Goal: Task Accomplishment & Management: Manage account settings

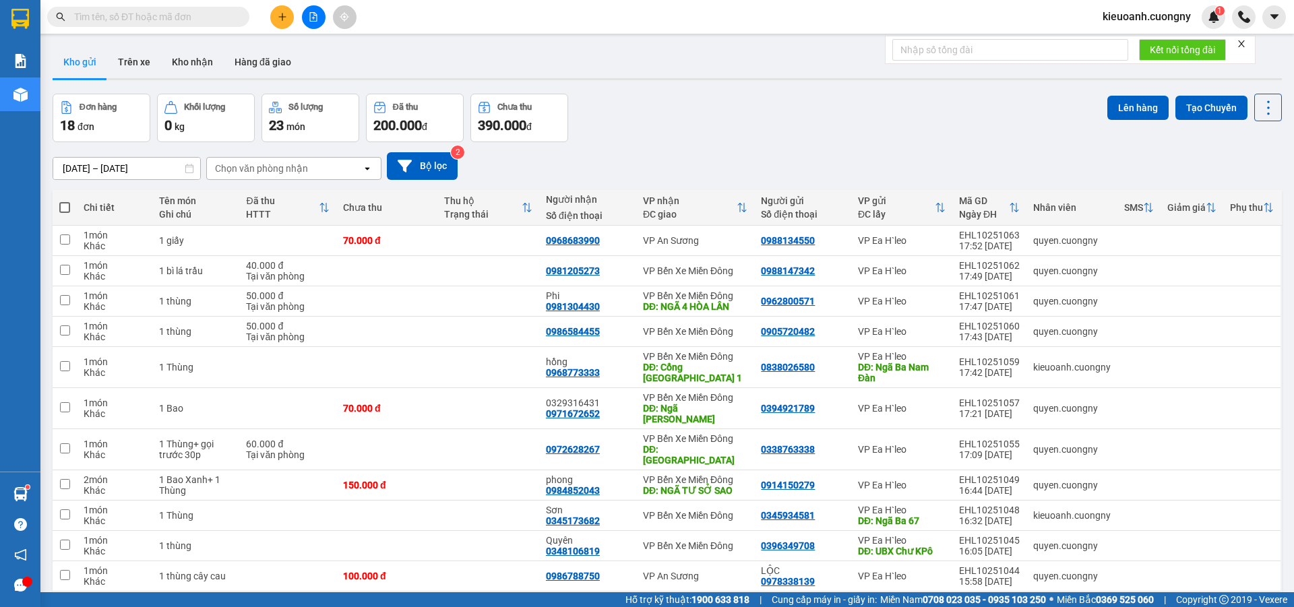
scroll to position [289, 0]
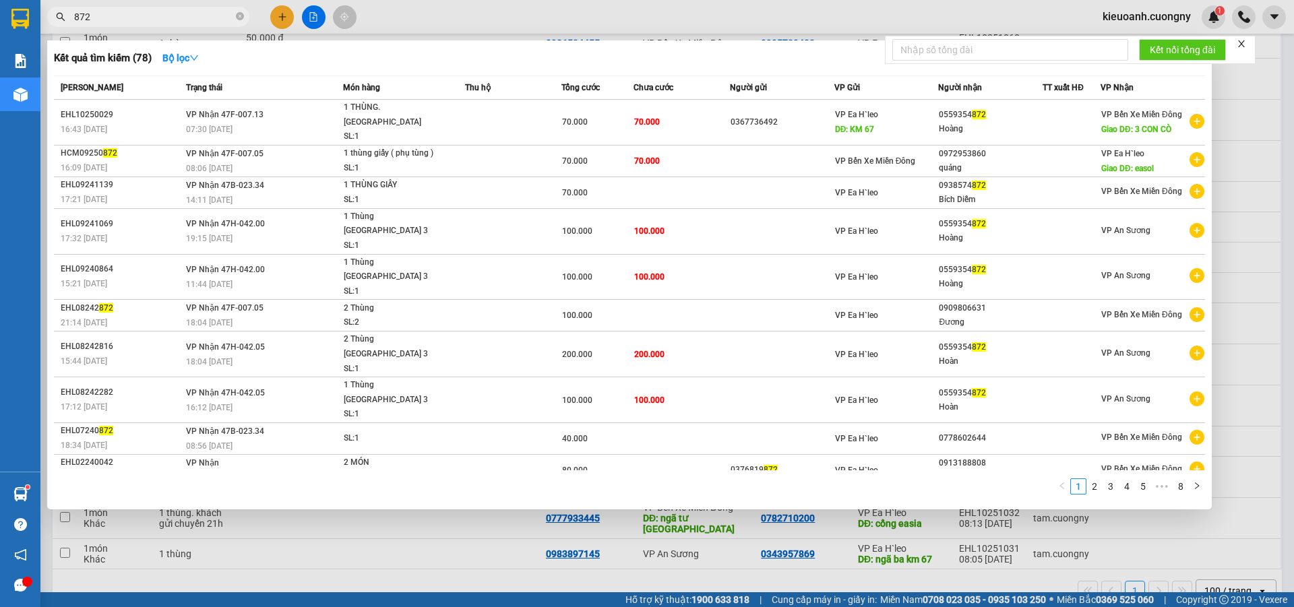
type input "872"
click at [287, 24] on div at bounding box center [647, 303] width 1294 height 607
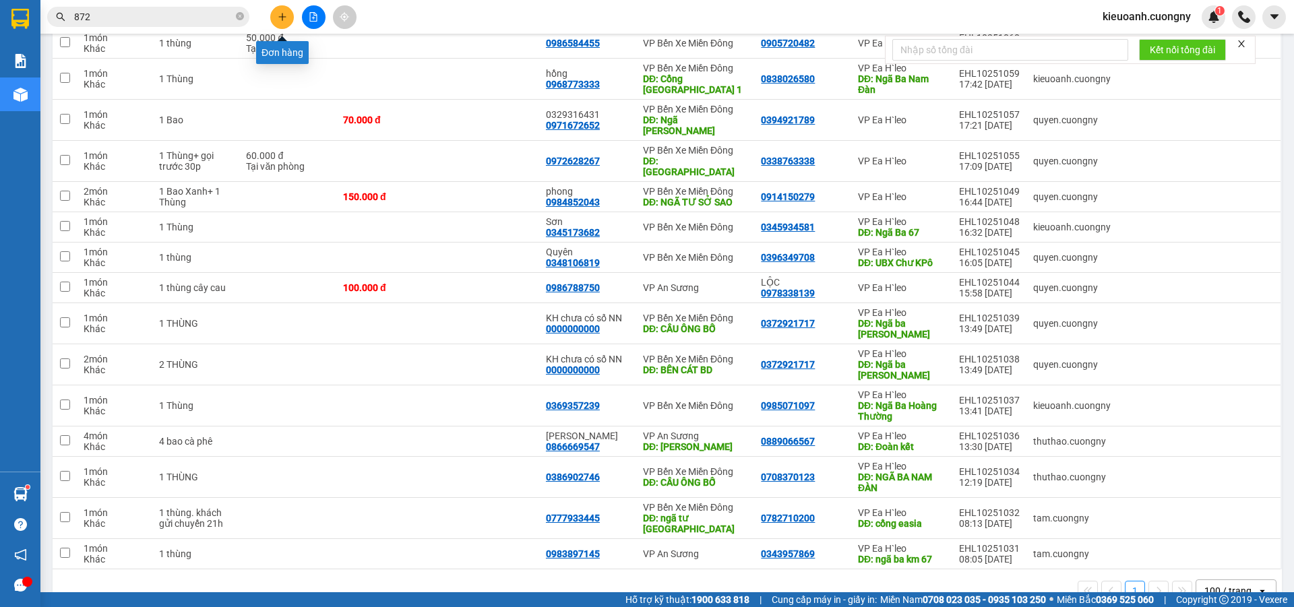
click at [282, 16] on icon "plus" at bounding box center [282, 16] width 9 height 9
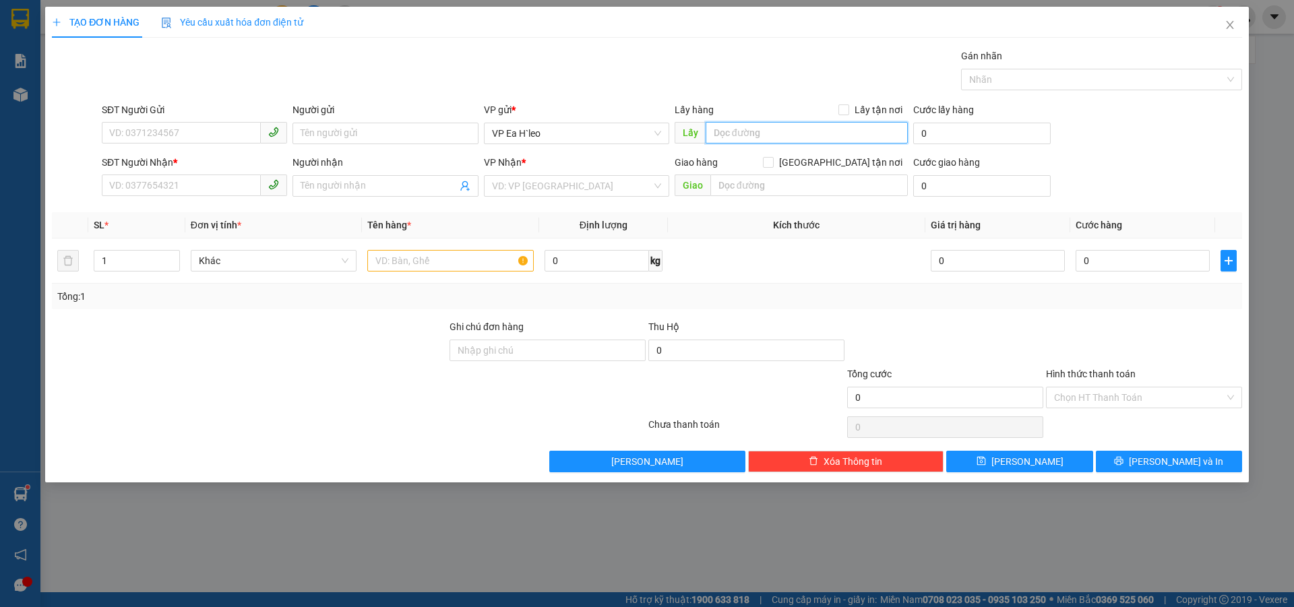
click at [729, 131] on input "text" at bounding box center [807, 133] width 202 height 22
type input "Cổng Esia"
click at [556, 181] on input "search" at bounding box center [572, 186] width 160 height 20
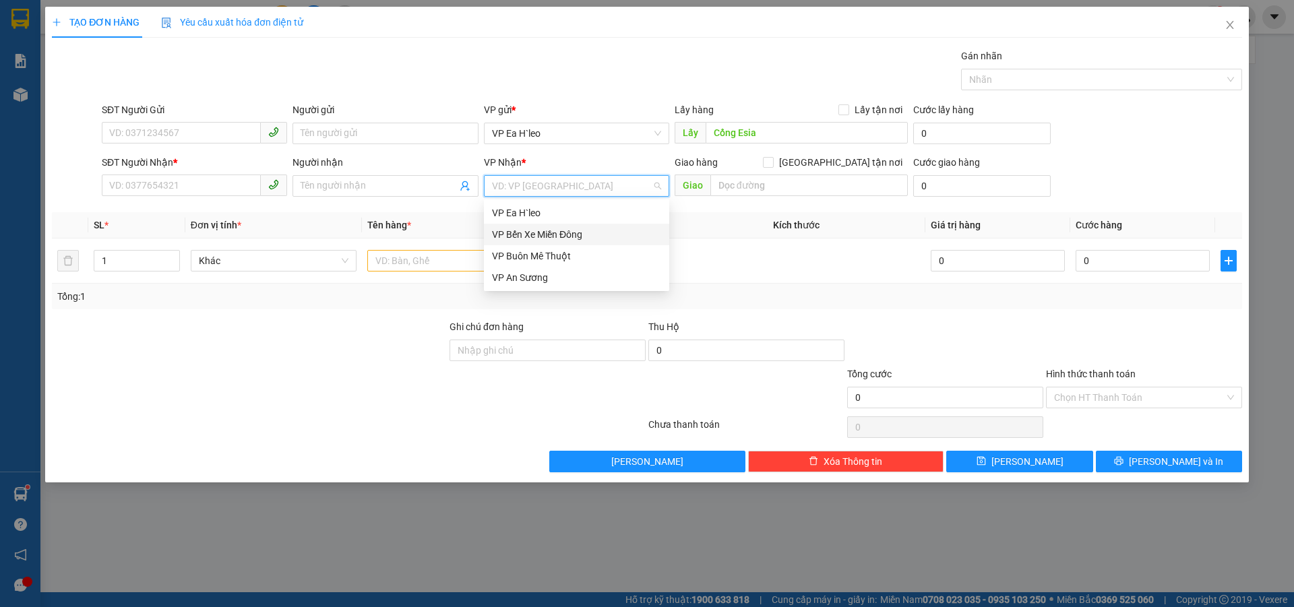
click at [551, 231] on div "VP Bến Xe Miền Đông" at bounding box center [576, 234] width 169 height 15
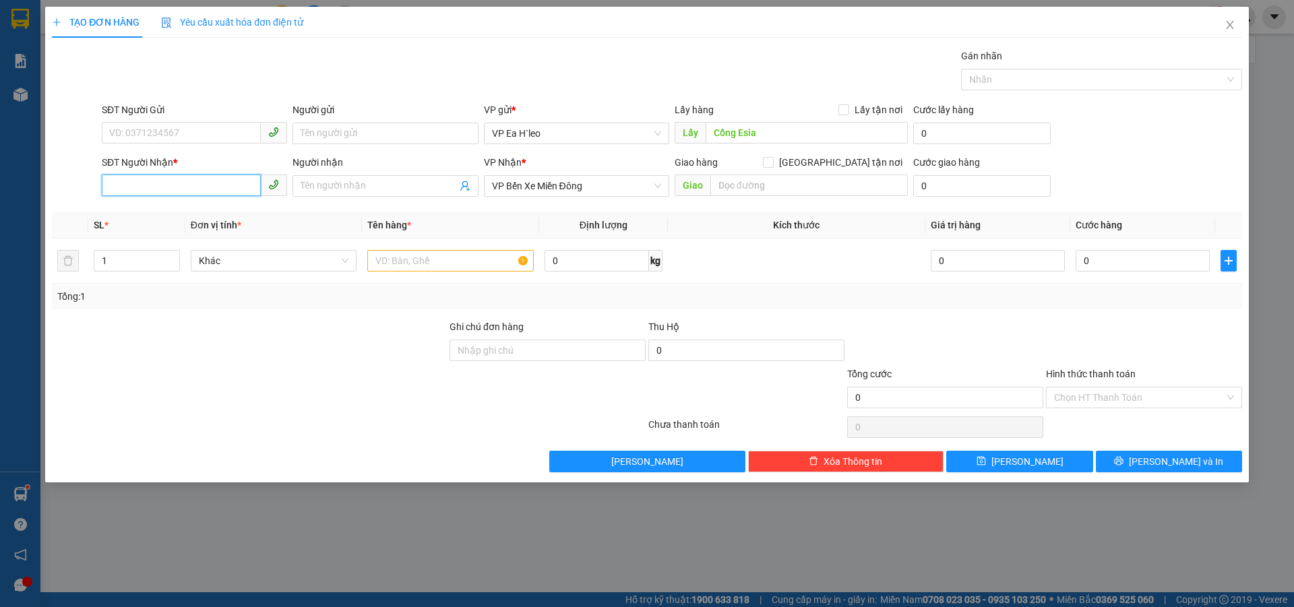
click at [150, 182] on input "SĐT Người Nhận *" at bounding box center [181, 186] width 159 height 22
click at [179, 221] on div "0977750160" at bounding box center [194, 213] width 185 height 22
type input "0977750160"
click at [425, 265] on input "text" at bounding box center [450, 261] width 167 height 22
type input "1 [PERSON_NAME]"
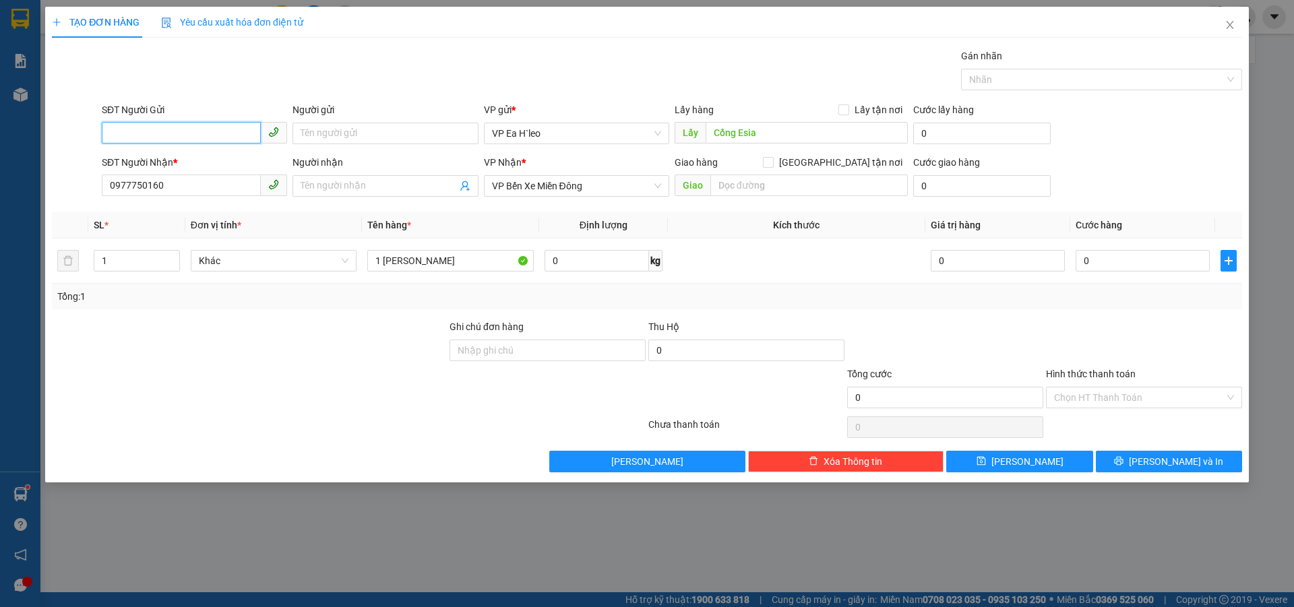
click at [150, 137] on input "SĐT Người Gửi" at bounding box center [181, 133] width 159 height 22
click at [157, 166] on div "0333838872" at bounding box center [194, 160] width 169 height 15
type input "0333838872"
type input "CỔNG ESIA"
type input "0333838872"
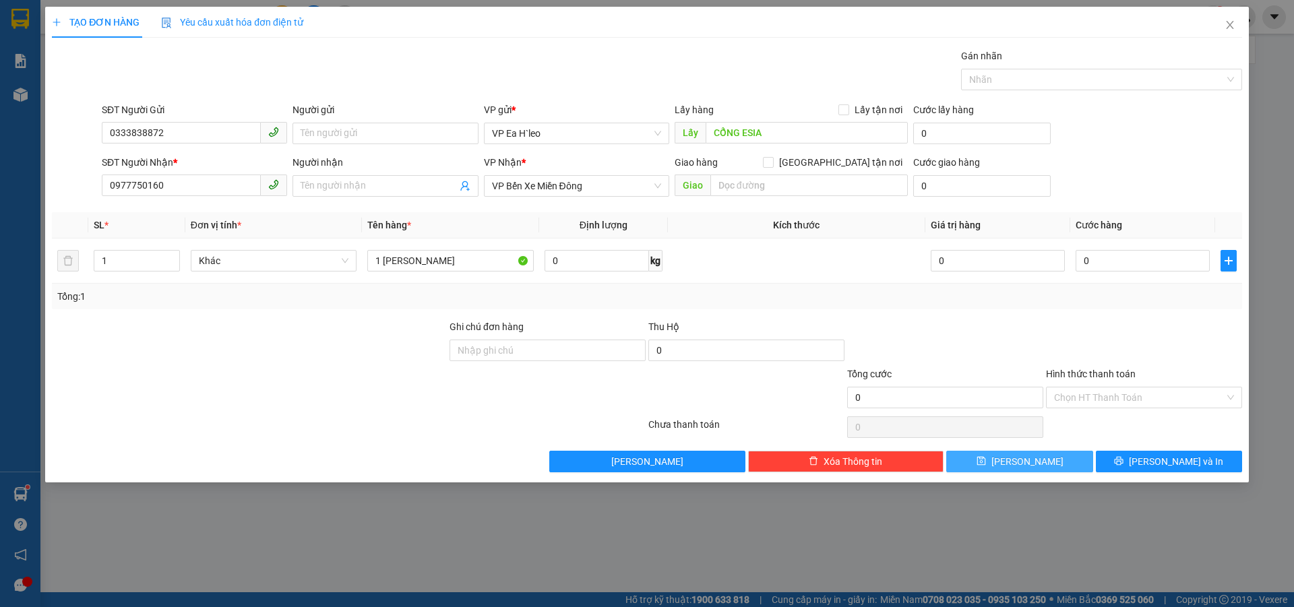
click at [982, 462] on button "[PERSON_NAME]" at bounding box center [1020, 462] width 146 height 22
click at [1234, 26] on icon "close" at bounding box center [1230, 25] width 11 height 11
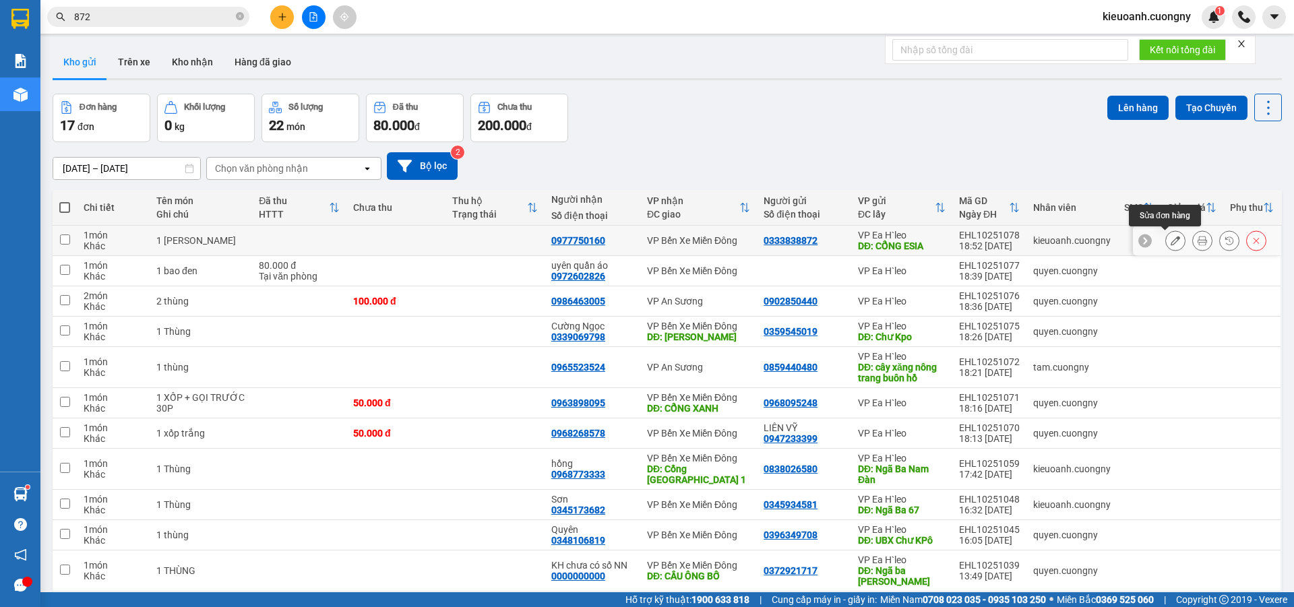
click at [1171, 240] on icon at bounding box center [1175, 240] width 9 height 9
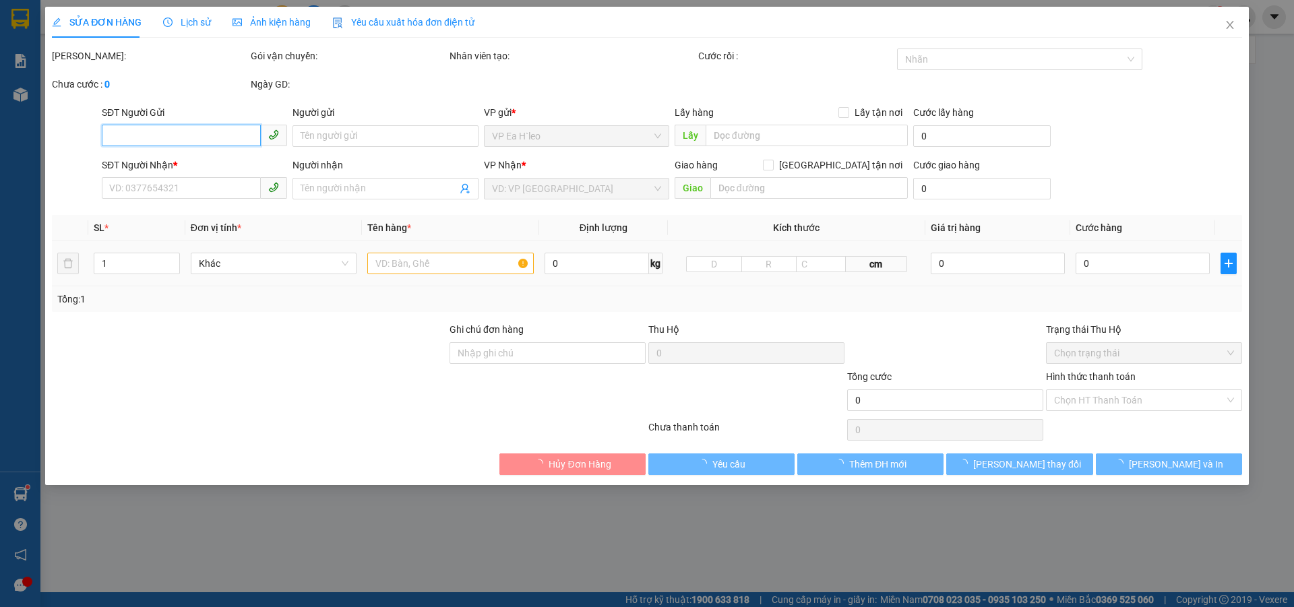
type input "0333838872"
type input "CỔNG ESIA"
type input "0977750160"
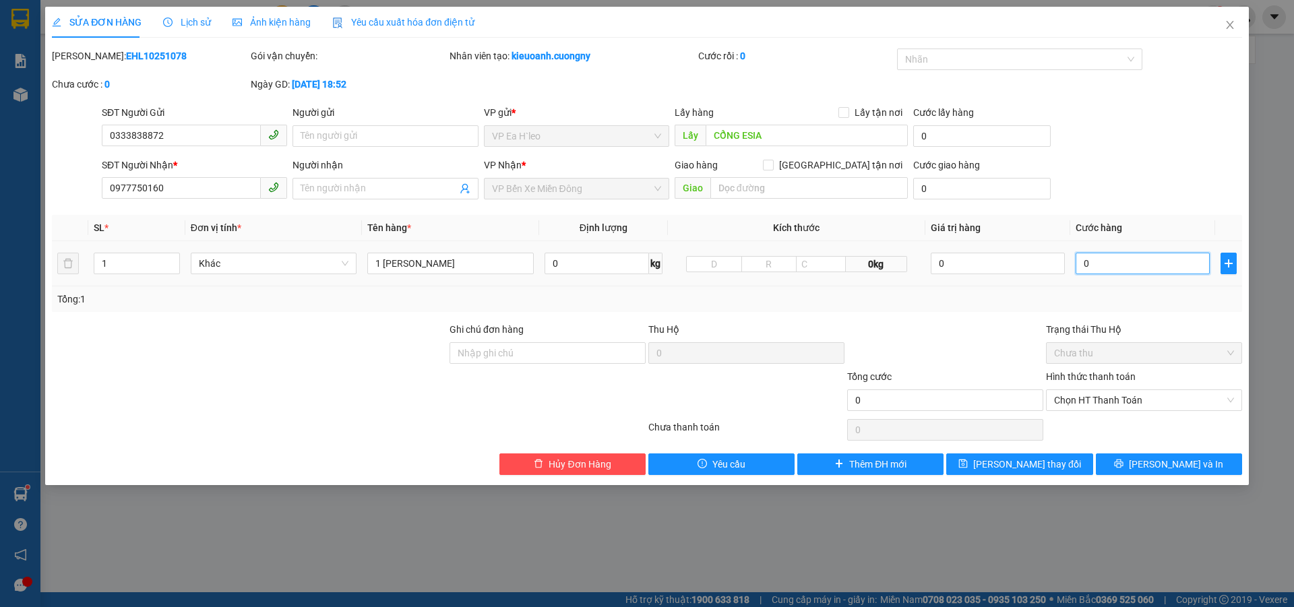
click at [1135, 267] on input "0" at bounding box center [1143, 264] width 134 height 22
type input "3"
type input "30"
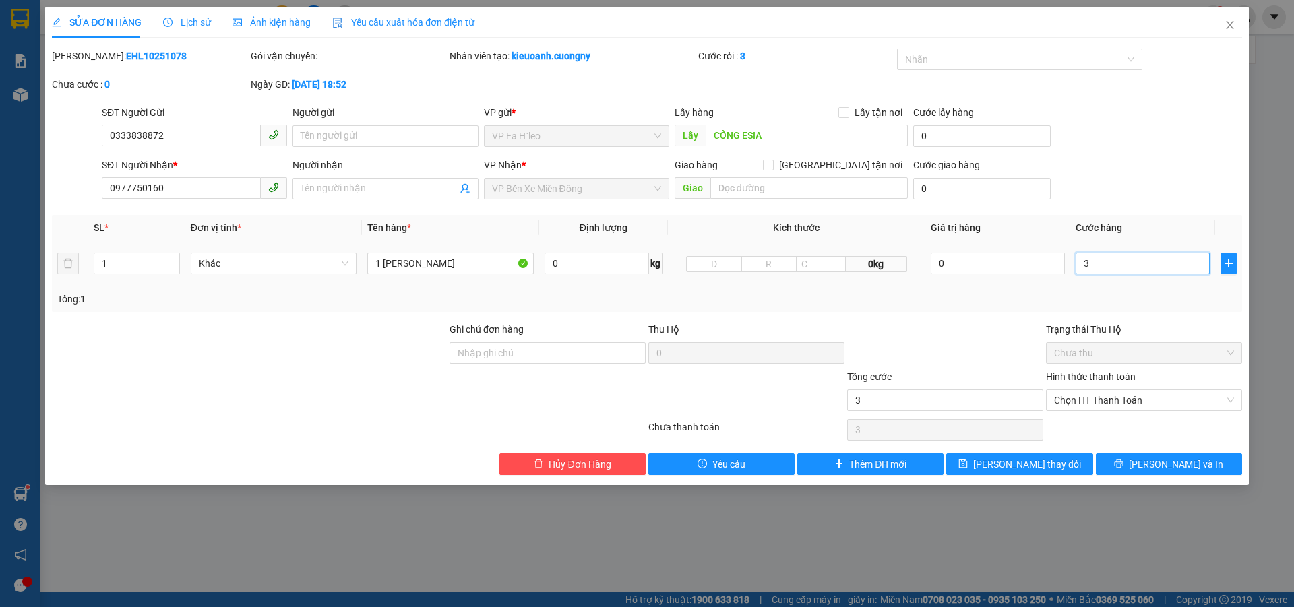
type input "30"
type input "300"
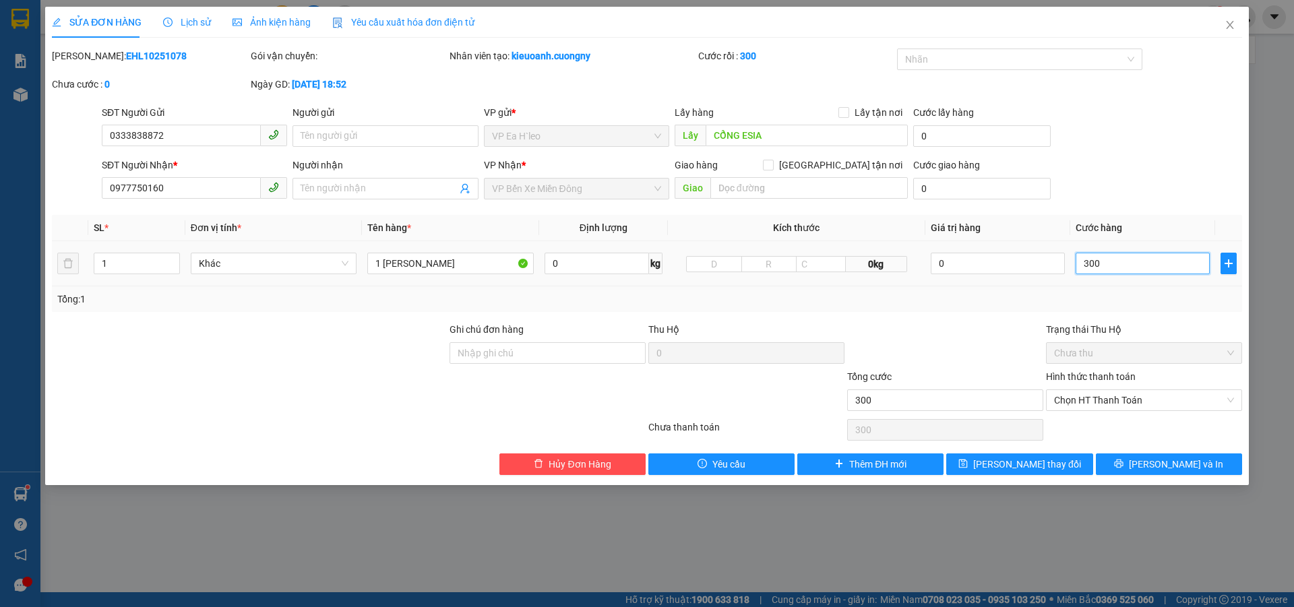
type input "3.000"
type input "30.000"
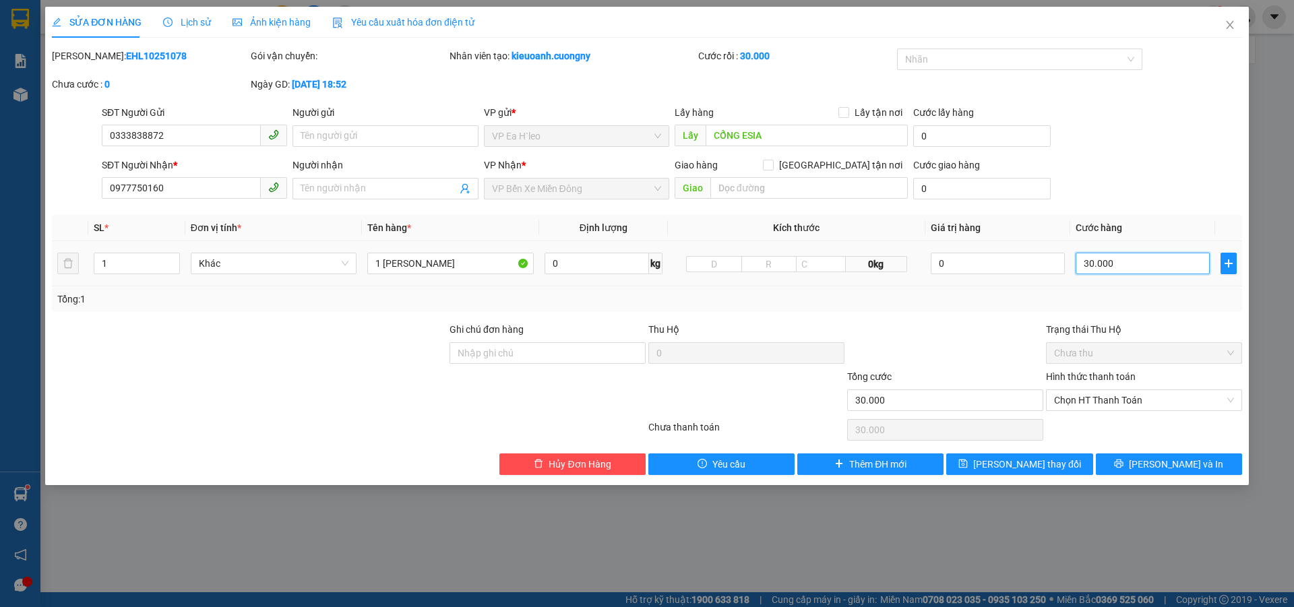
type input "300.000"
type input "30.000"
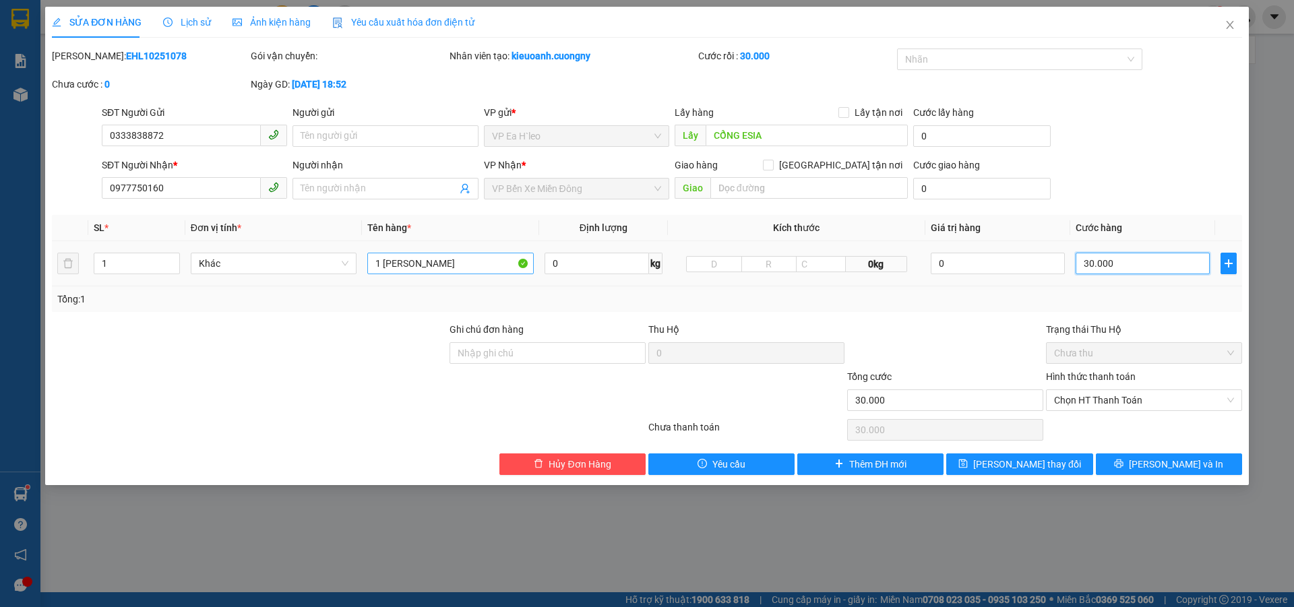
type input "30.000"
click at [471, 266] on input "1 [PERSON_NAME]" at bounding box center [450, 264] width 167 height 22
click at [1094, 402] on span "Chọn HT Thanh Toán" at bounding box center [1144, 400] width 180 height 20
type input "1 [PERSON_NAME] ( NY THU)"
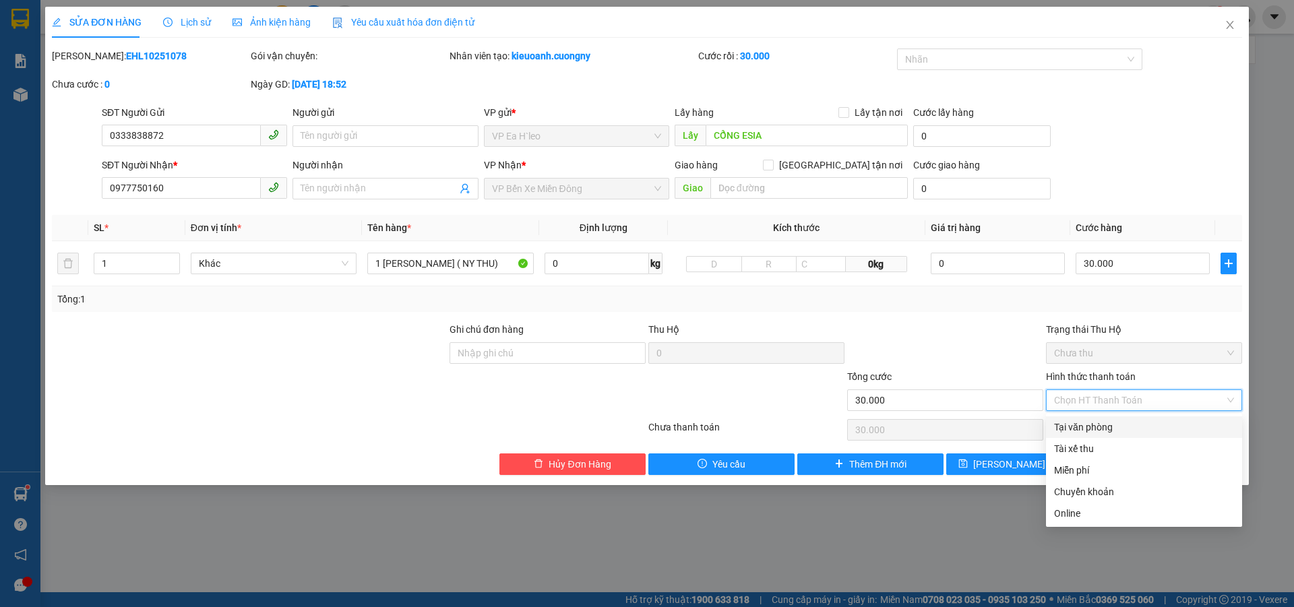
click at [1098, 424] on div "Tại văn phòng" at bounding box center [1144, 427] width 180 height 15
type input "0"
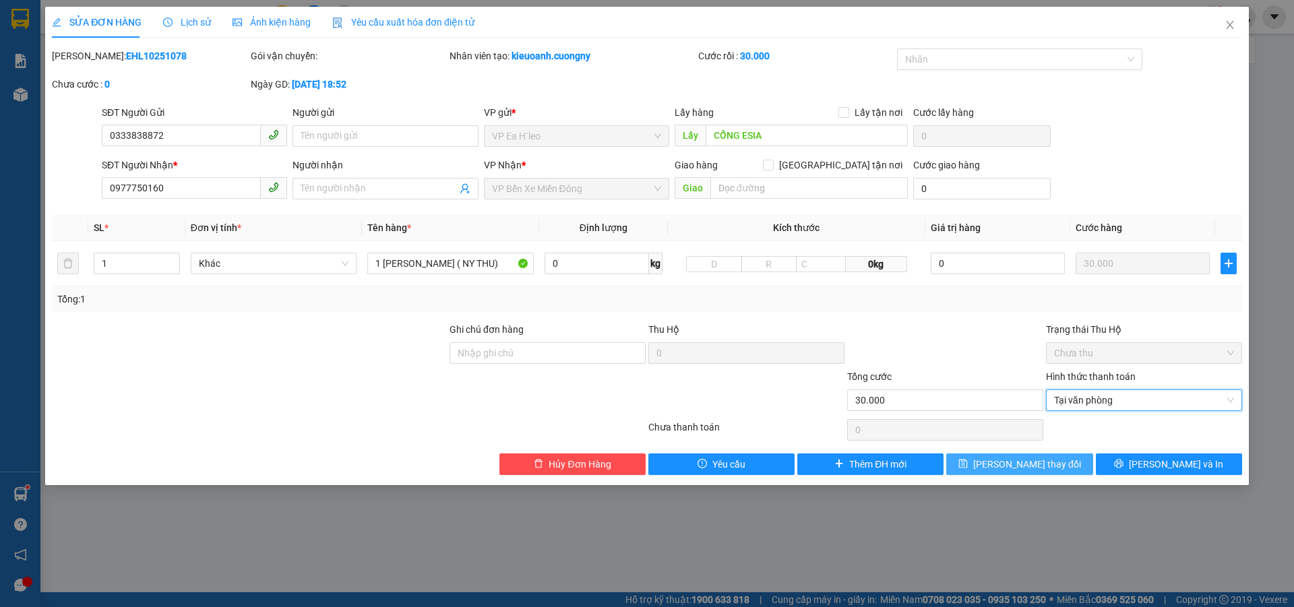
click at [1024, 462] on span "[PERSON_NAME] thay đổi" at bounding box center [1027, 464] width 108 height 15
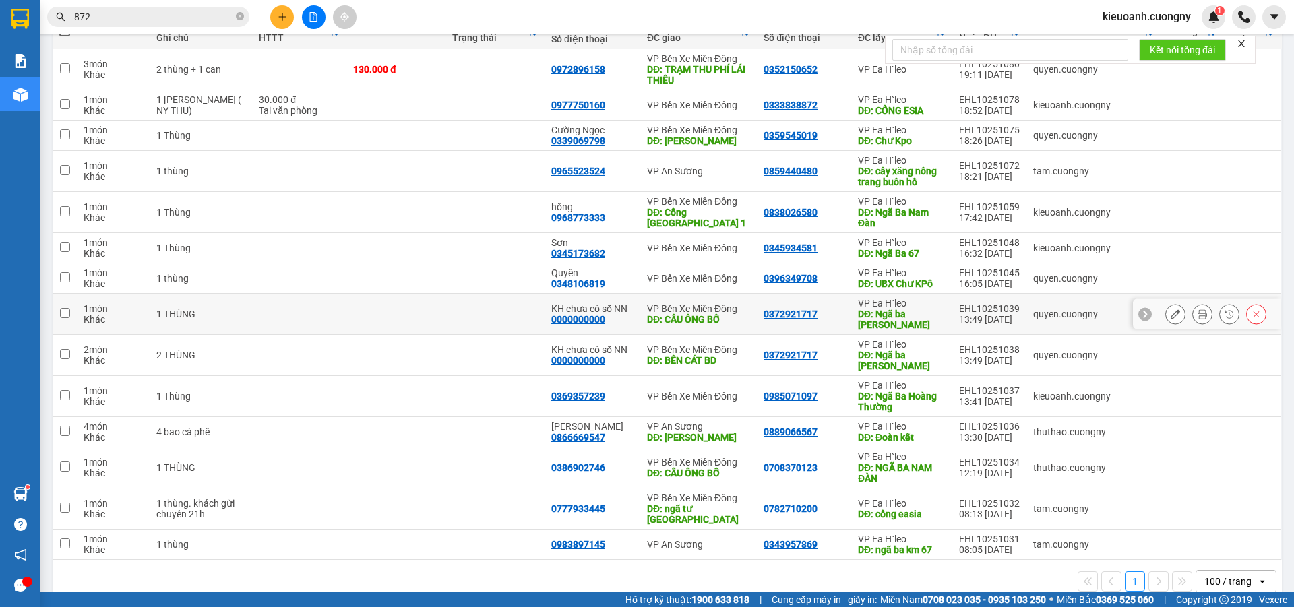
scroll to position [189, 0]
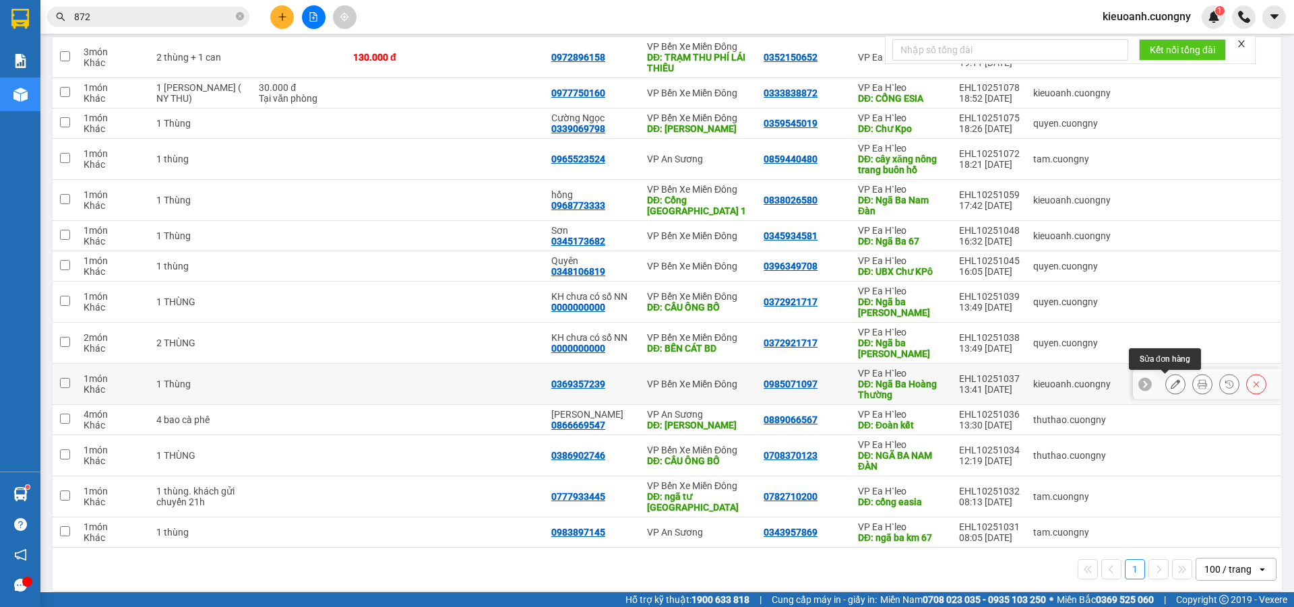
click at [1170, 384] on button at bounding box center [1175, 385] width 19 height 24
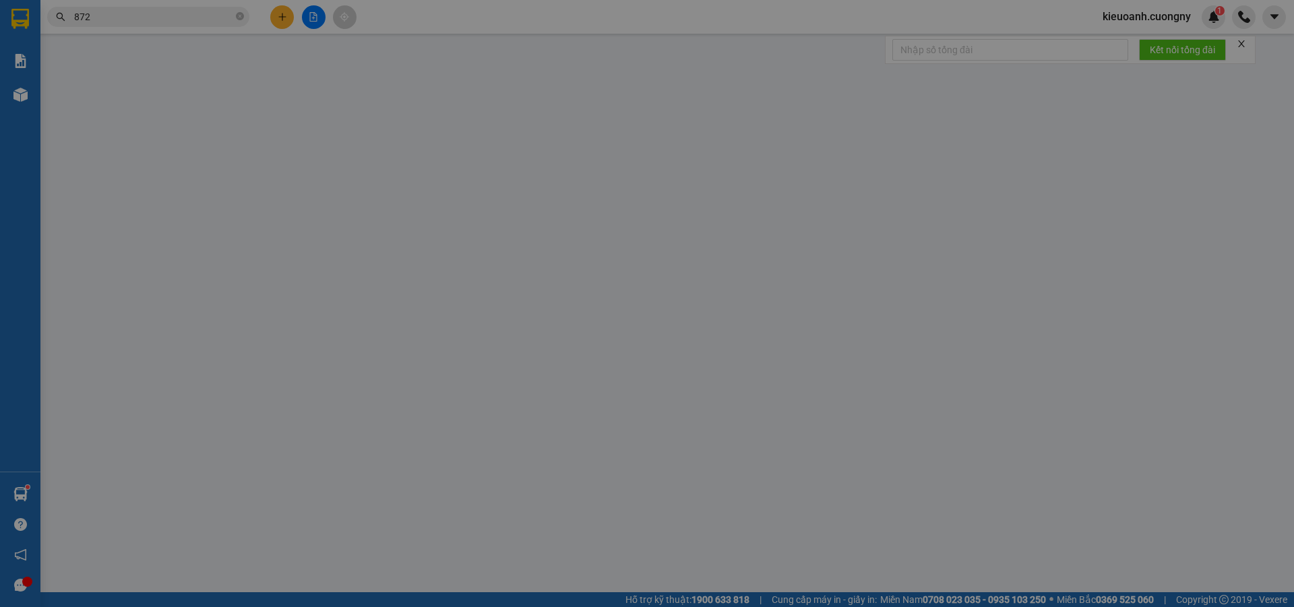
type input "0985071097"
type input "Ngã Ba Hoàng Thường"
type input "0369357239"
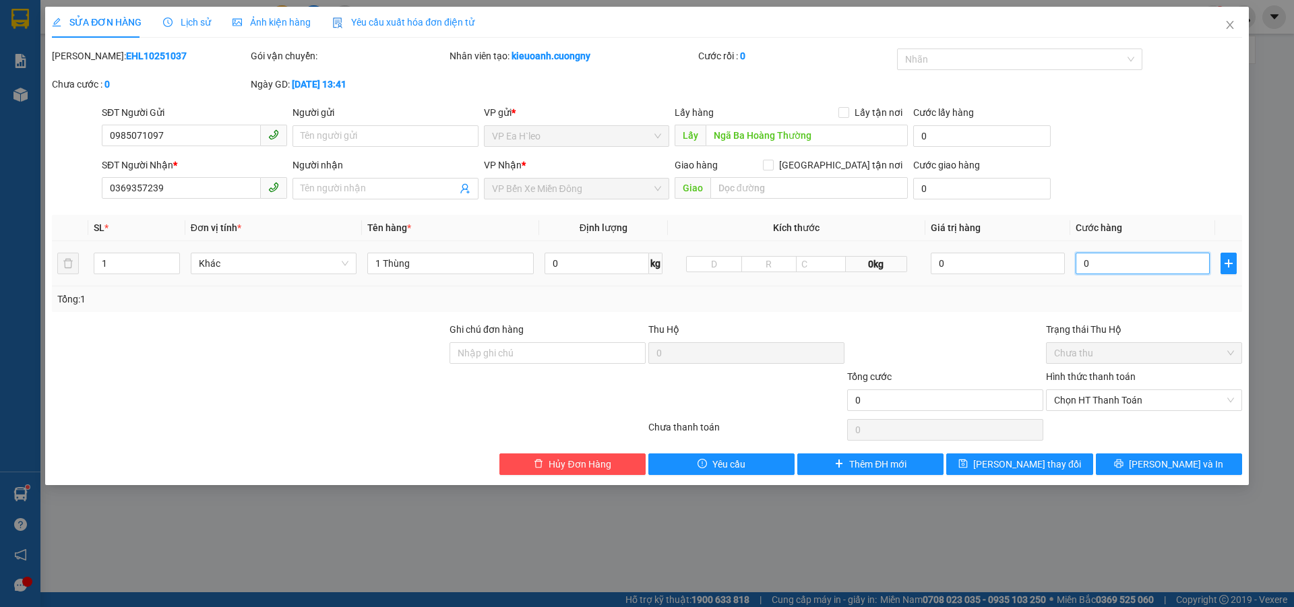
click at [1138, 267] on input "0" at bounding box center [1143, 264] width 134 height 22
type input "5"
type input "50"
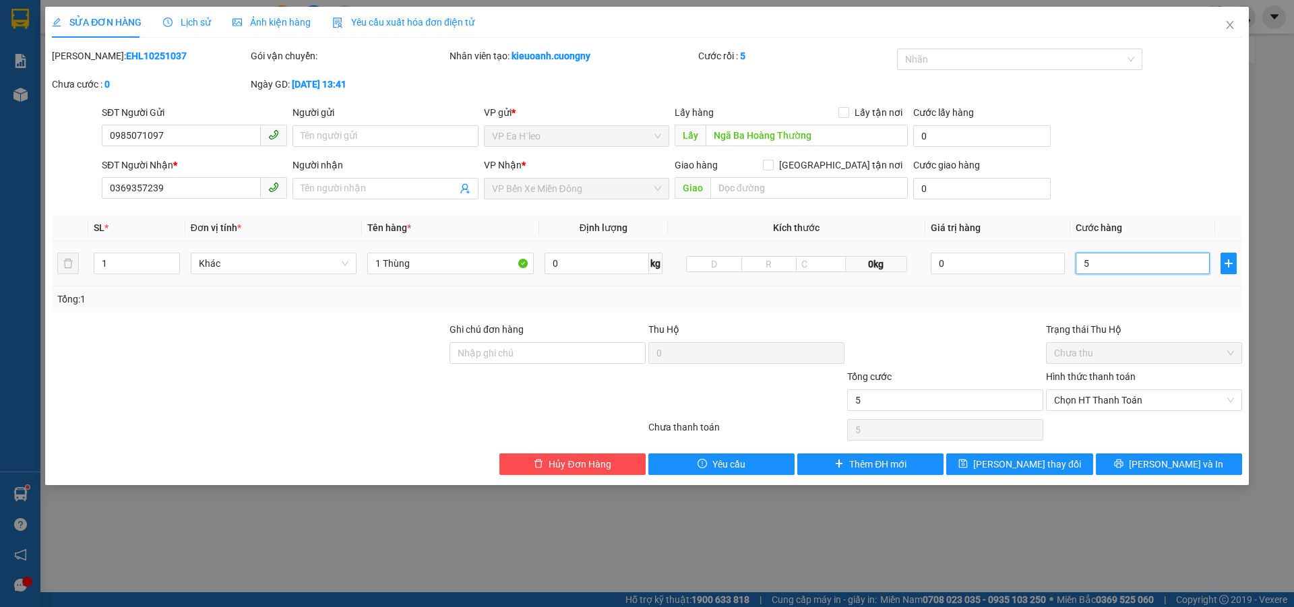
type input "50"
type input "500"
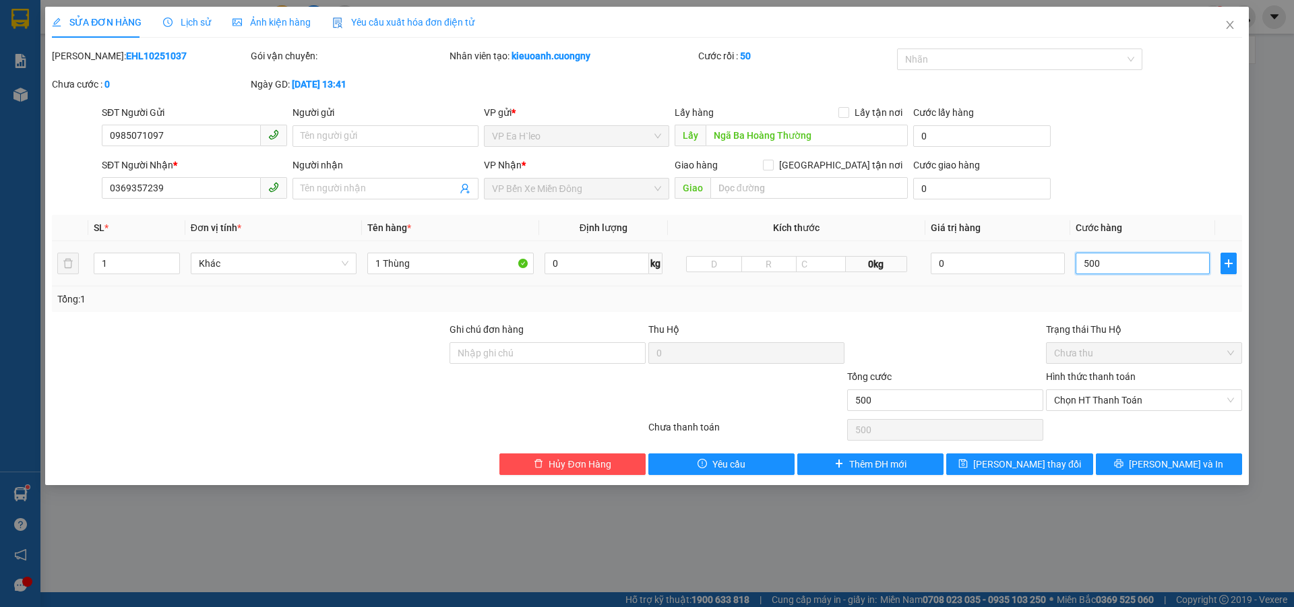
type input "5.000"
type input "50.000"
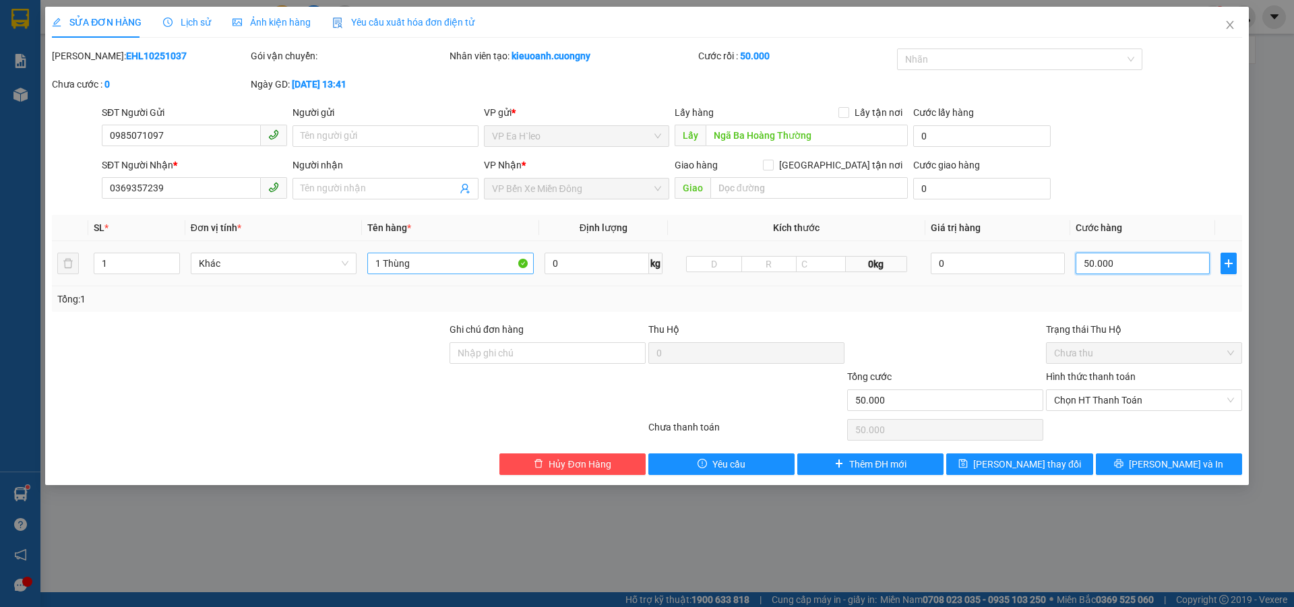
type input "50.000"
click at [427, 261] on input "1 Thùng" at bounding box center [450, 264] width 167 height 22
click at [1104, 400] on span "Chọn HT Thanh Toán" at bounding box center [1144, 400] width 180 height 20
type input "1 Thùng ( NY THU)"
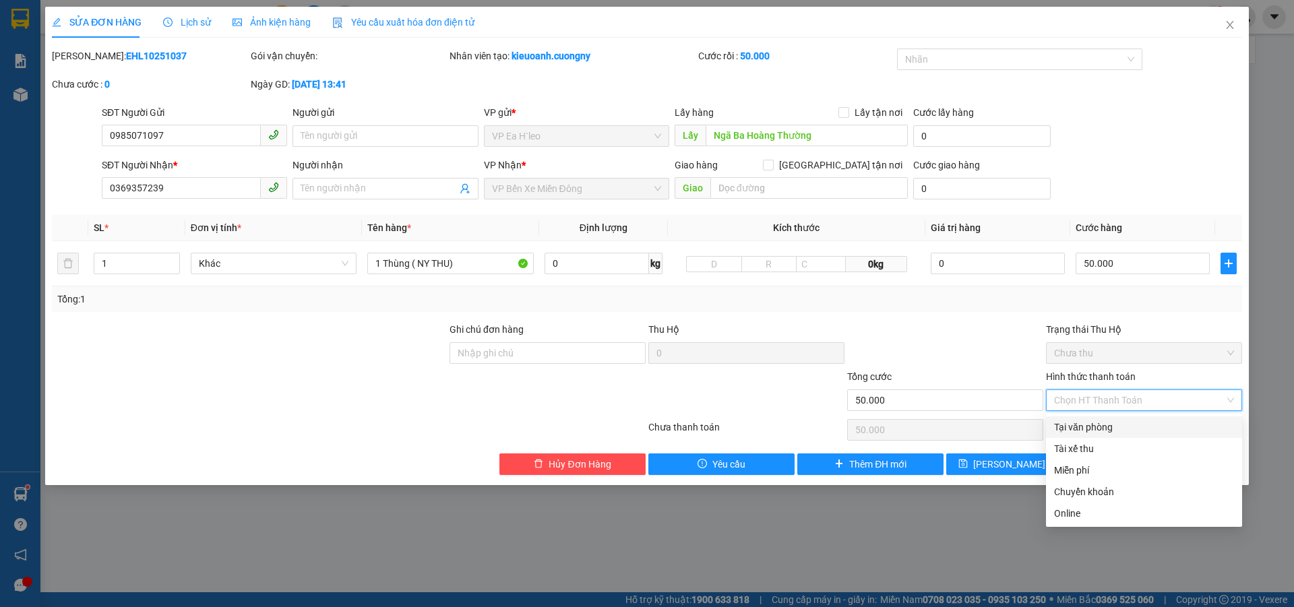
click at [1093, 428] on div "Tại văn phòng" at bounding box center [1144, 427] width 180 height 15
type input "0"
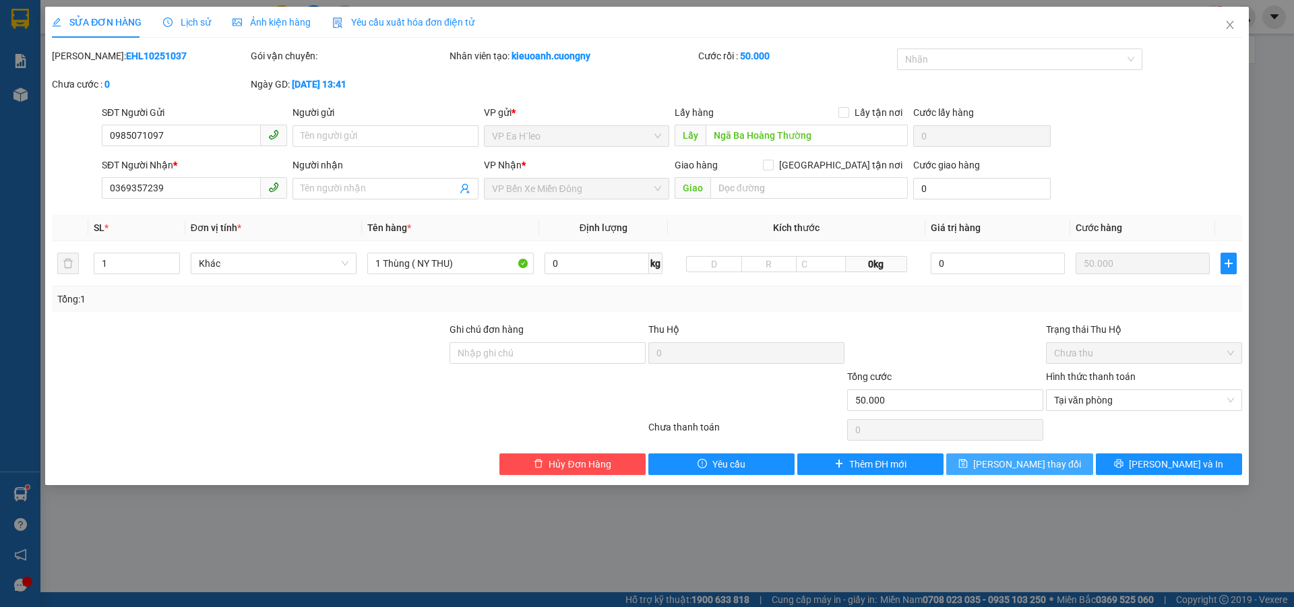
click at [1023, 468] on span "[PERSON_NAME] thay đổi" at bounding box center [1027, 464] width 108 height 15
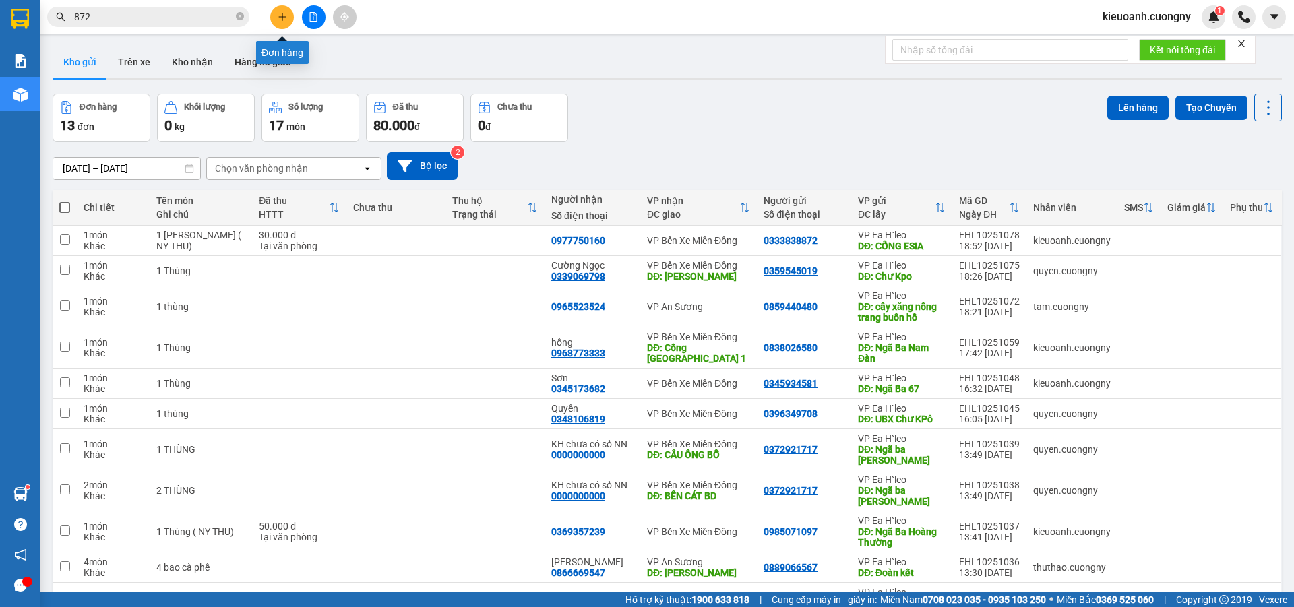
click at [282, 16] on icon "plus" at bounding box center [282, 16] width 1 height 7
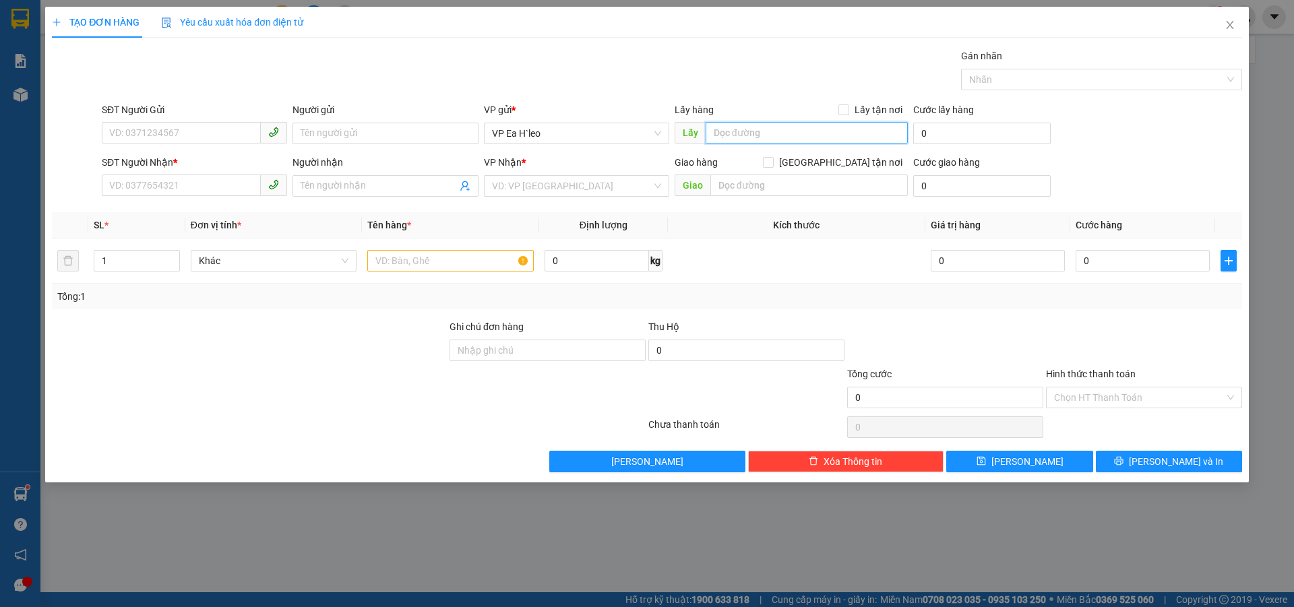
click at [728, 133] on input "text" at bounding box center [807, 133] width 202 height 22
drag, startPoint x: 791, startPoint y: 140, endPoint x: 732, endPoint y: 133, distance: 59.8
click at [732, 133] on input "512 gIUONGWF" at bounding box center [807, 133] width 202 height 22
drag, startPoint x: 777, startPoint y: 133, endPoint x: 742, endPoint y: 136, distance: 35.2
click at [742, 136] on input "512 Giuongwf" at bounding box center [807, 133] width 202 height 22
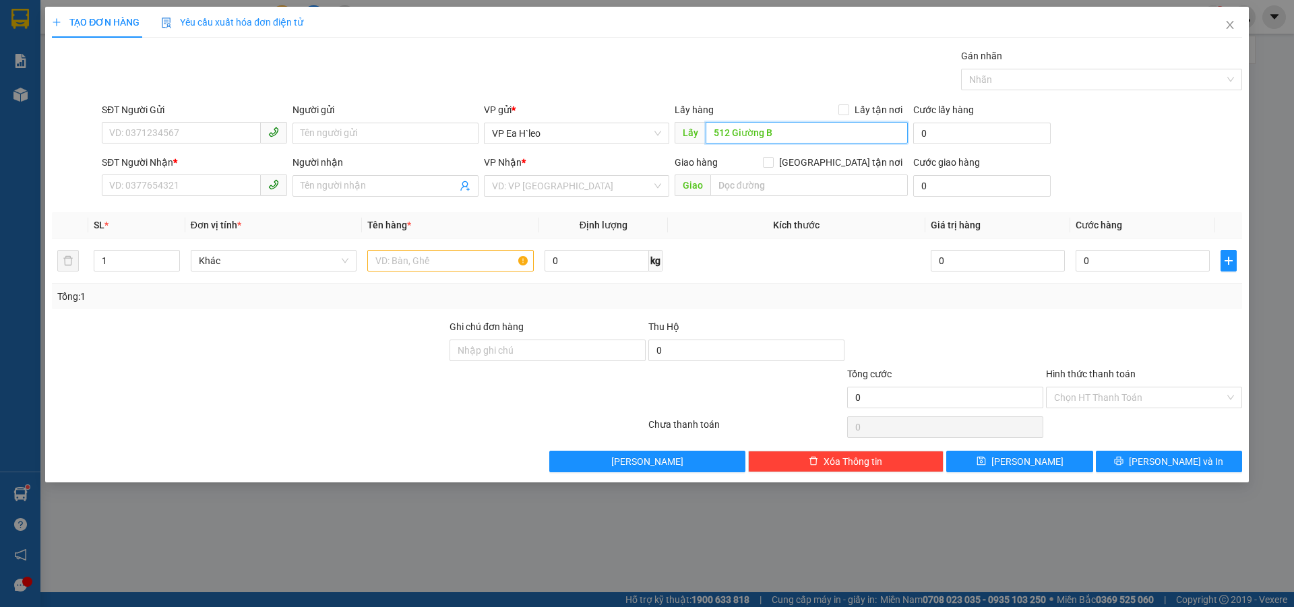
type input "512 Giường BD"
drag, startPoint x: 796, startPoint y: 137, endPoint x: 553, endPoint y: 171, distance: 245.8
click at [553, 171] on form "SĐT Người Gửi VD: 0371234567 Người gửi Tên người gửi VP gửi * VP Ea H`leo Lấy h…" at bounding box center [647, 152] width 1191 height 100
click at [1233, 21] on icon "close" at bounding box center [1230, 25] width 11 height 11
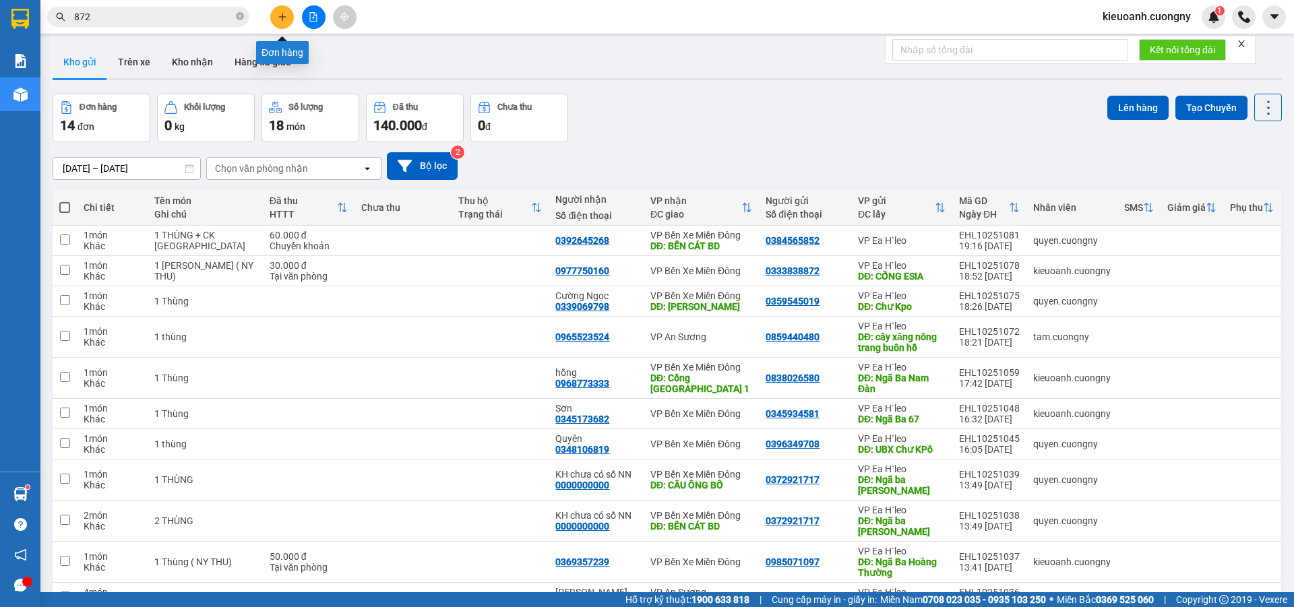
click at [286, 10] on button at bounding box center [282, 17] width 24 height 24
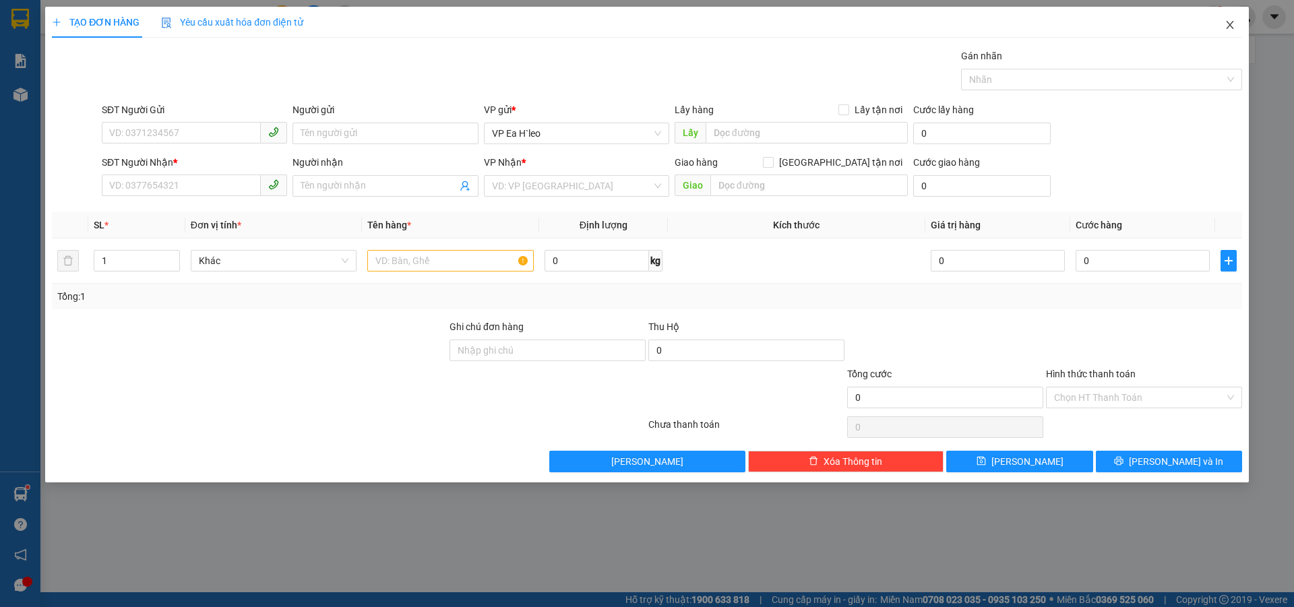
click at [1234, 26] on icon "close" at bounding box center [1230, 25] width 11 height 11
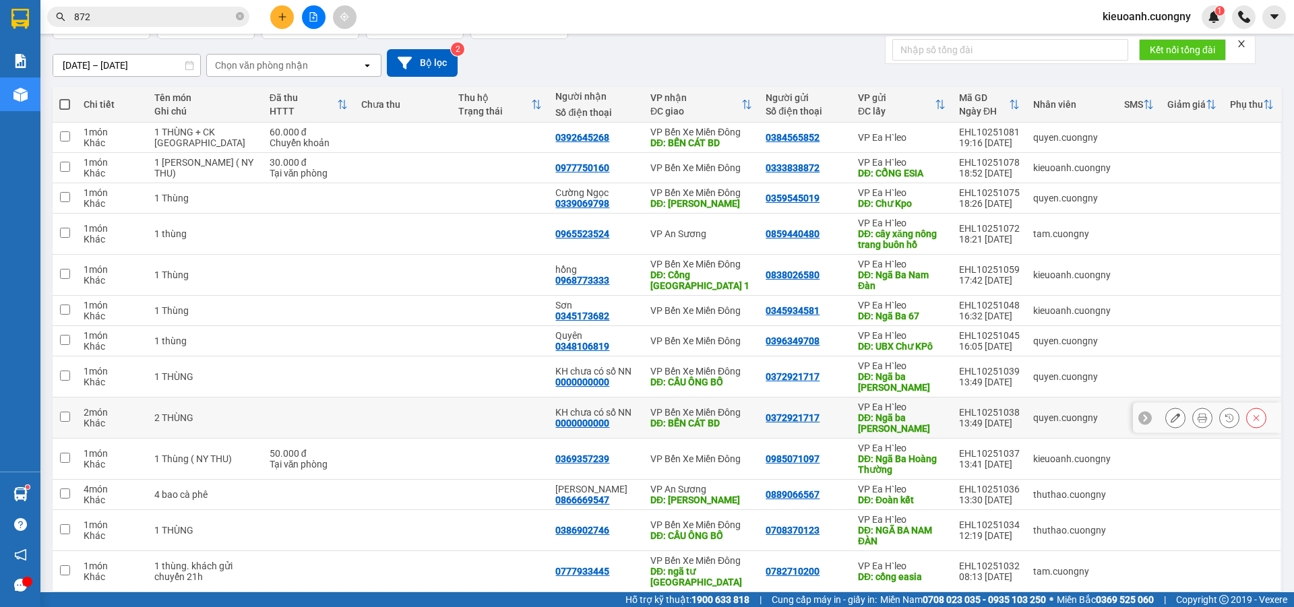
scroll to position [135, 0]
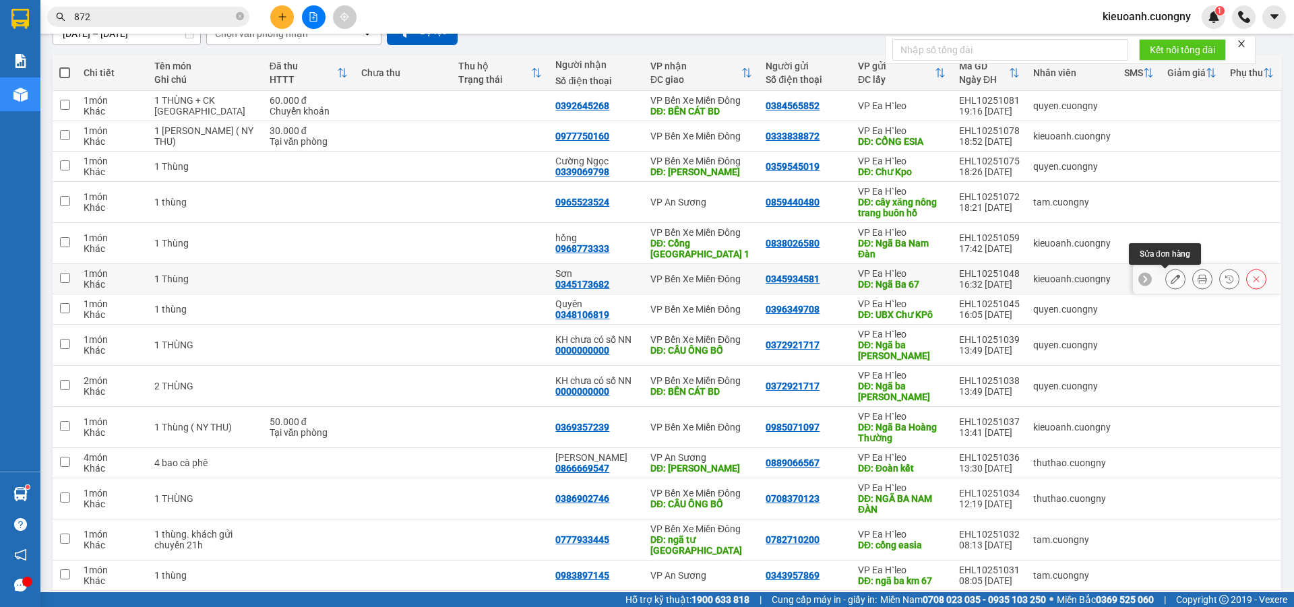
click at [1171, 278] on icon at bounding box center [1175, 278] width 9 height 9
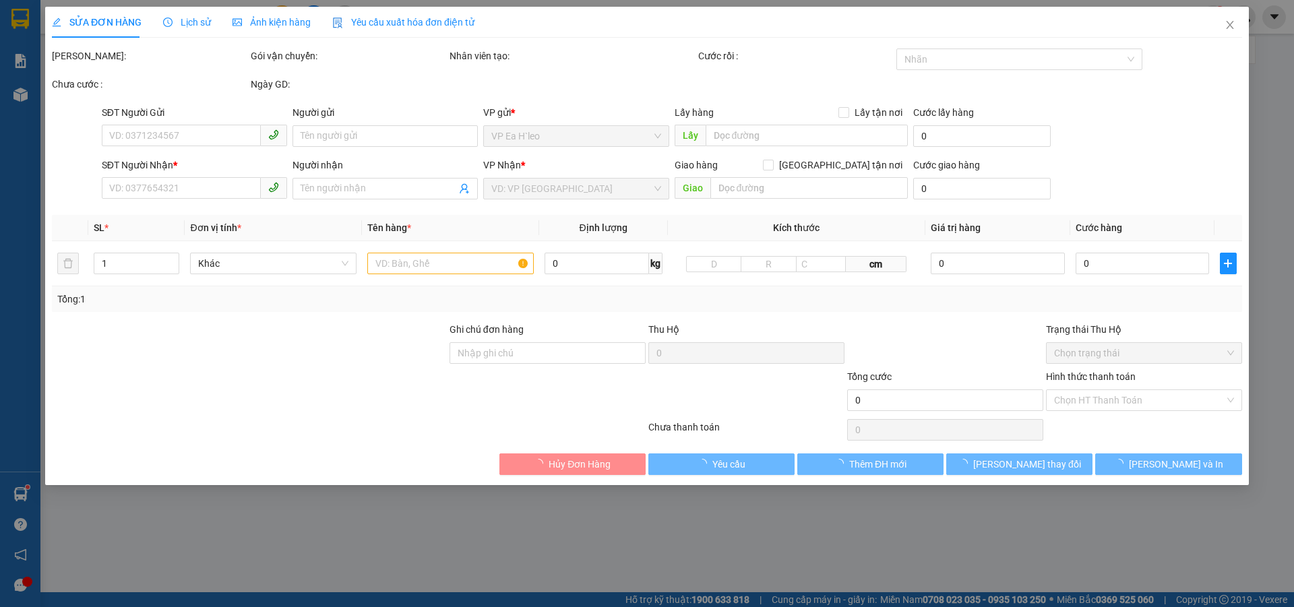
type input "0345934581"
type input "Ngã Ba 67"
type input "0345173682"
type input "Sơn"
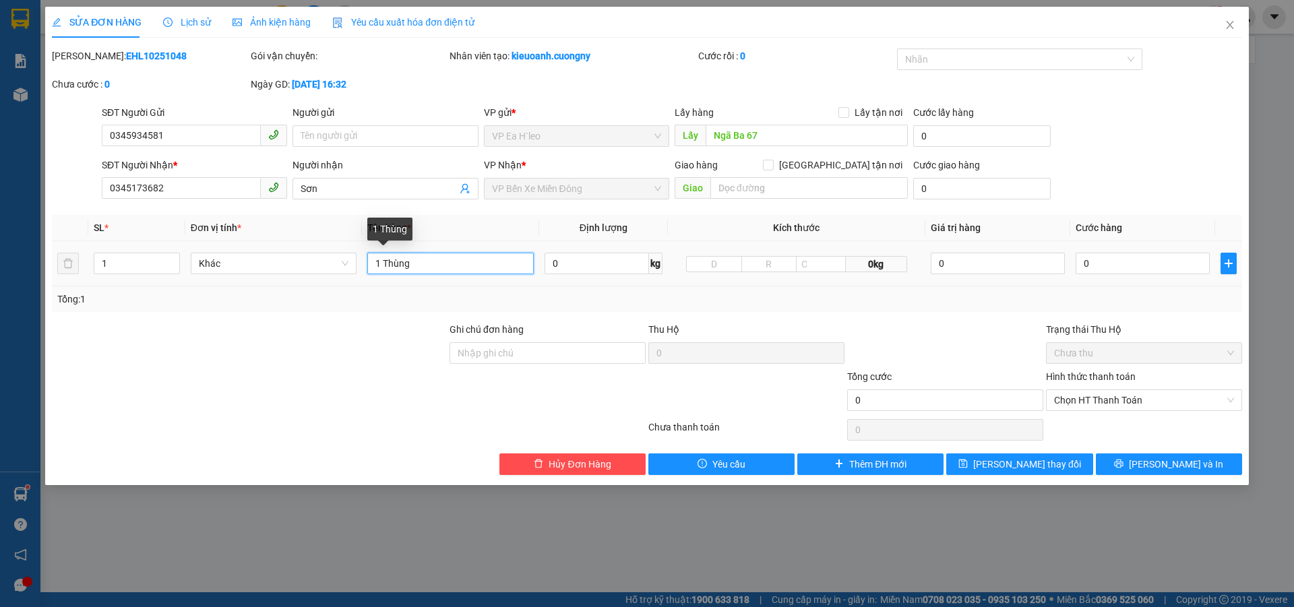
click at [456, 271] on input "1 Thùng" at bounding box center [450, 264] width 167 height 22
type input "1 Thùng+ 1 Bao ( NY THU)"
click at [1125, 273] on input "0" at bounding box center [1143, 264] width 134 height 22
type input "1"
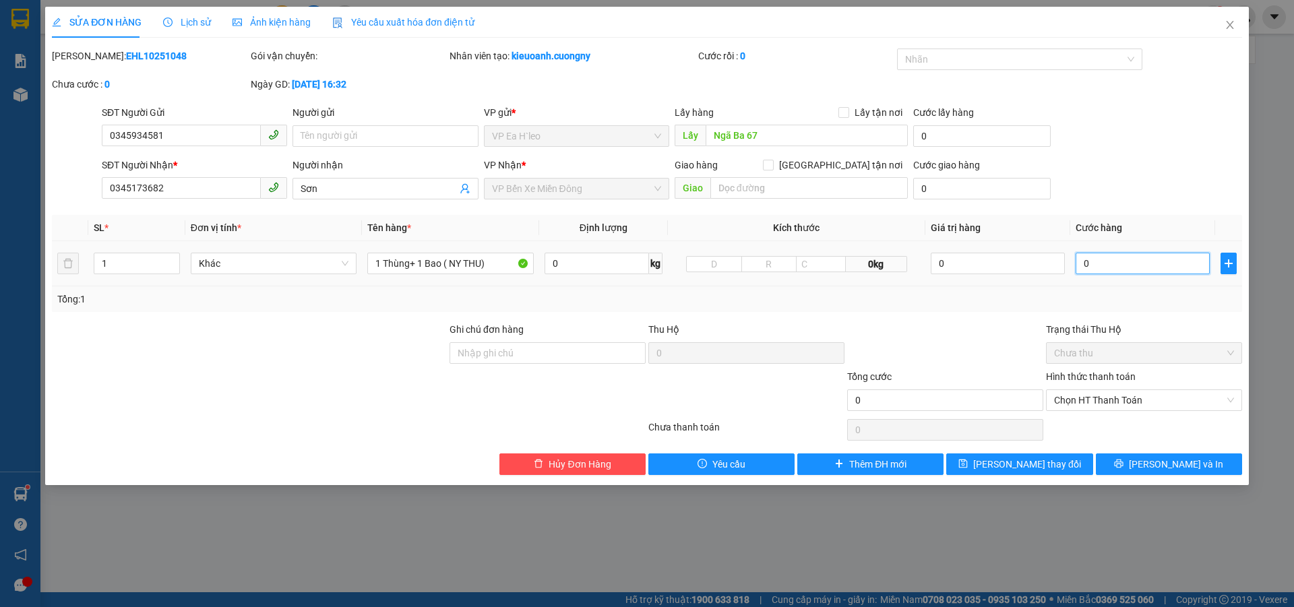
type input "1"
type input "10"
type input "100"
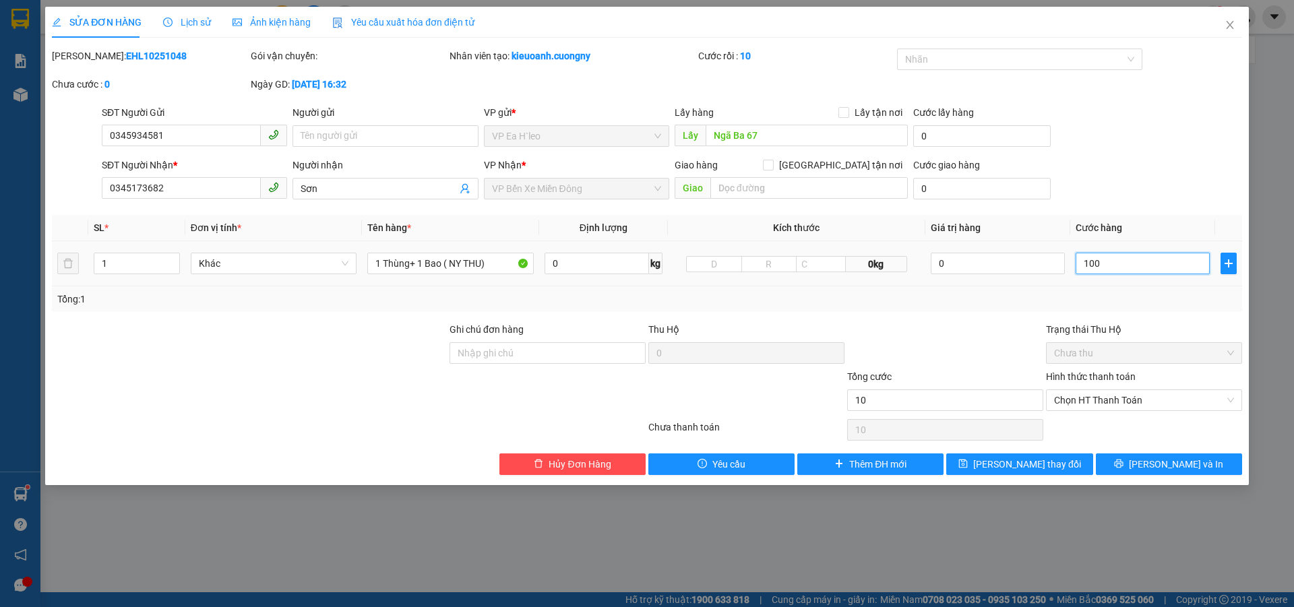
type input "100"
type input "1.000"
type input "10.000"
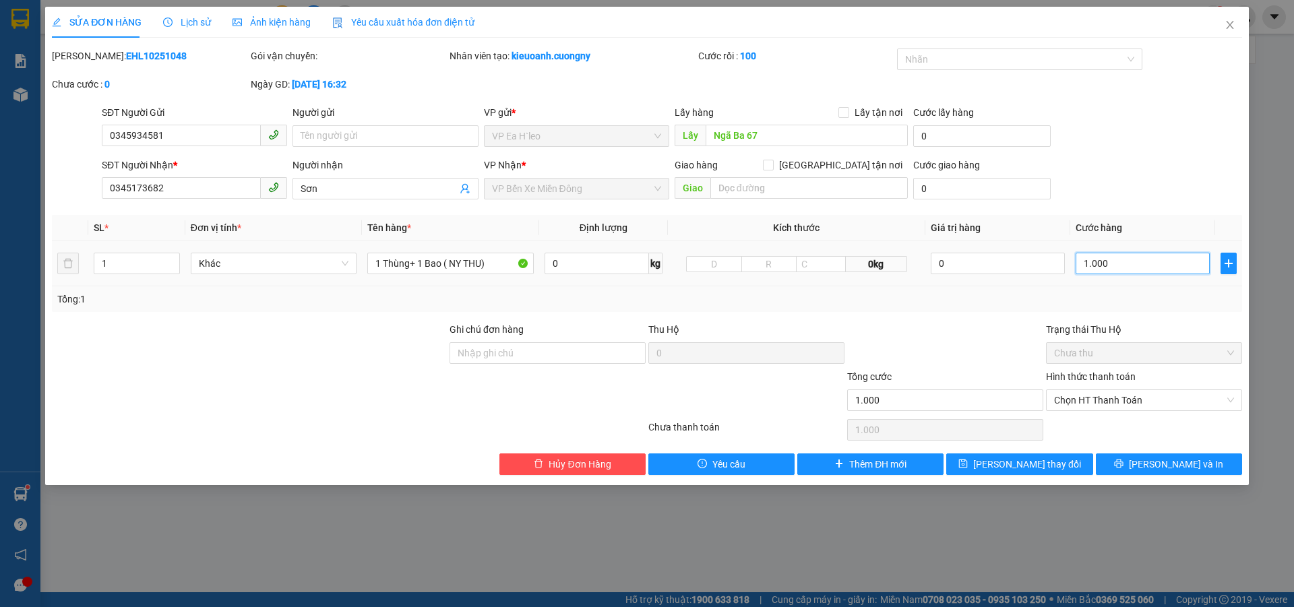
type input "10.000"
type input "100.000"
click at [1127, 398] on span "Chọn HT Thanh Toán" at bounding box center [1144, 400] width 180 height 20
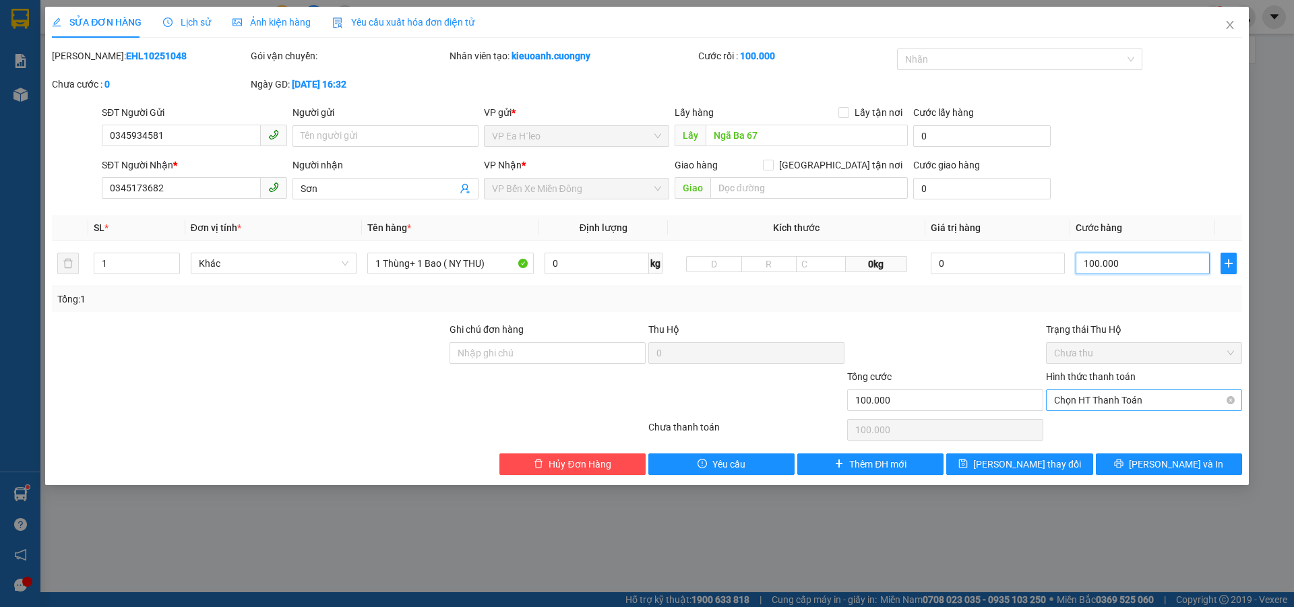
type input "100.000"
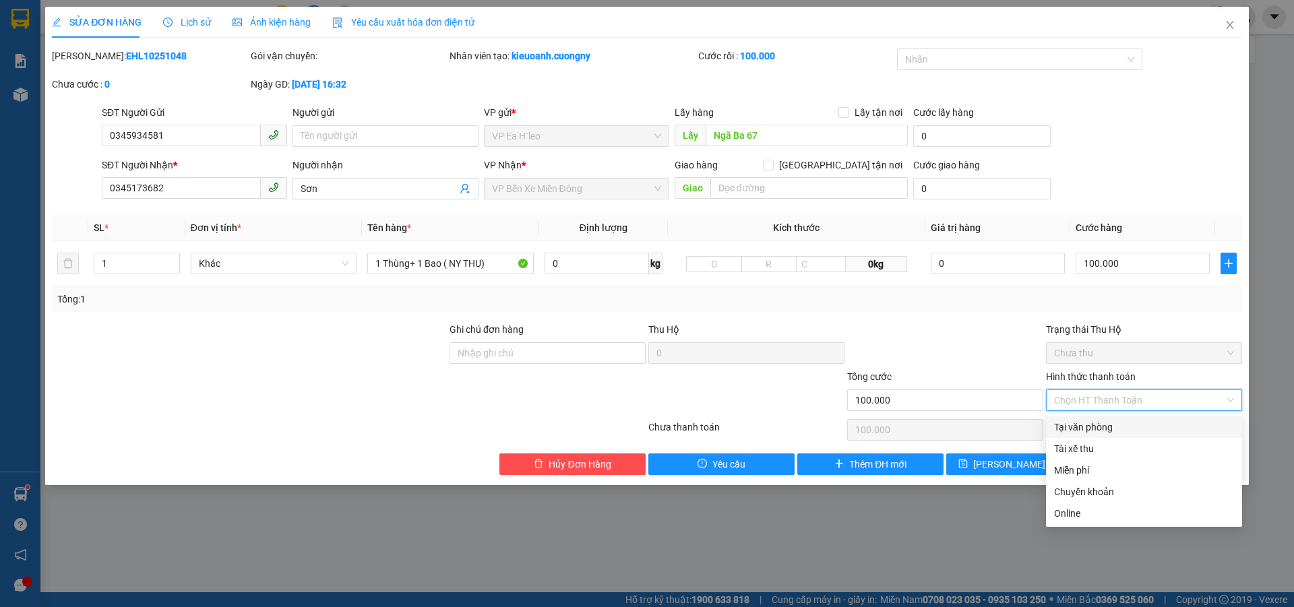
click at [1129, 423] on div "Tại văn phòng" at bounding box center [1144, 427] width 180 height 15
type input "0"
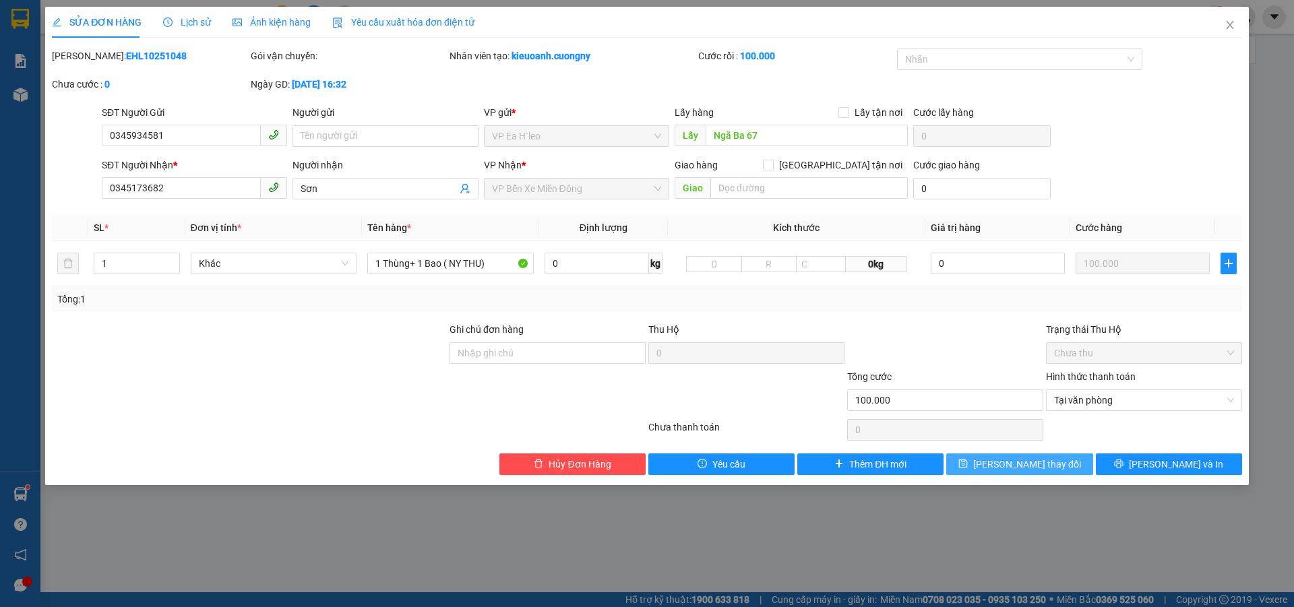
click at [1046, 458] on span "[PERSON_NAME] thay đổi" at bounding box center [1027, 464] width 108 height 15
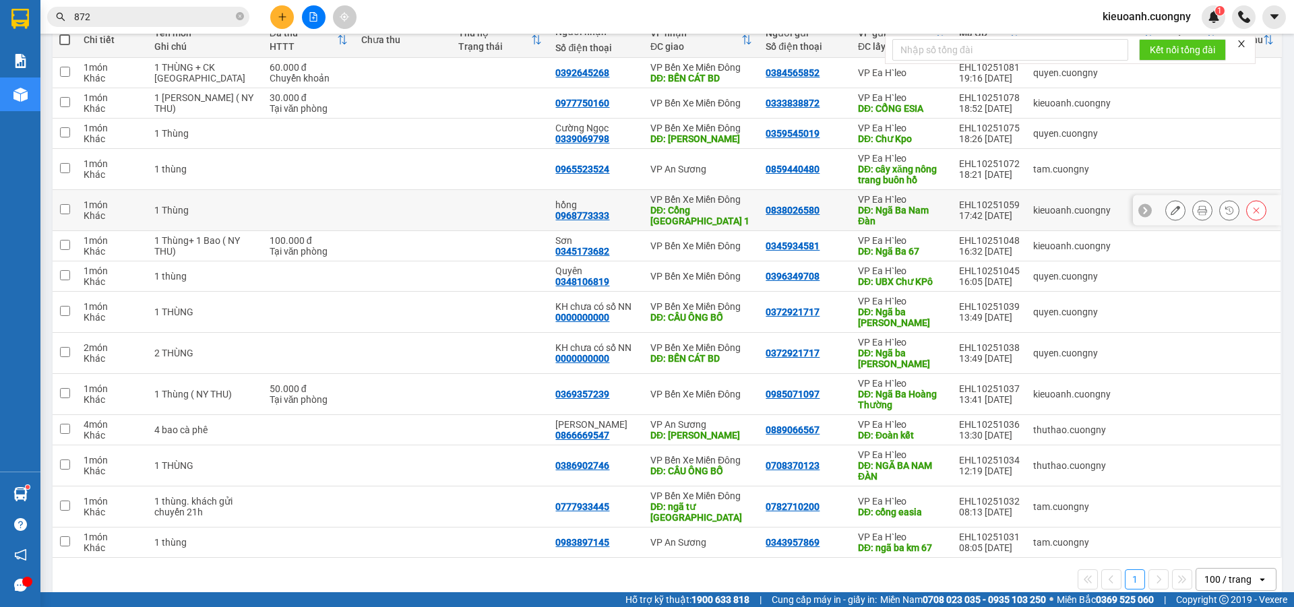
scroll to position [178, 0]
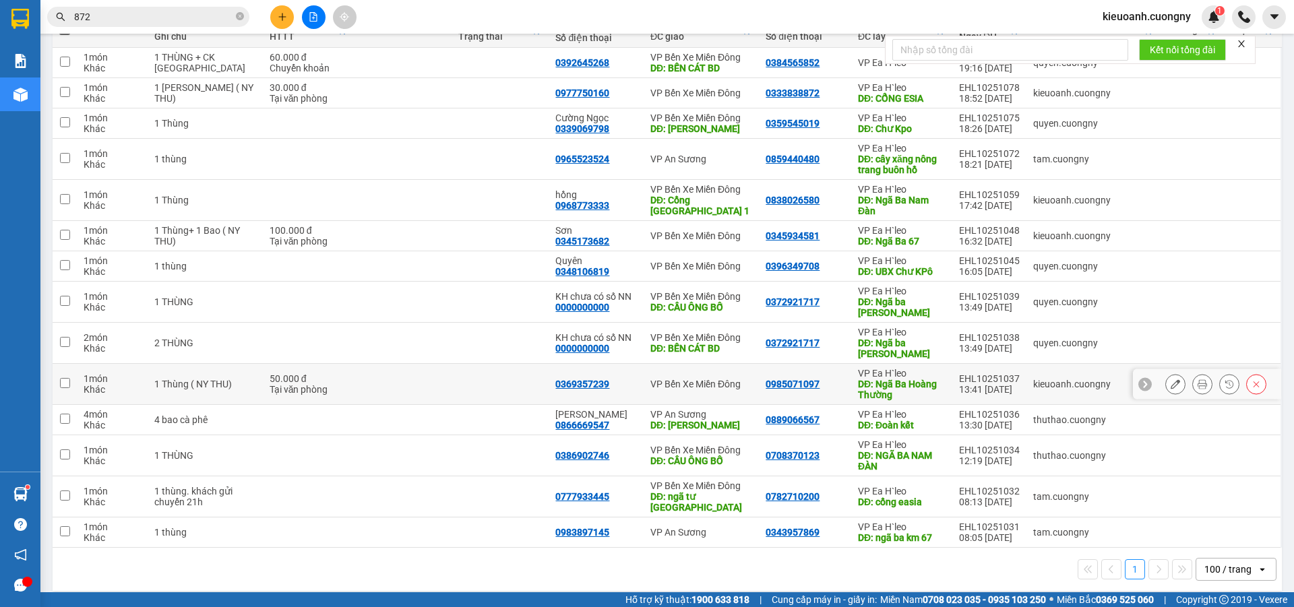
click at [392, 390] on td at bounding box center [403, 384] width 97 height 41
checkbox input "true"
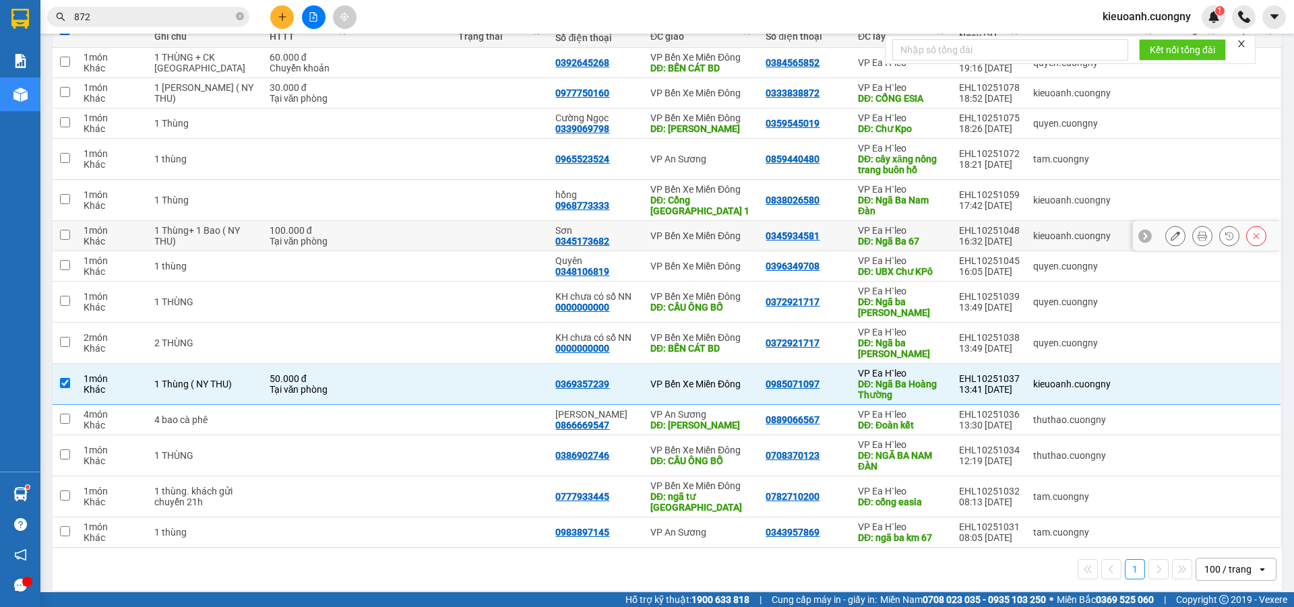
click at [408, 233] on td at bounding box center [403, 236] width 97 height 30
checkbox input "true"
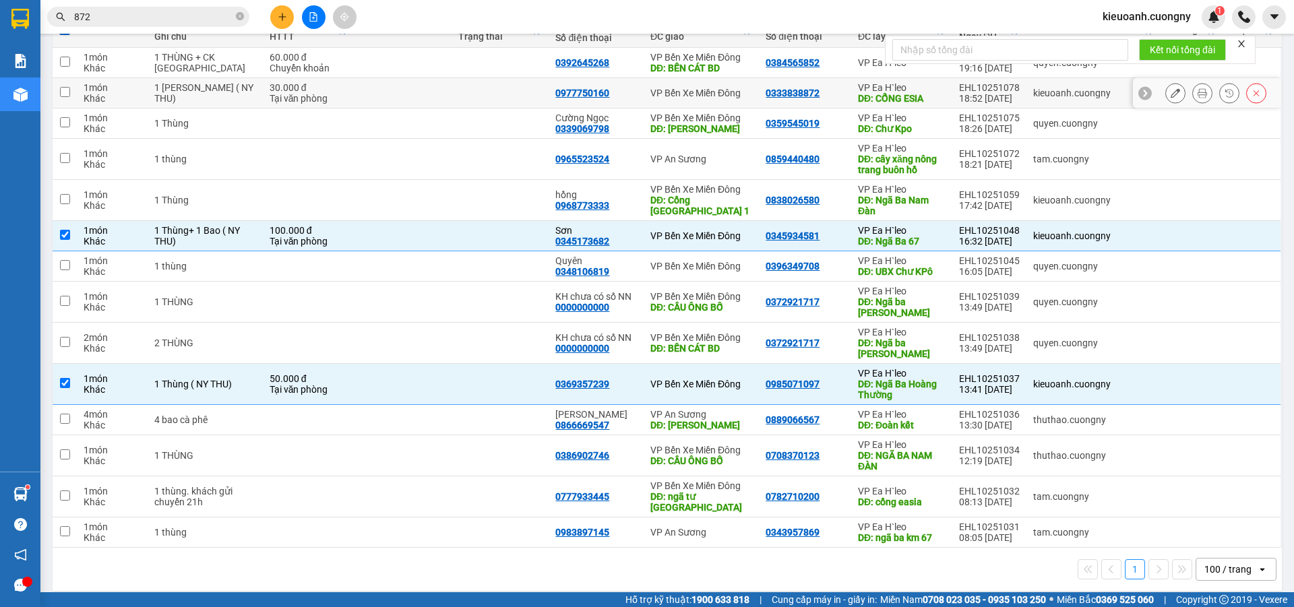
click at [433, 88] on td at bounding box center [403, 93] width 97 height 30
checkbox input "true"
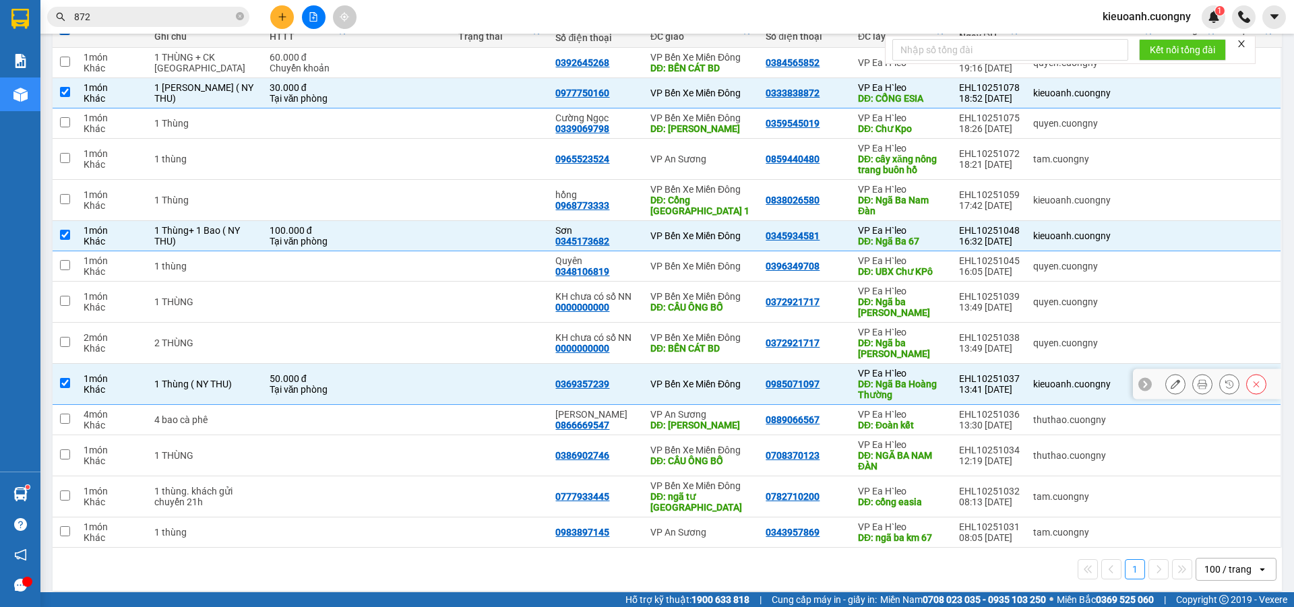
click at [452, 383] on td at bounding box center [500, 384] width 97 height 41
checkbox input "false"
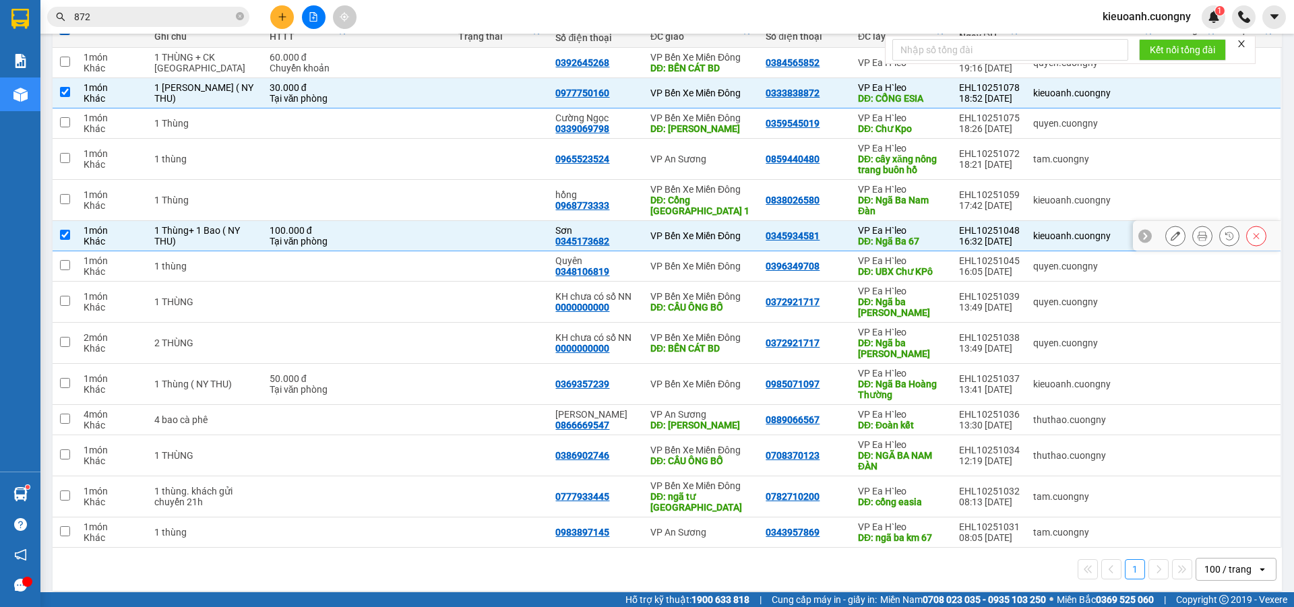
click at [413, 241] on td at bounding box center [403, 236] width 97 height 30
checkbox input "false"
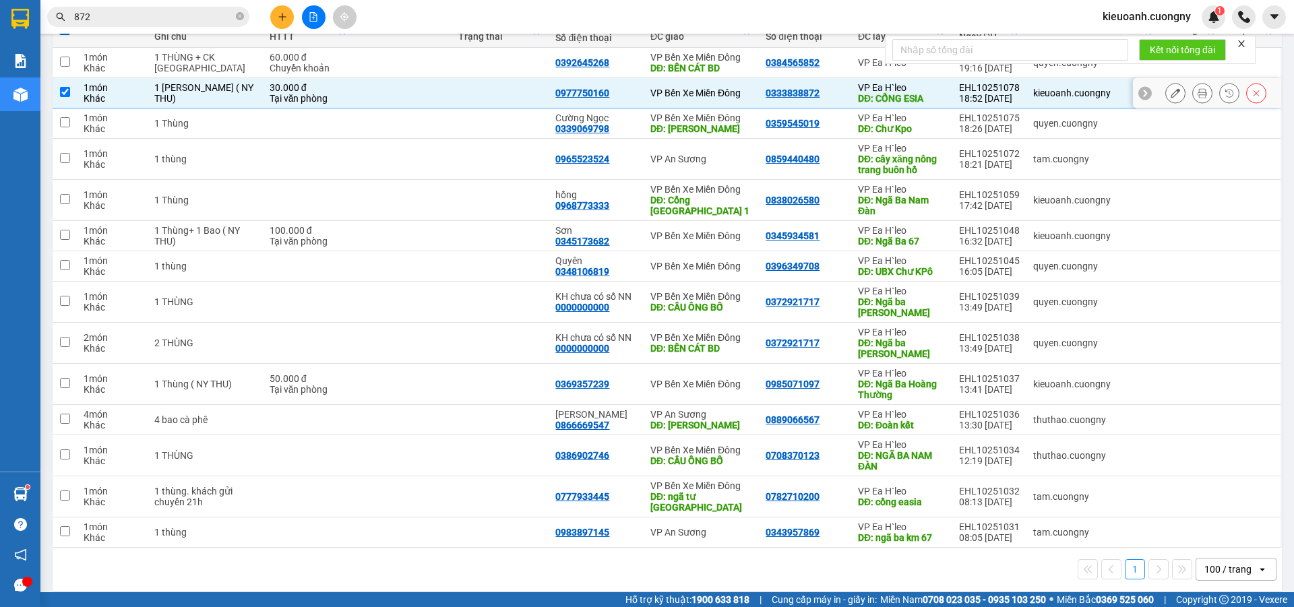
click at [392, 100] on td at bounding box center [403, 93] width 97 height 30
checkbox input "false"
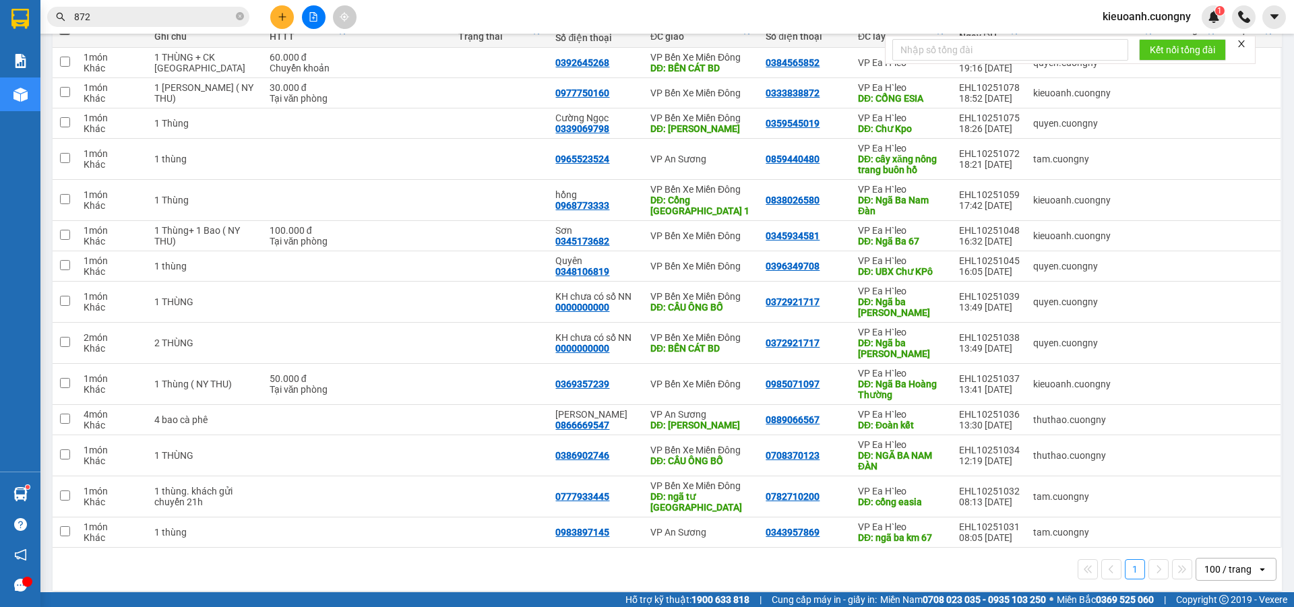
click at [447, 11] on div "Kết quả tìm kiếm ( 78 ) Bộ lọc Mã ĐH Trạng thái Món hàng Thu hộ Tổng cước Chưa …" at bounding box center [647, 17] width 1294 height 34
click at [1171, 196] on icon at bounding box center [1175, 200] width 9 height 9
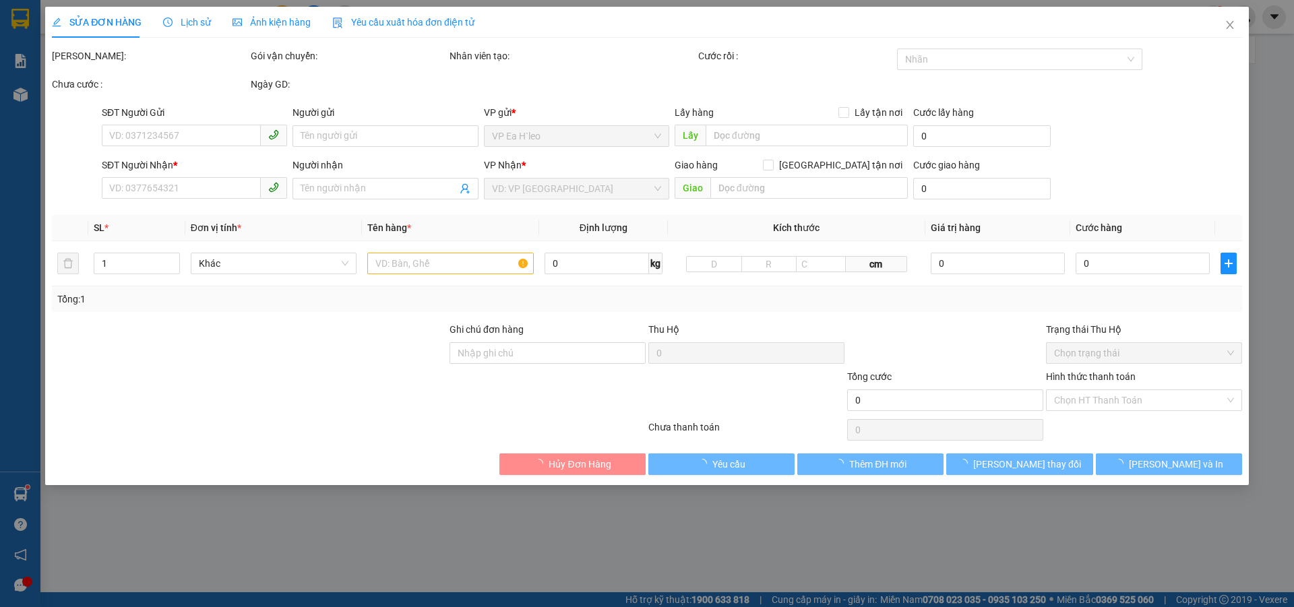
click at [210, 340] on div at bounding box center [250, 345] width 398 height 47
click at [1230, 18] on span "Close" at bounding box center [1230, 26] width 38 height 38
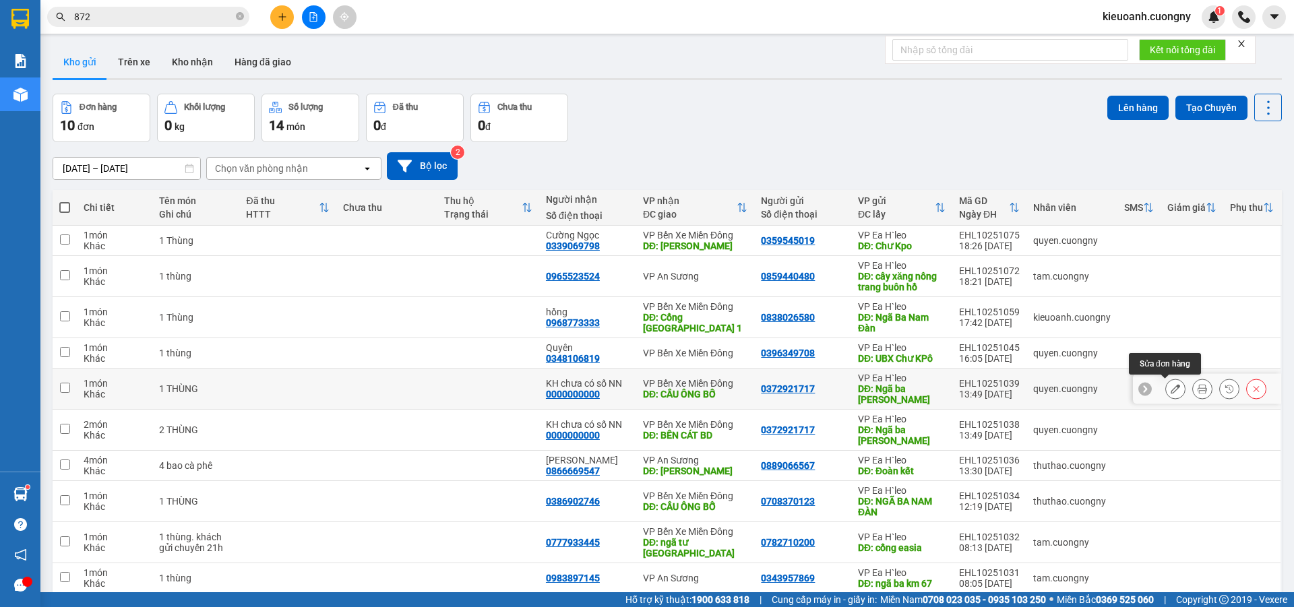
click at [1171, 386] on icon at bounding box center [1175, 388] width 9 height 9
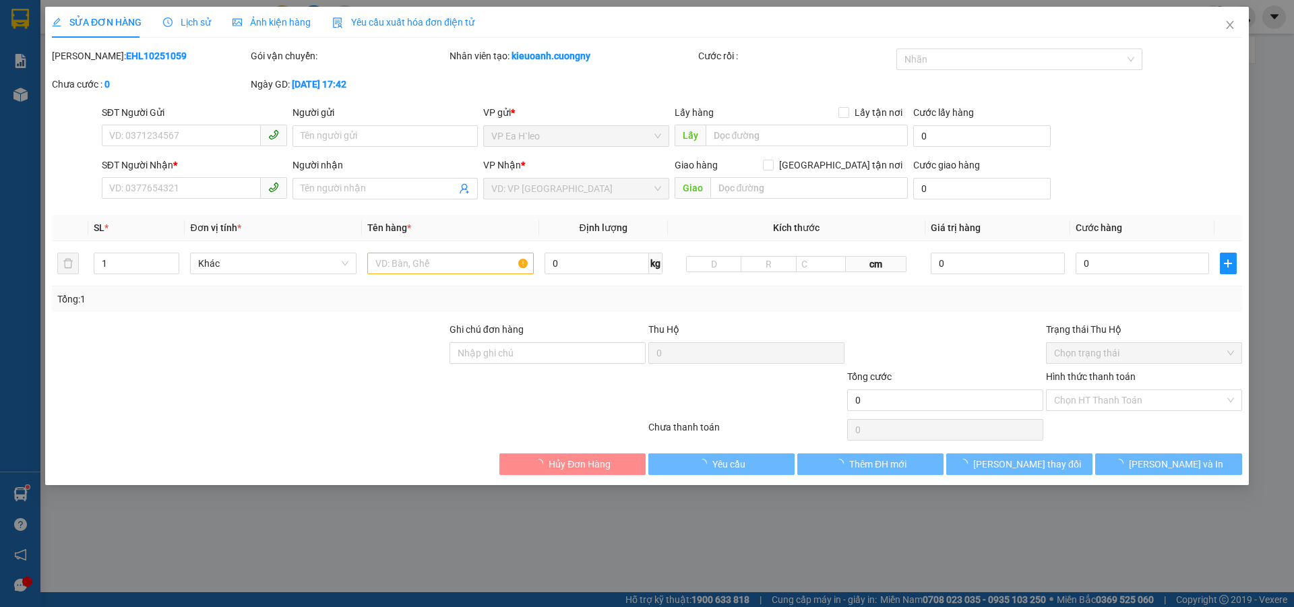
type input "0372921717"
type input "Ngã ba [GEOGRAPHIC_DATA]"
type input "0000000000"
type input "KH chưa có số NN"
type input "CẦU ÔNG BỐ"
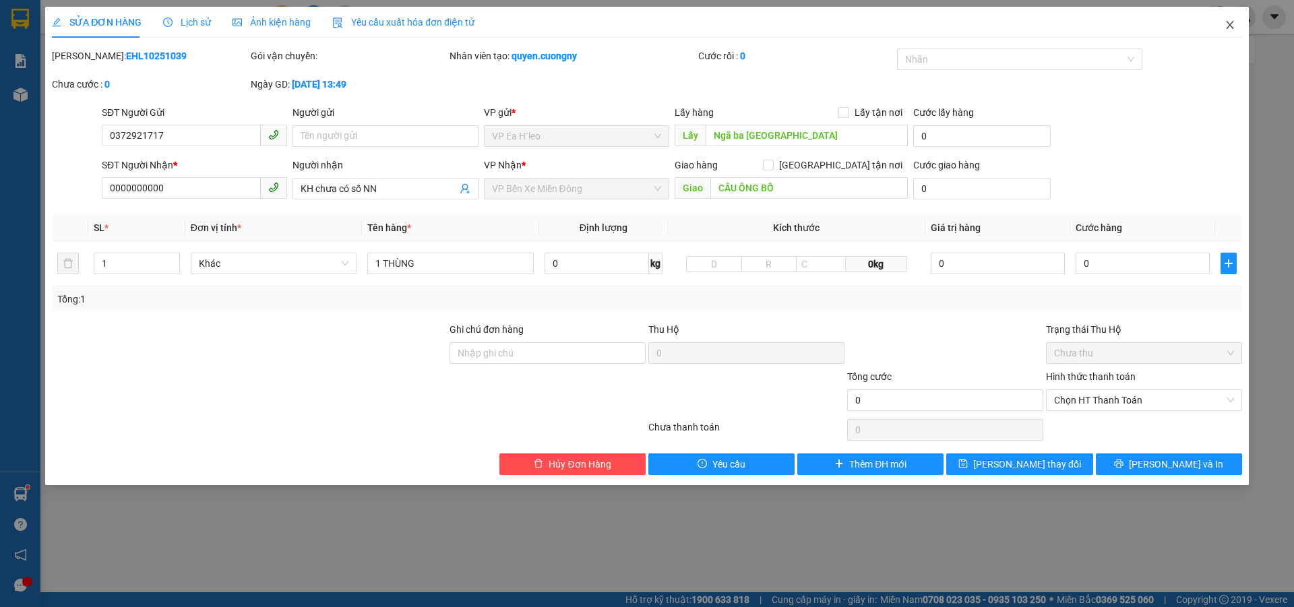
click at [1230, 22] on icon "close" at bounding box center [1230, 25] width 11 height 11
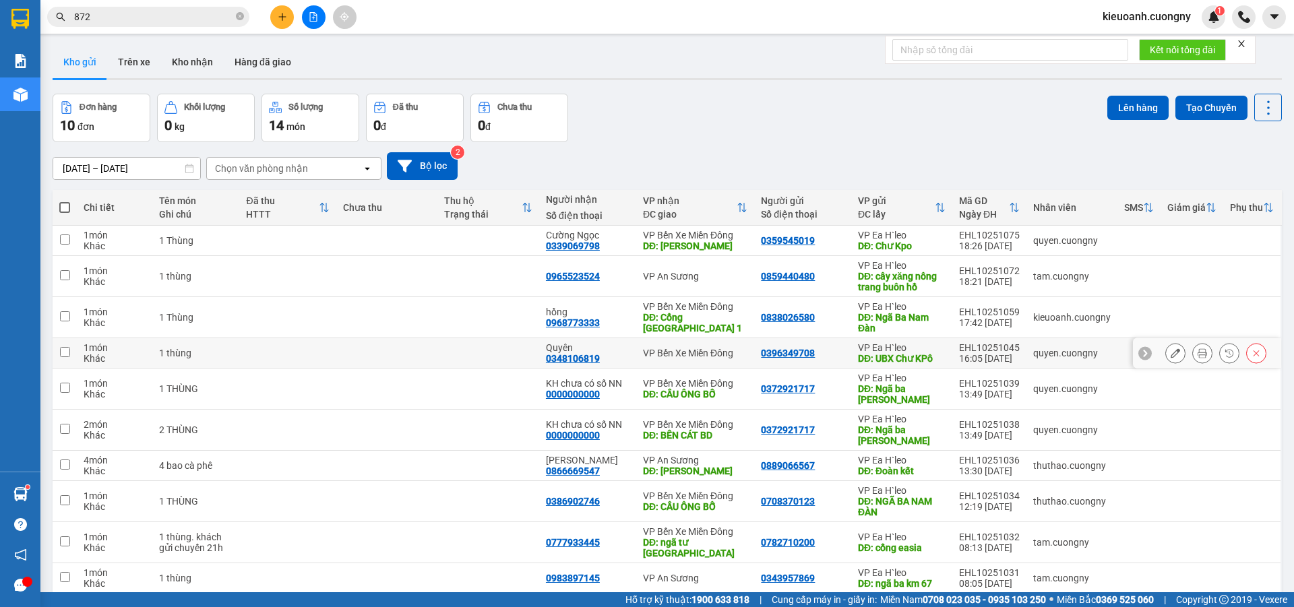
scroll to position [62, 0]
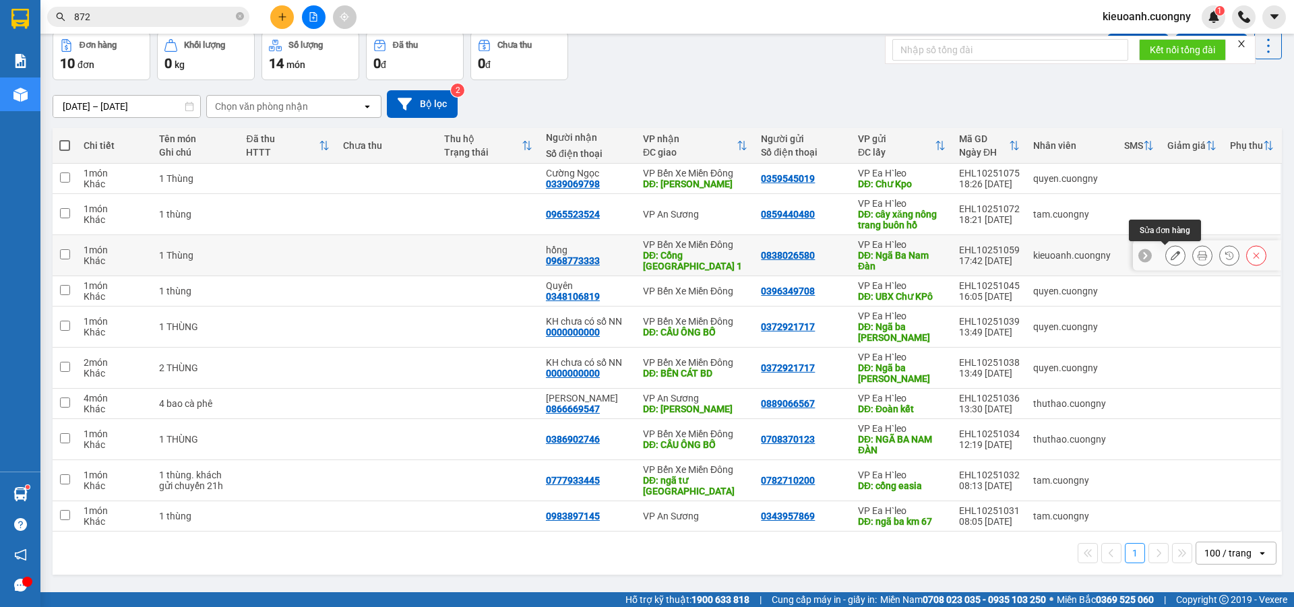
click at [1171, 251] on icon at bounding box center [1175, 255] width 9 height 9
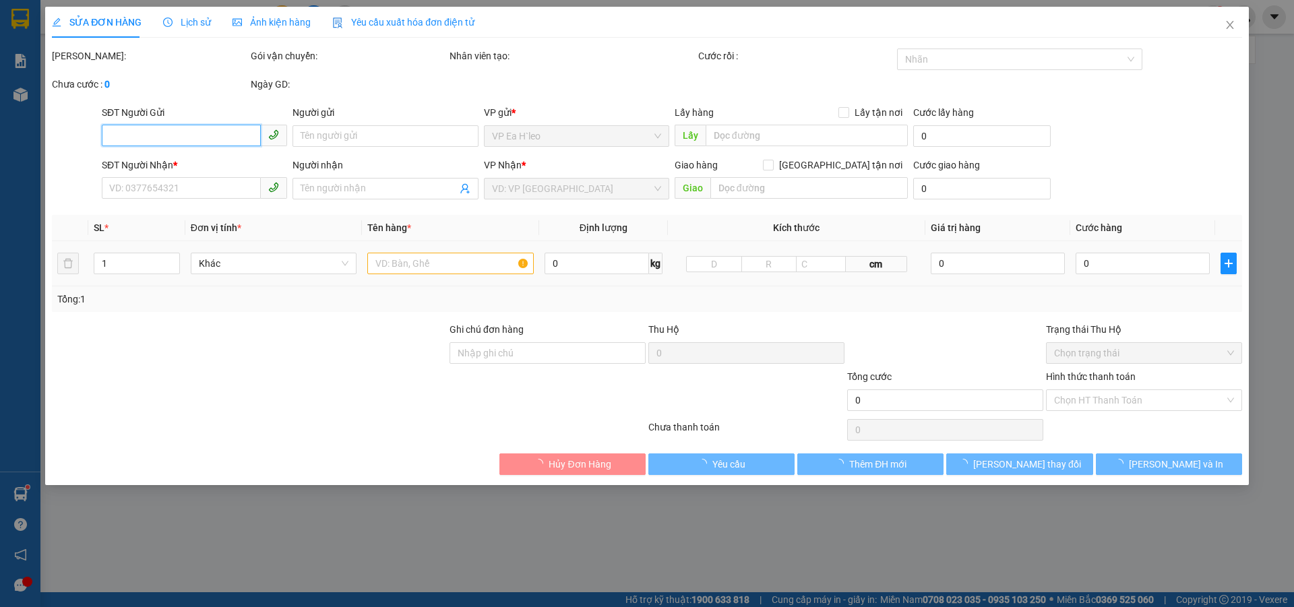
type input "0838026580"
type input "Ngã Ba Nam Đàn"
type input "0968773333"
type input "hồng"
type input "Cổng [GEOGRAPHIC_DATA] 1"
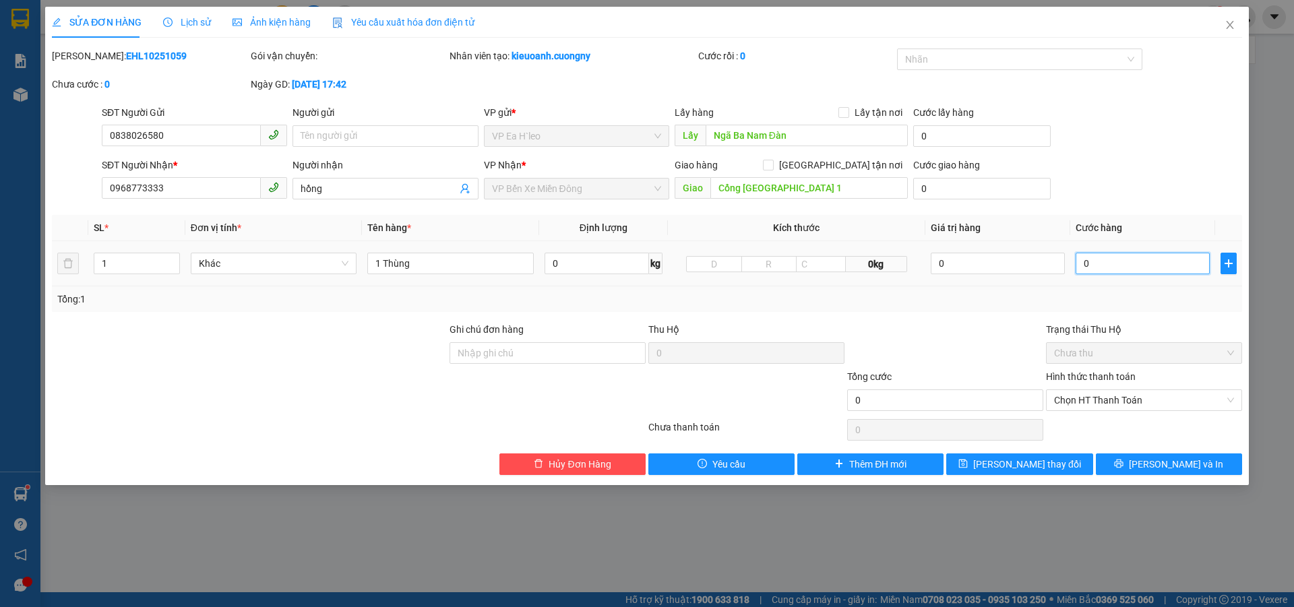
click at [1142, 256] on input "0" at bounding box center [1143, 264] width 134 height 22
type input "7"
type input "70"
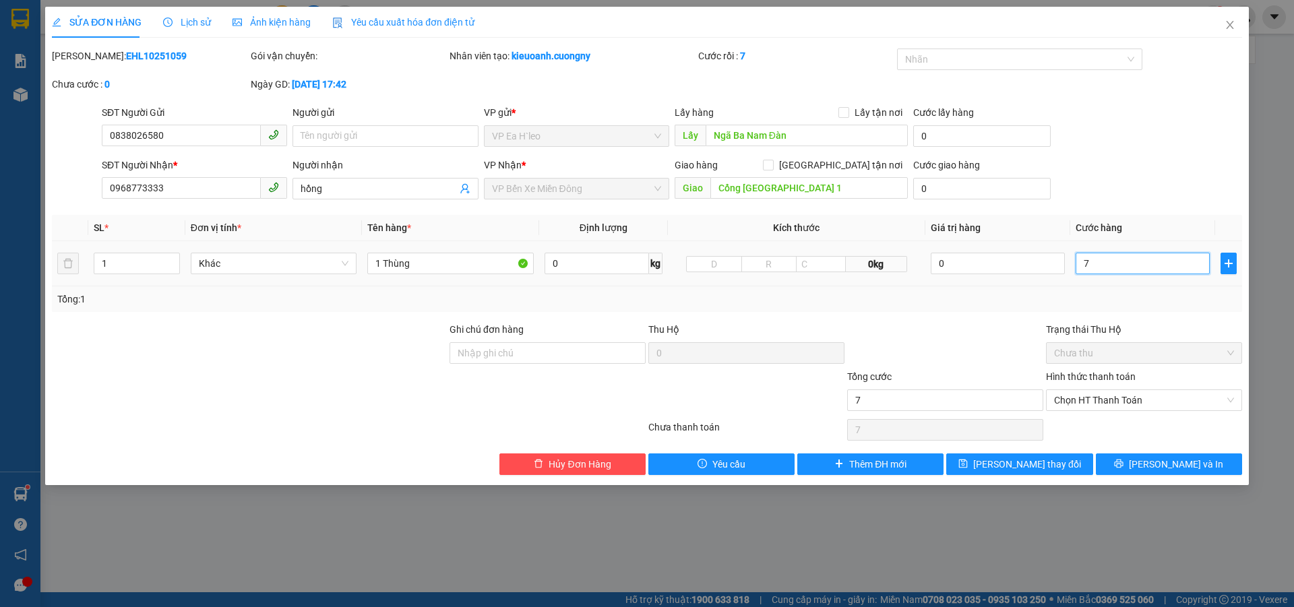
type input "70"
type input "700"
type input "7.000"
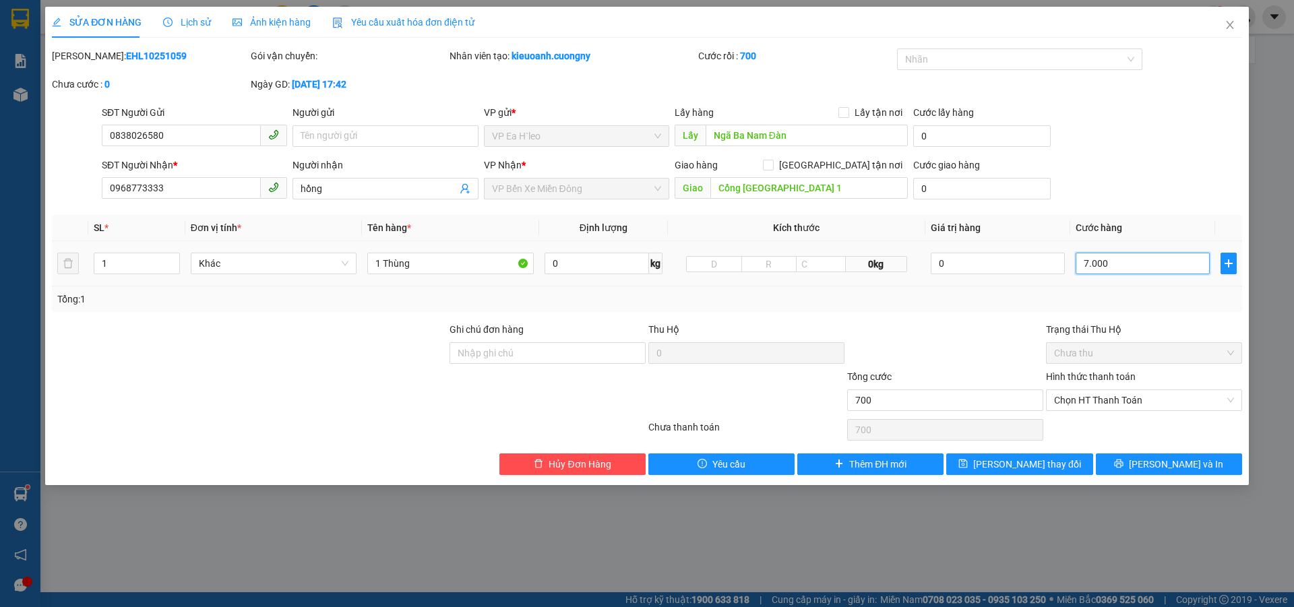
type input "7.000"
type input "70.000"
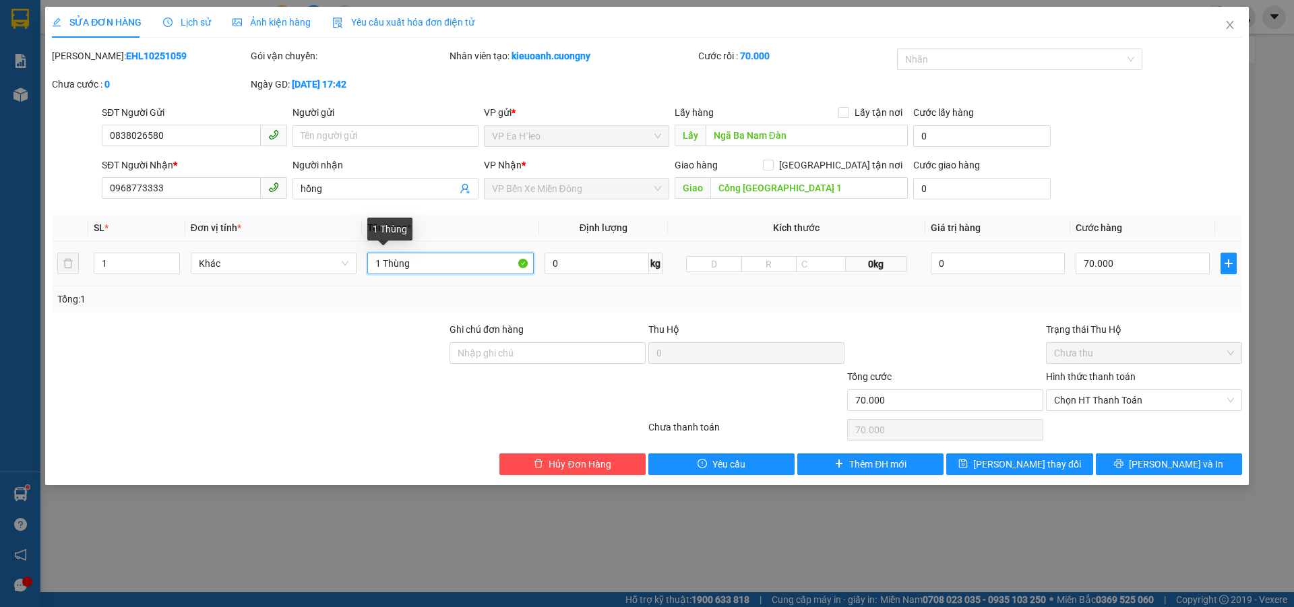
click at [431, 265] on input "1 Thùng" at bounding box center [450, 264] width 167 height 22
type input "1 Thùng( NY THU)"
click at [940, 339] on div at bounding box center [945, 345] width 199 height 47
click at [1080, 397] on span "Chọn HT Thanh Toán" at bounding box center [1144, 400] width 180 height 20
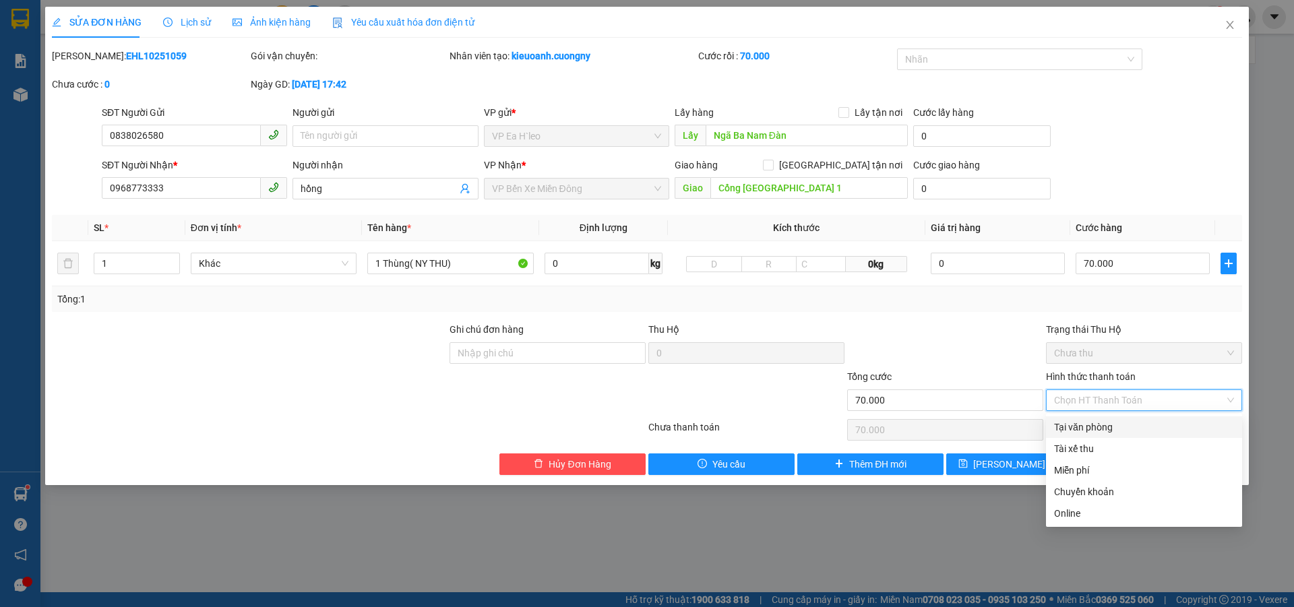
click at [1086, 423] on div "Tại văn phòng" at bounding box center [1144, 427] width 180 height 15
type input "0"
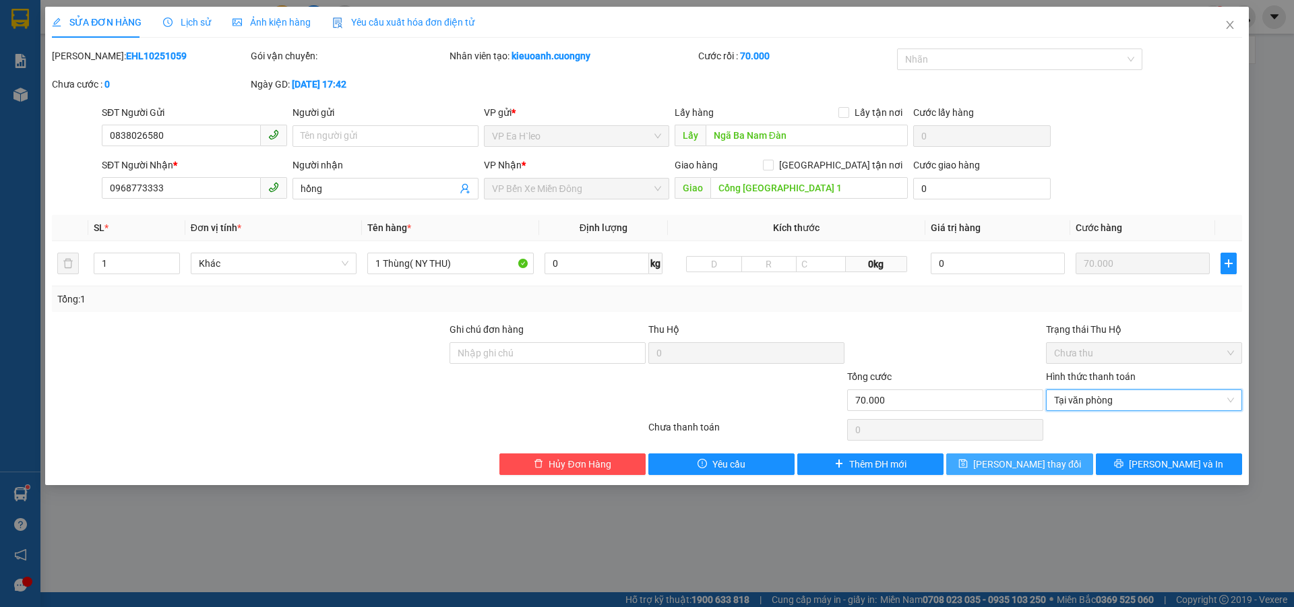
click at [1029, 466] on span "[PERSON_NAME] thay đổi" at bounding box center [1027, 464] width 108 height 15
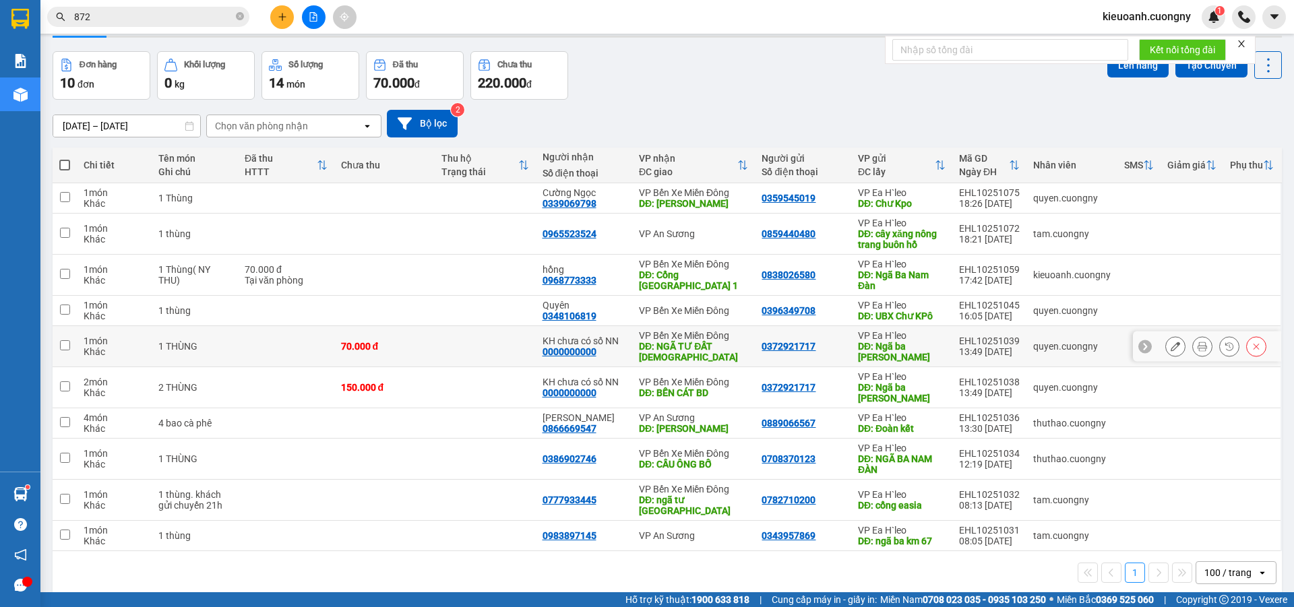
scroll to position [62, 0]
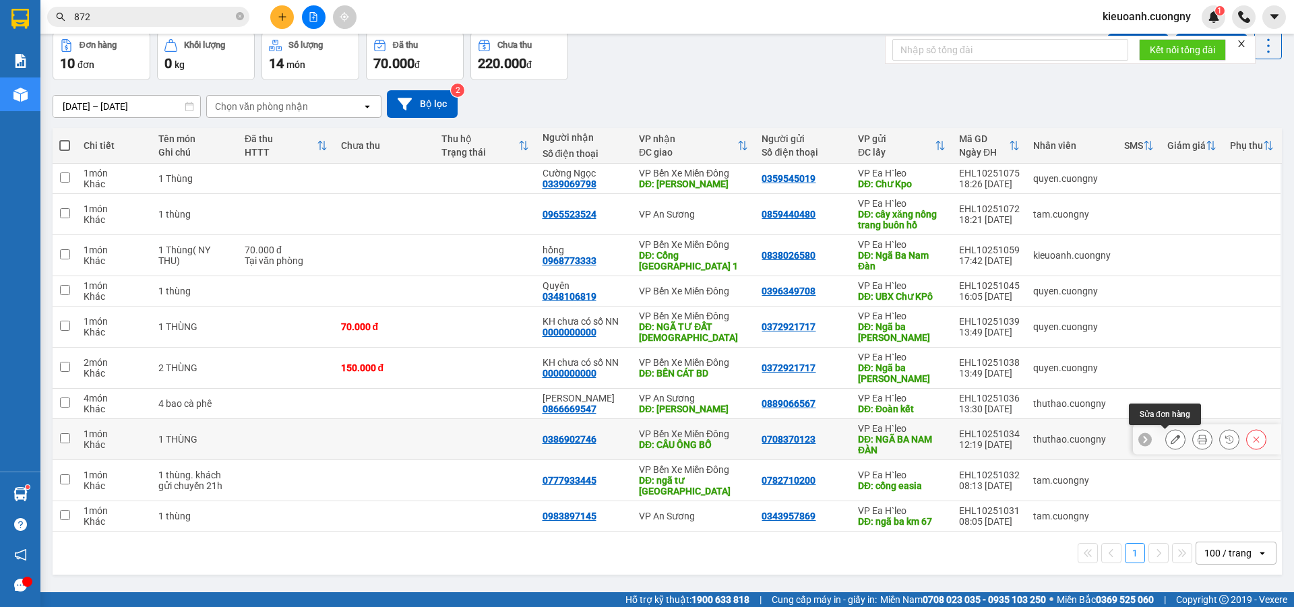
click at [1171, 440] on icon at bounding box center [1175, 439] width 9 height 9
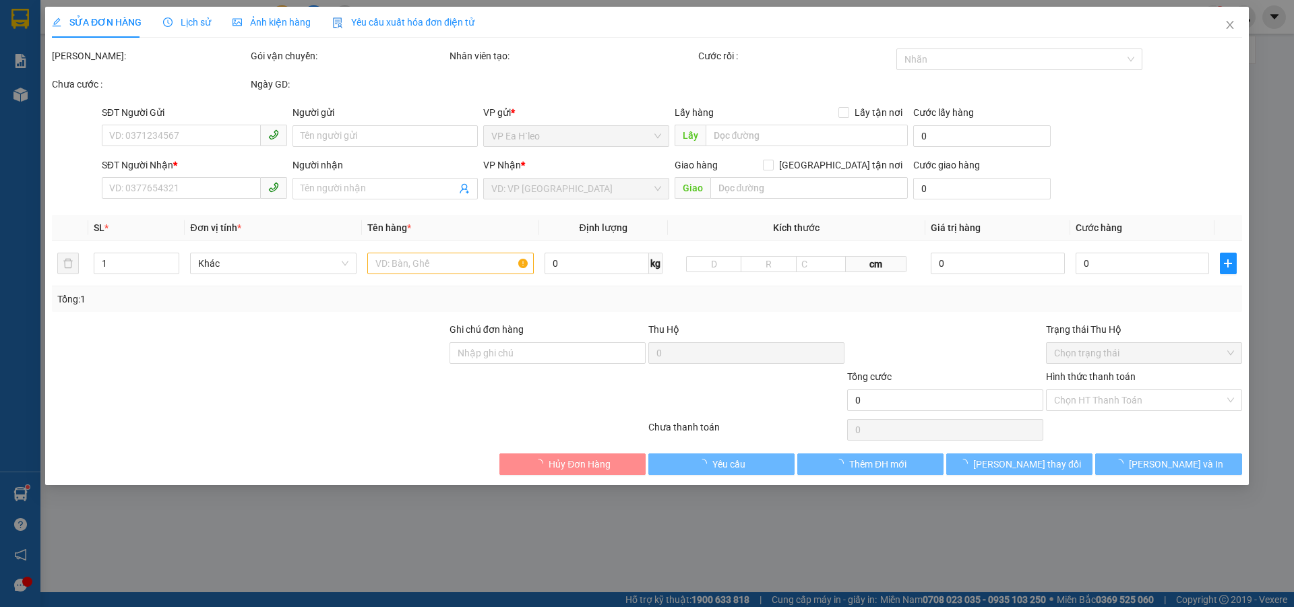
type input "0708370123"
type input "NGÃ BA NAM ĐÀN"
type input "0386902746"
type input "CẦU ÔNG BỐ"
type input "50.000"
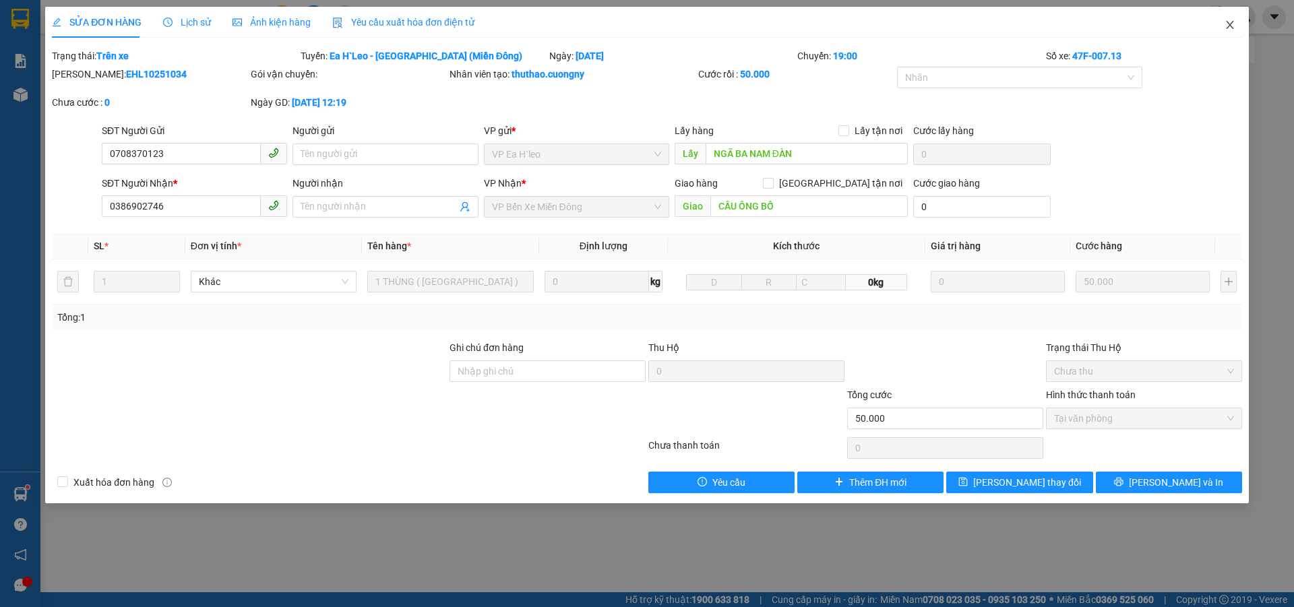
click at [1230, 25] on icon "close" at bounding box center [1229, 25] width 7 height 8
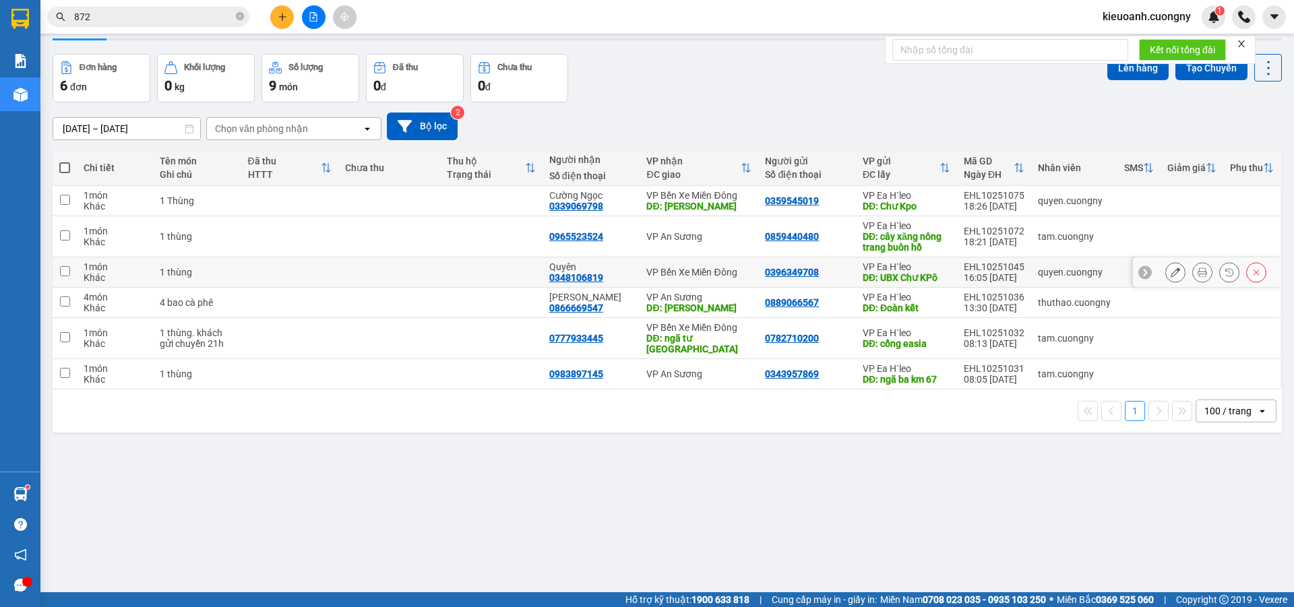
scroll to position [62, 0]
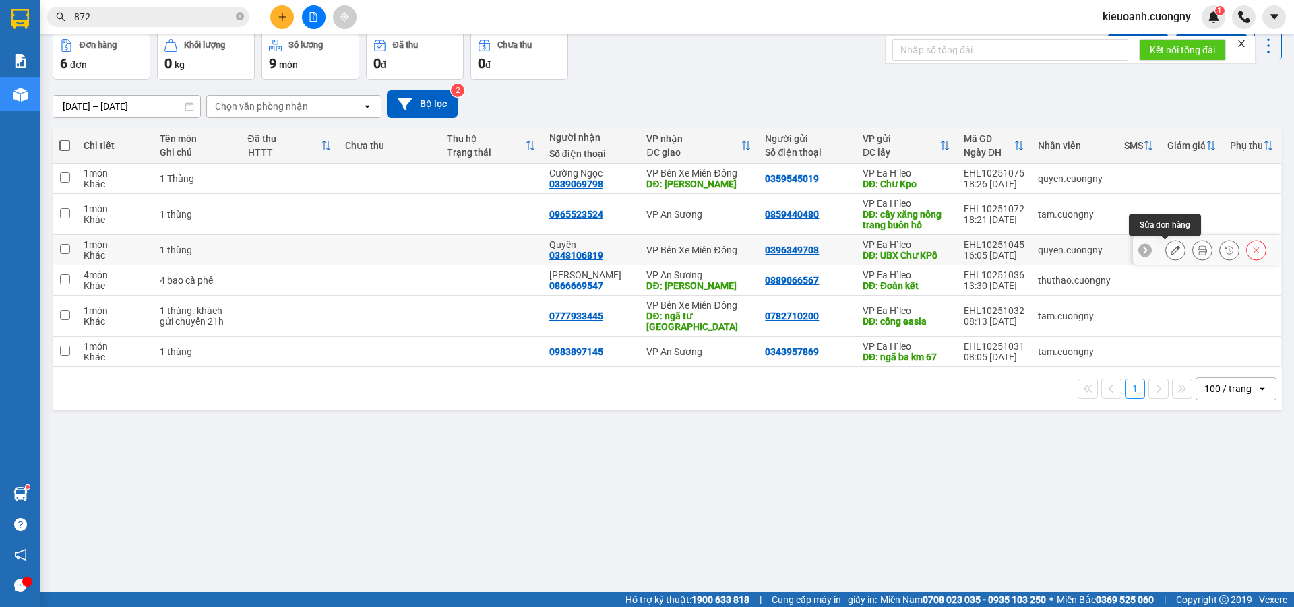
click at [1170, 251] on button at bounding box center [1175, 251] width 19 height 24
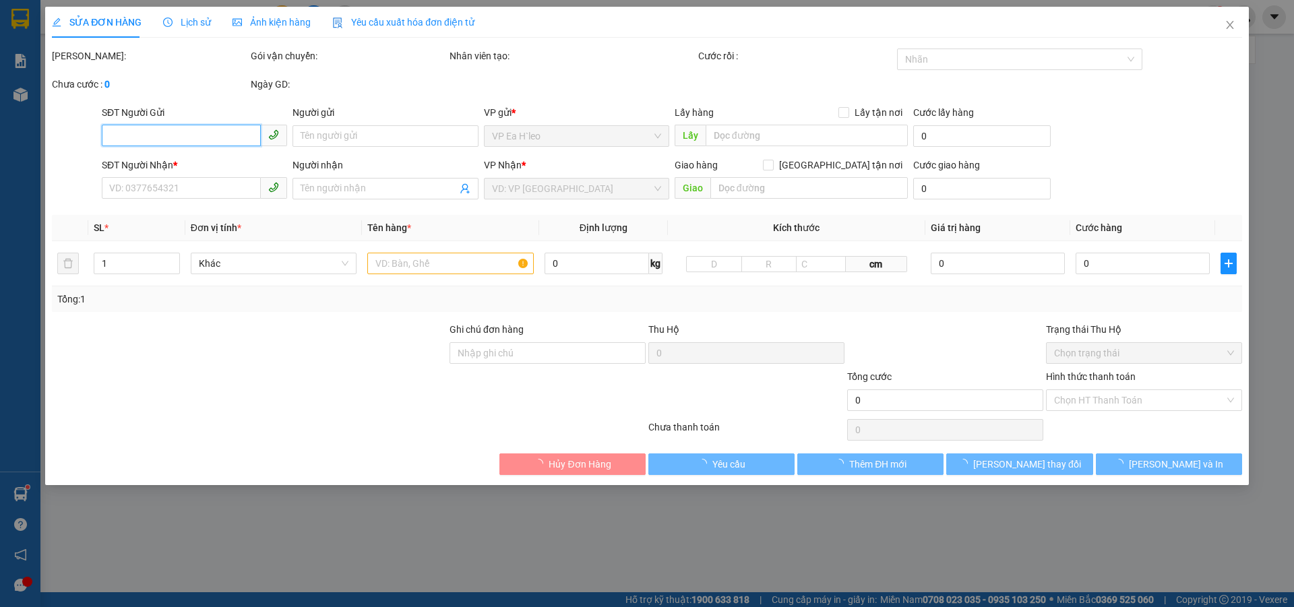
type input "0396349708"
type input "UBX Chư KPô"
type input "0348106819"
type input "Quyên"
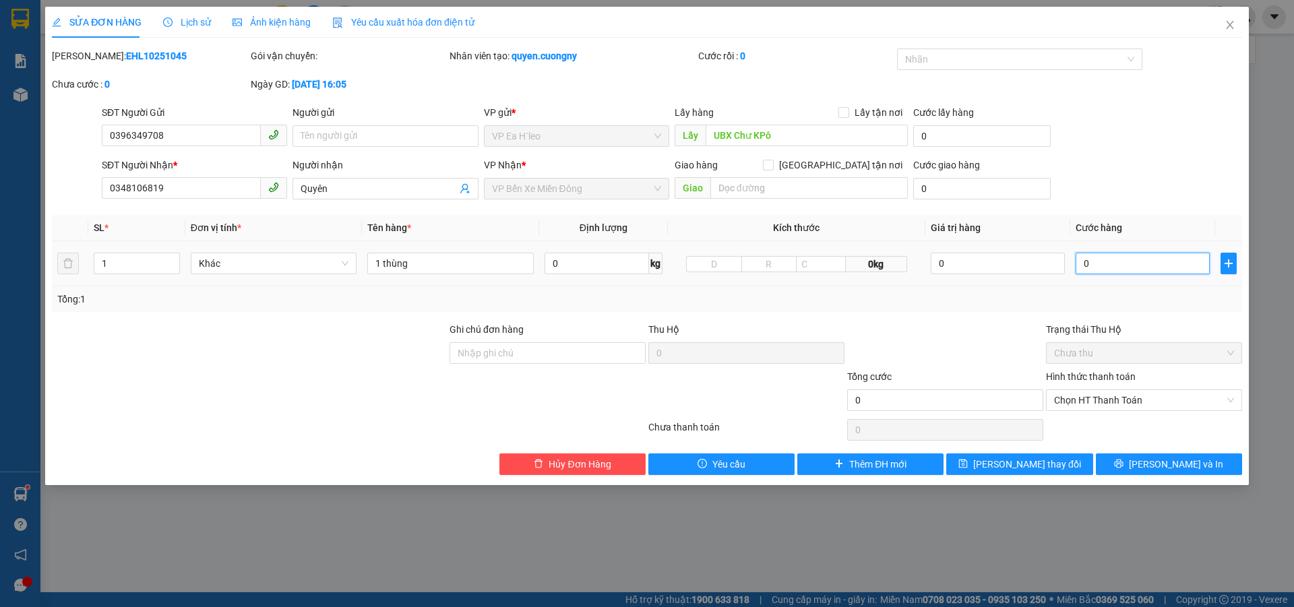
click at [1124, 262] on input "0" at bounding box center [1143, 264] width 134 height 22
type input "7"
type input "70"
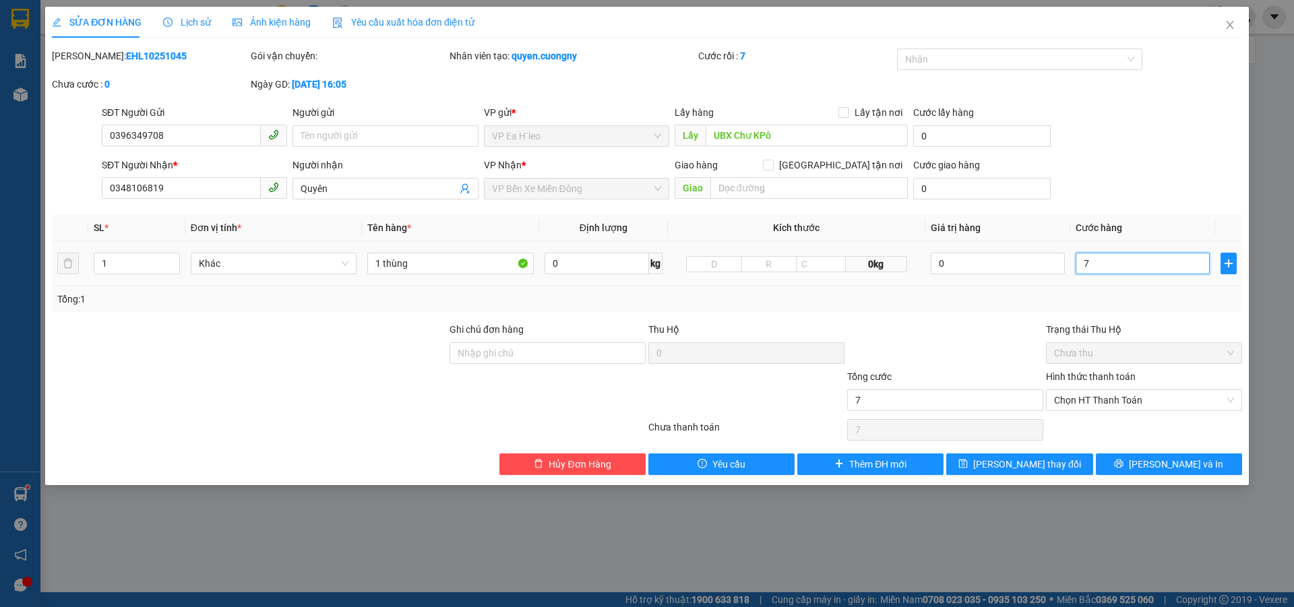
type input "70"
type input "700"
type input "7.000"
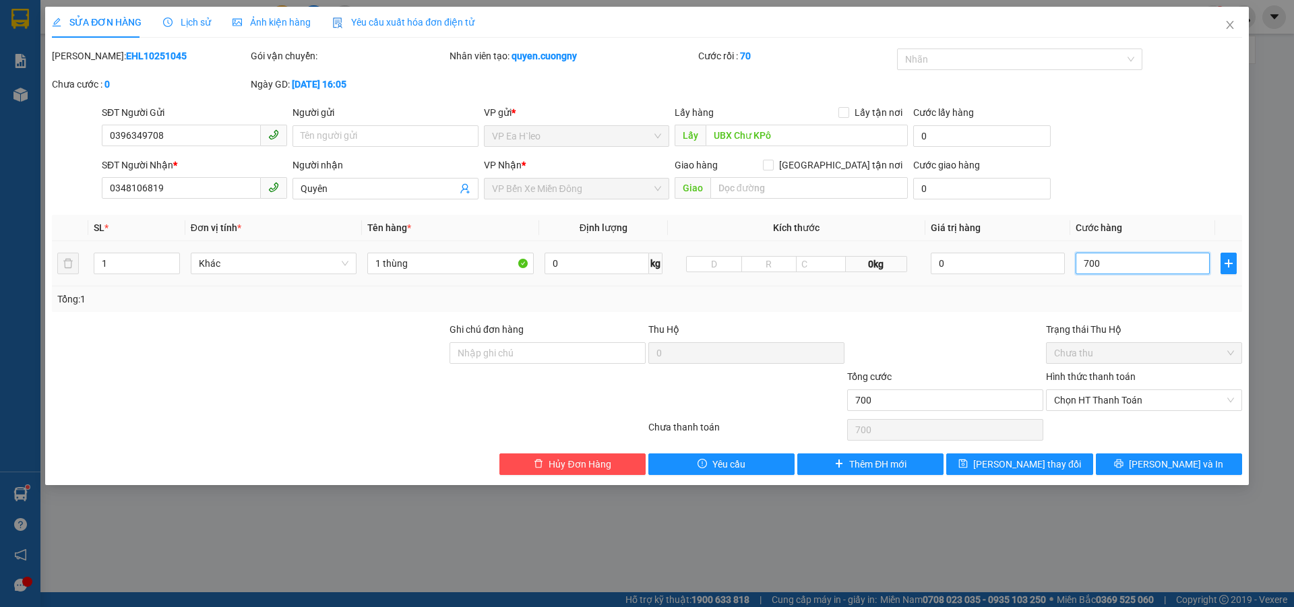
type input "7.000"
type input "70.000"
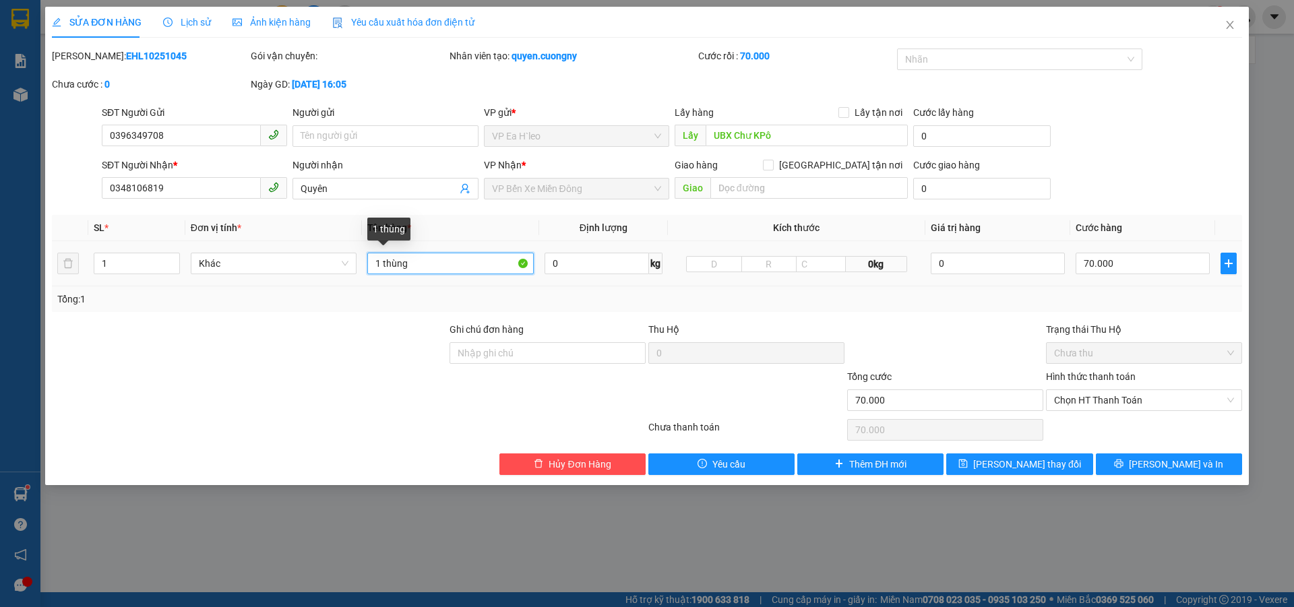
click at [450, 261] on input "1 thùng" at bounding box center [450, 264] width 167 height 22
click at [1058, 397] on span "Chọn HT Thanh Toán" at bounding box center [1144, 400] width 180 height 20
type input "1 thùng( NY THU)"
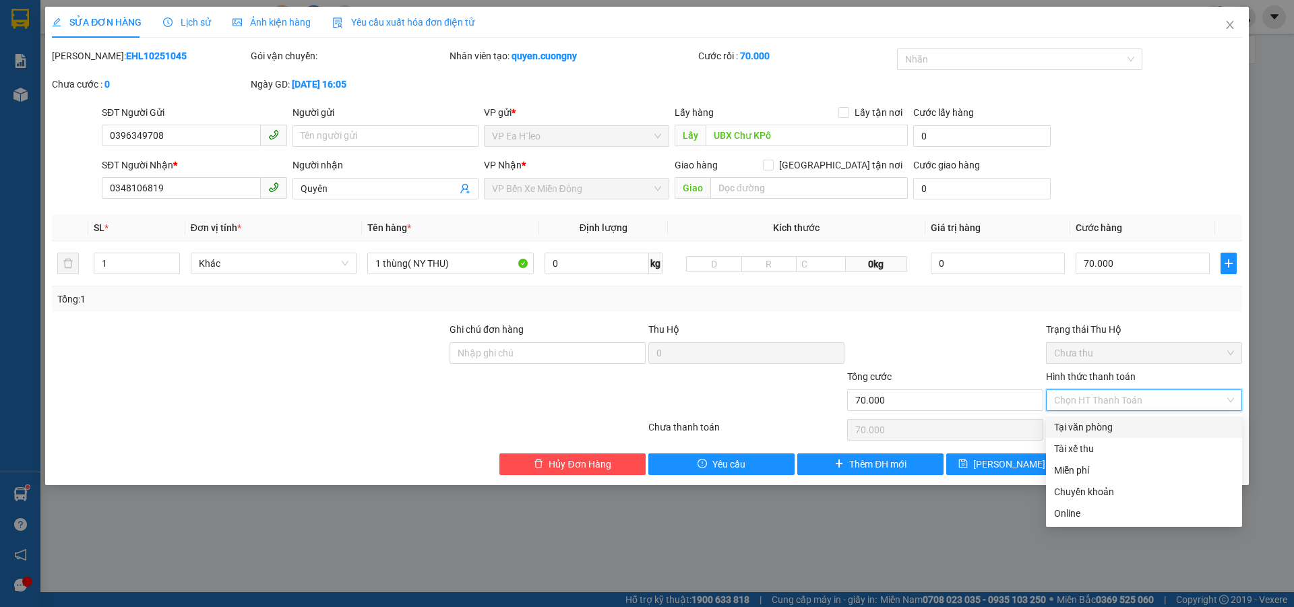
click at [1079, 424] on div "Tại văn phòng" at bounding box center [1144, 427] width 180 height 15
type input "0"
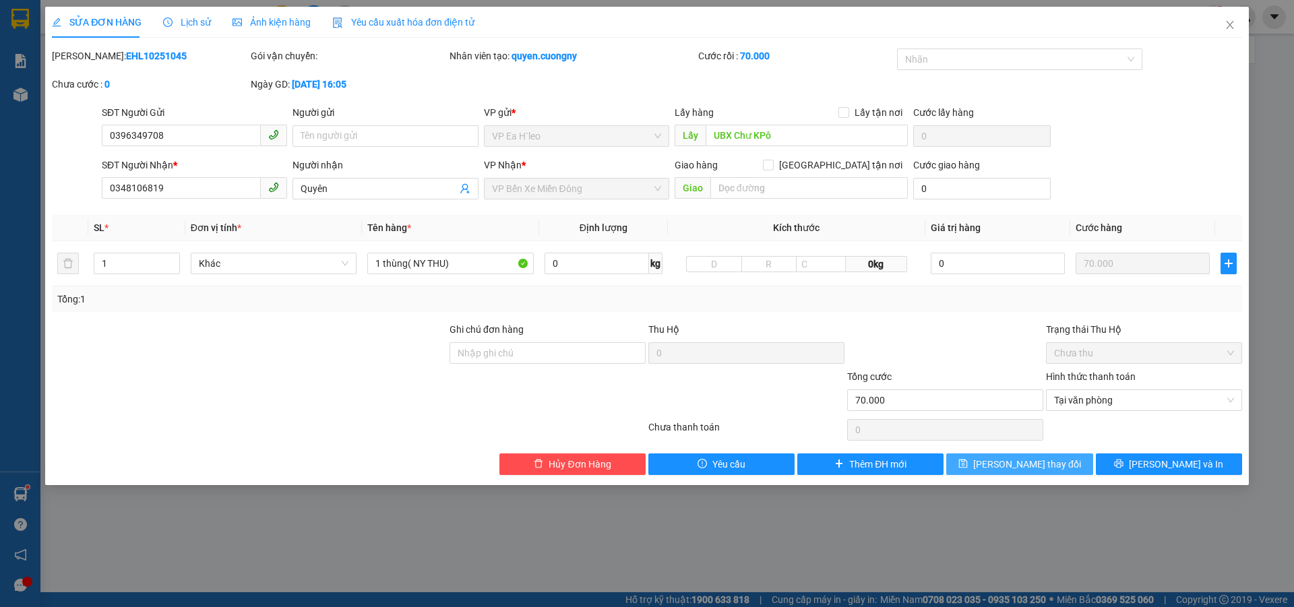
click at [1033, 467] on span "[PERSON_NAME] thay đổi" at bounding box center [1027, 464] width 108 height 15
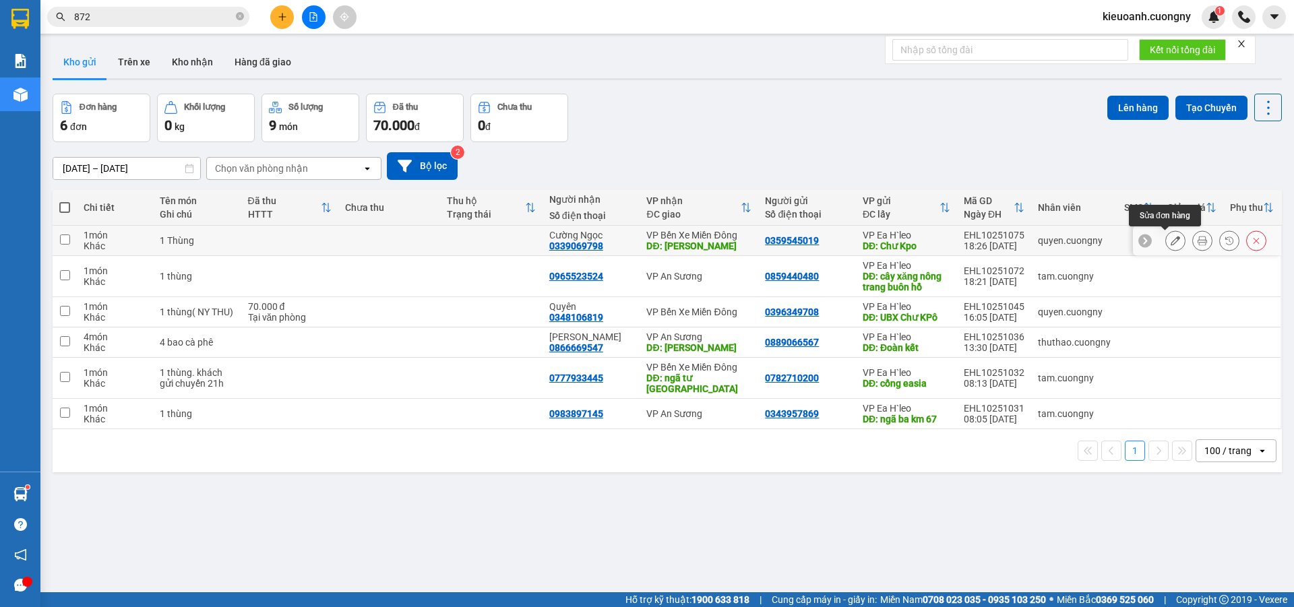
click at [1171, 240] on icon at bounding box center [1175, 240] width 9 height 9
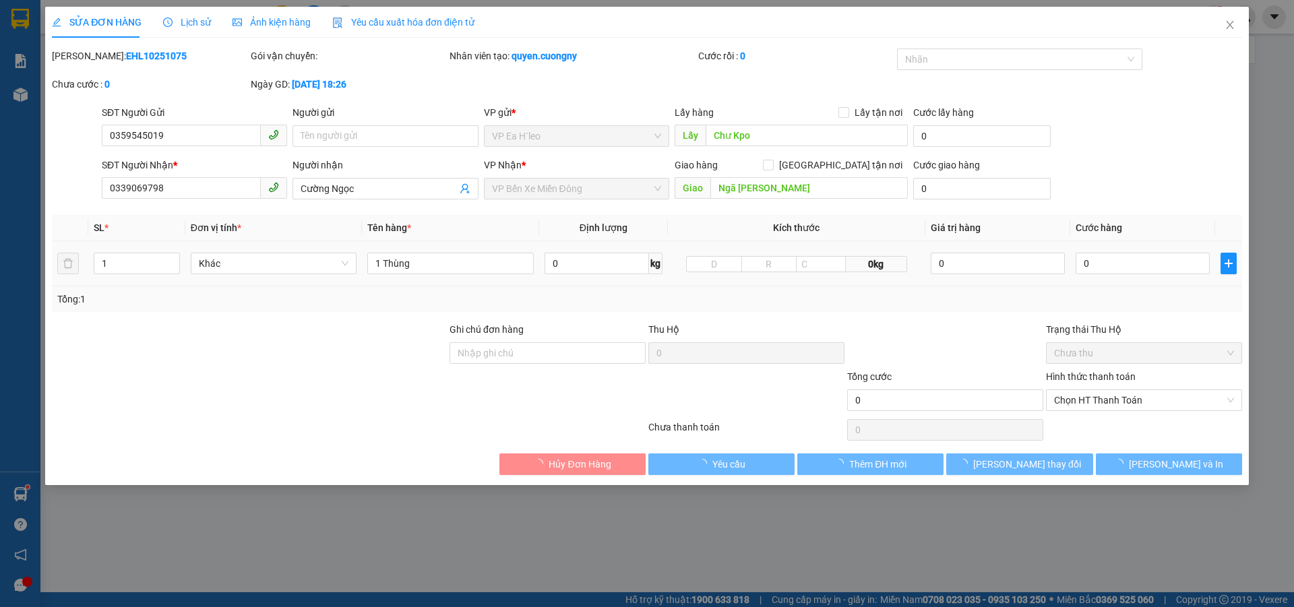
type input "0359545019"
type input "Chư Kpo"
type input "0339069798"
type input "Cường Ngọc"
type input "Ngã [PERSON_NAME]"
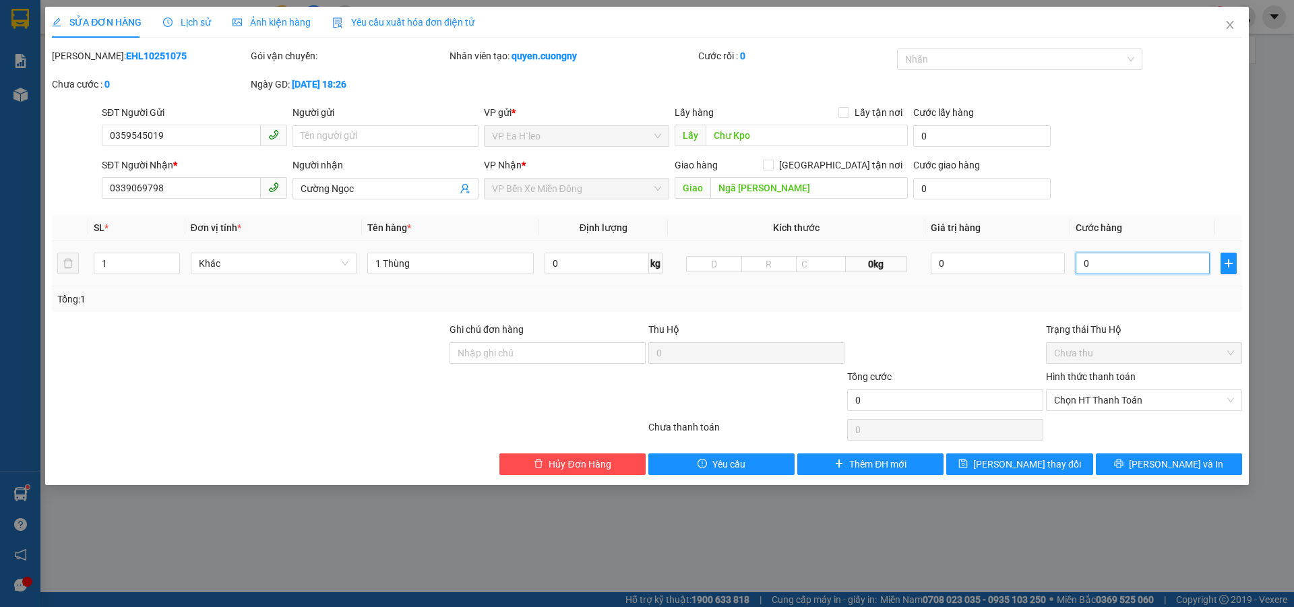
click at [1114, 268] on input "0" at bounding box center [1143, 264] width 134 height 22
type input "8"
type input "80"
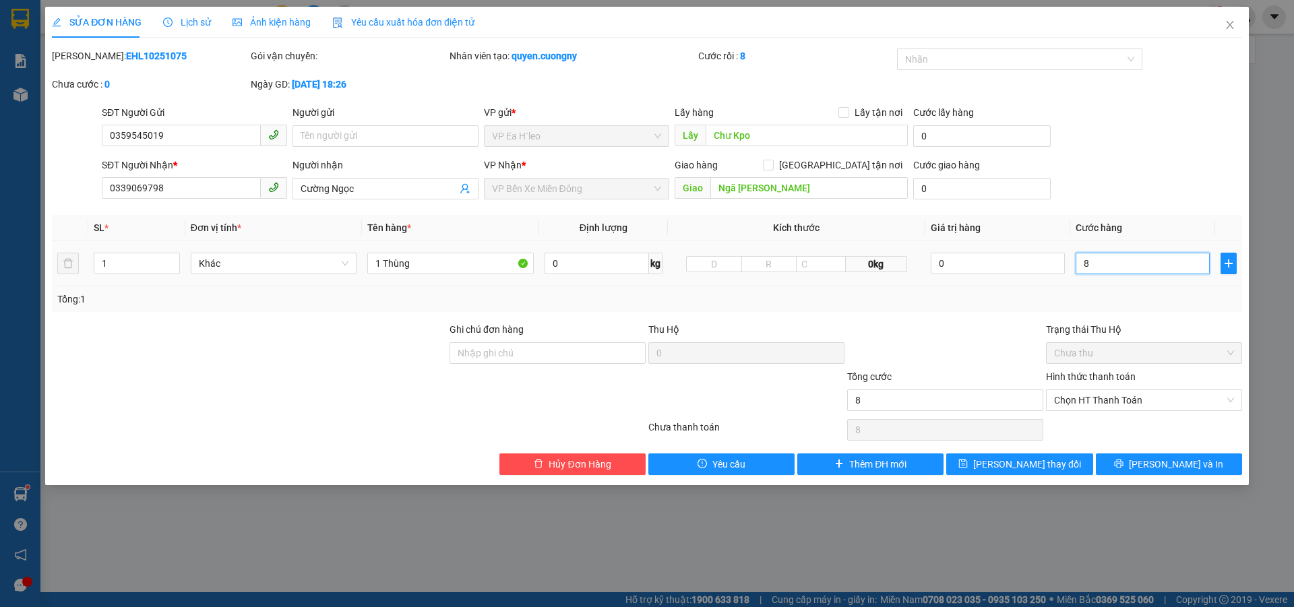
type input "80"
type input "800"
type input "8.000"
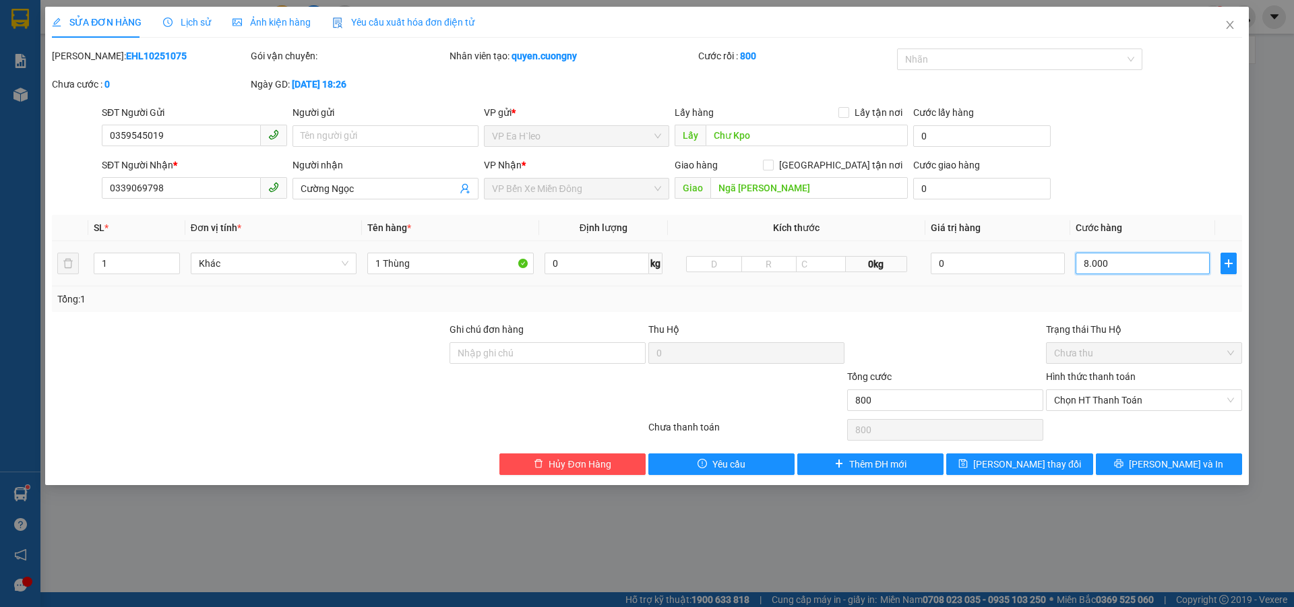
type input "8.000"
type input "80.000"
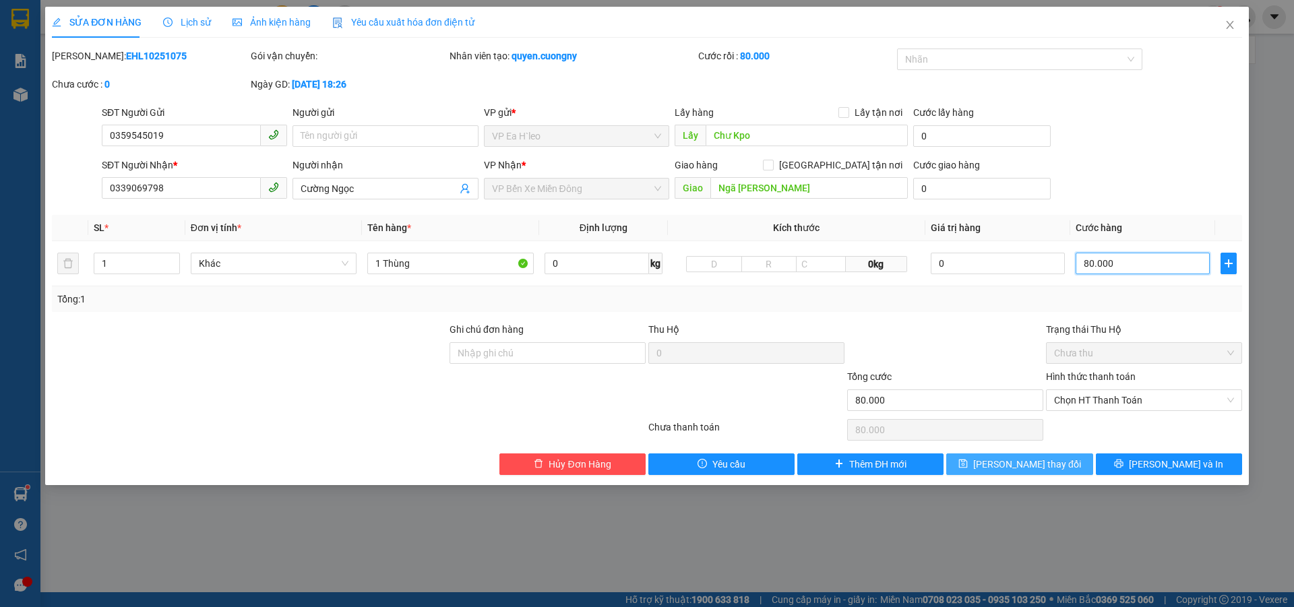
type input "80.000"
click at [1032, 467] on span "[PERSON_NAME] thay đổi" at bounding box center [1027, 464] width 108 height 15
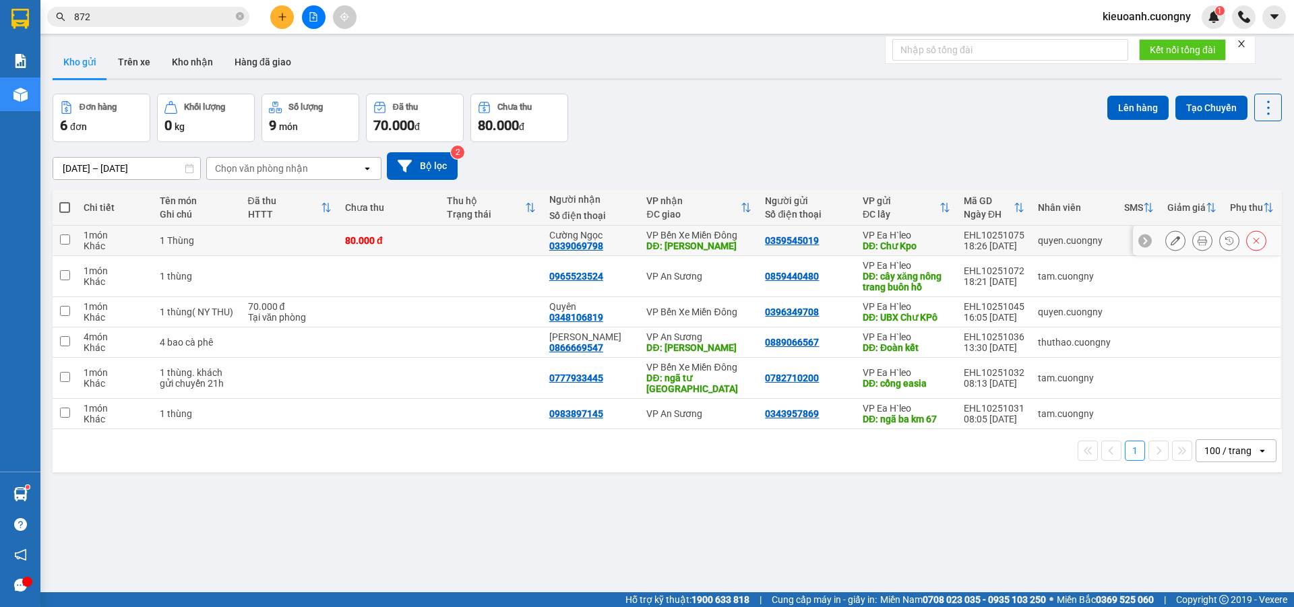
click at [401, 231] on td "80.000 đ" at bounding box center [389, 241] width 102 height 30
checkbox input "true"
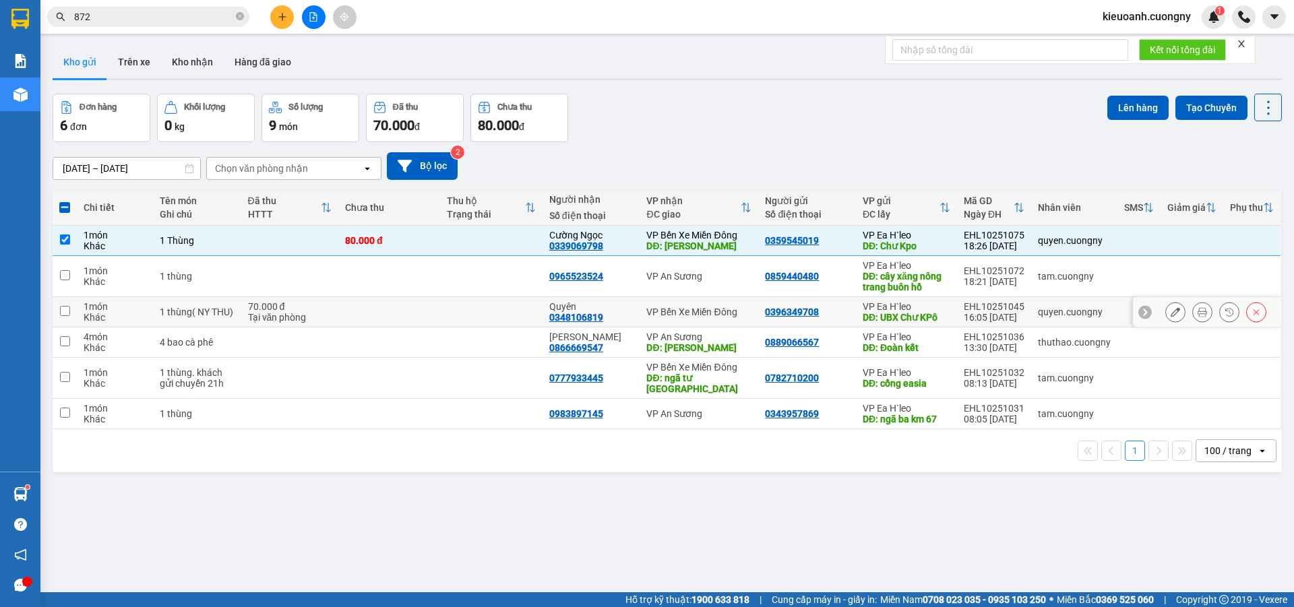
click at [404, 312] on td at bounding box center [389, 312] width 102 height 30
checkbox input "true"
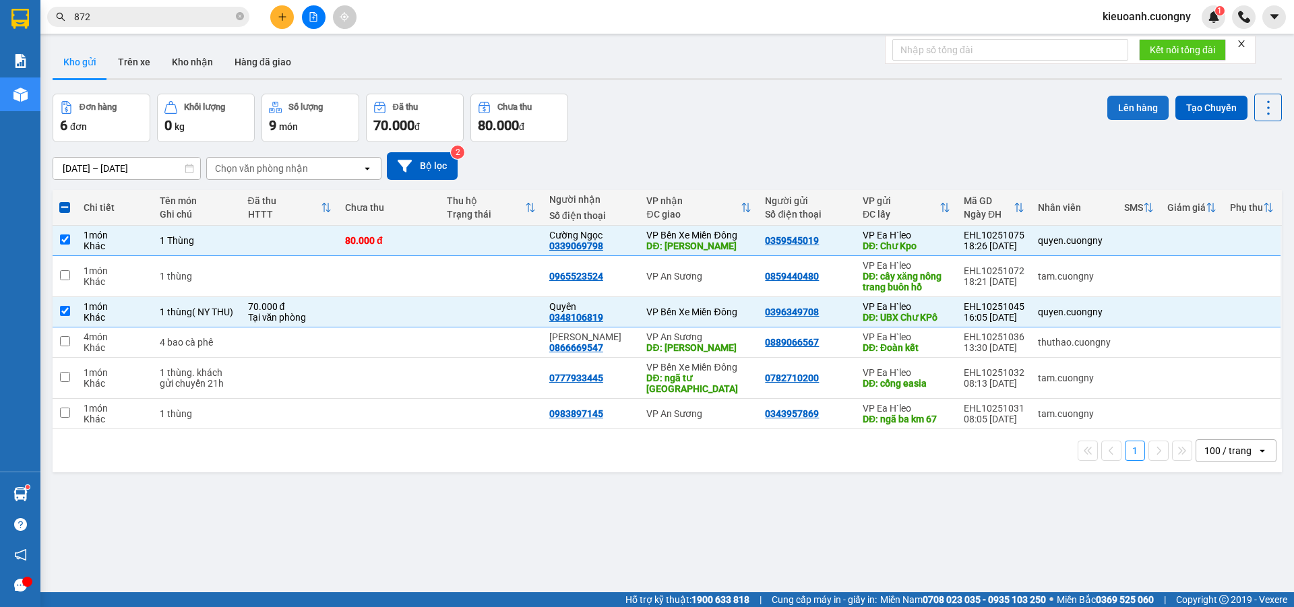
click at [1134, 106] on button "Lên hàng" at bounding box center [1138, 108] width 61 height 24
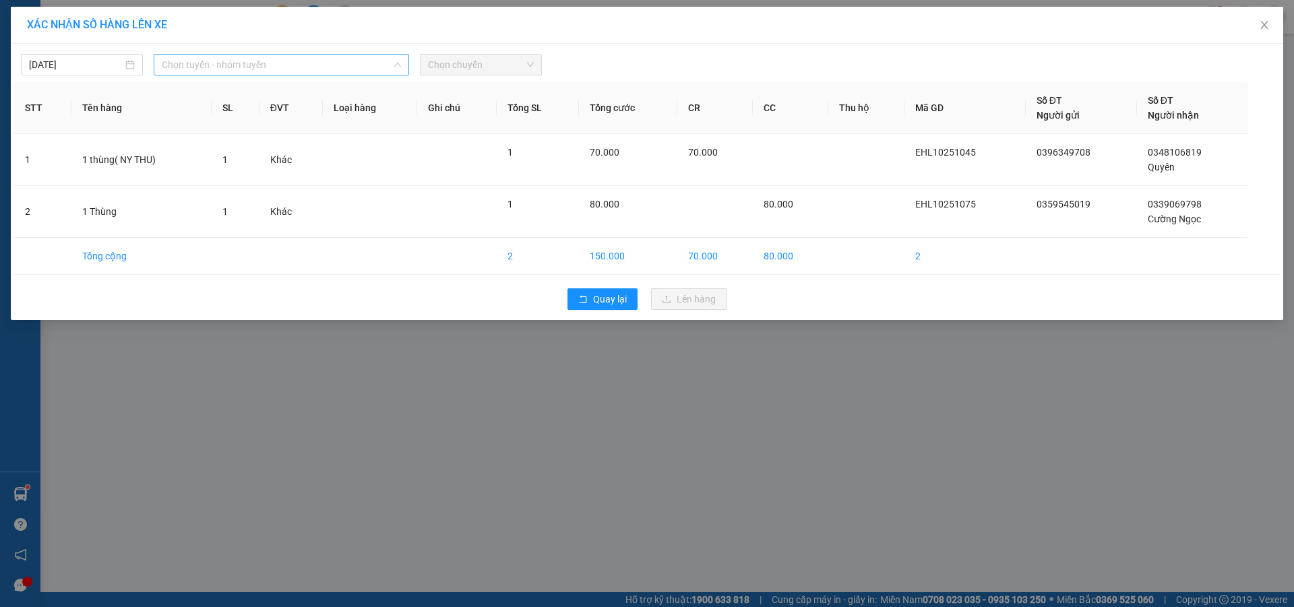
click at [347, 64] on span "Chọn tuyến - nhóm tuyến" at bounding box center [281, 65] width 239 height 20
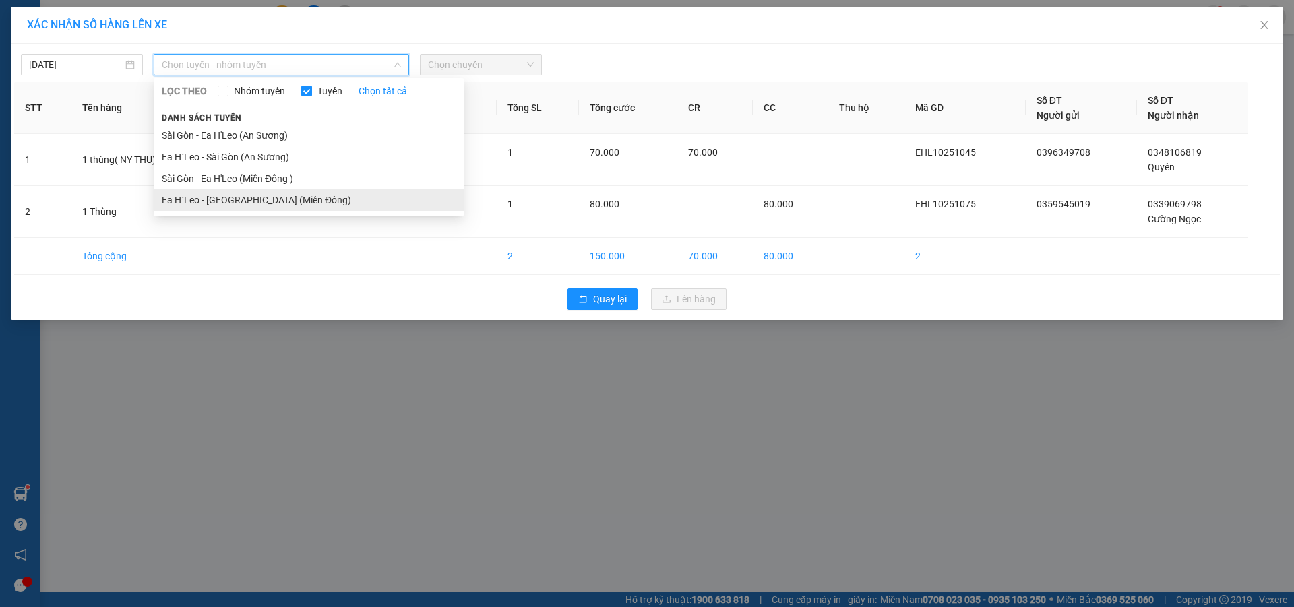
click at [284, 197] on li "Ea H`Leo - [GEOGRAPHIC_DATA] (Miền Đông)" at bounding box center [309, 200] width 310 height 22
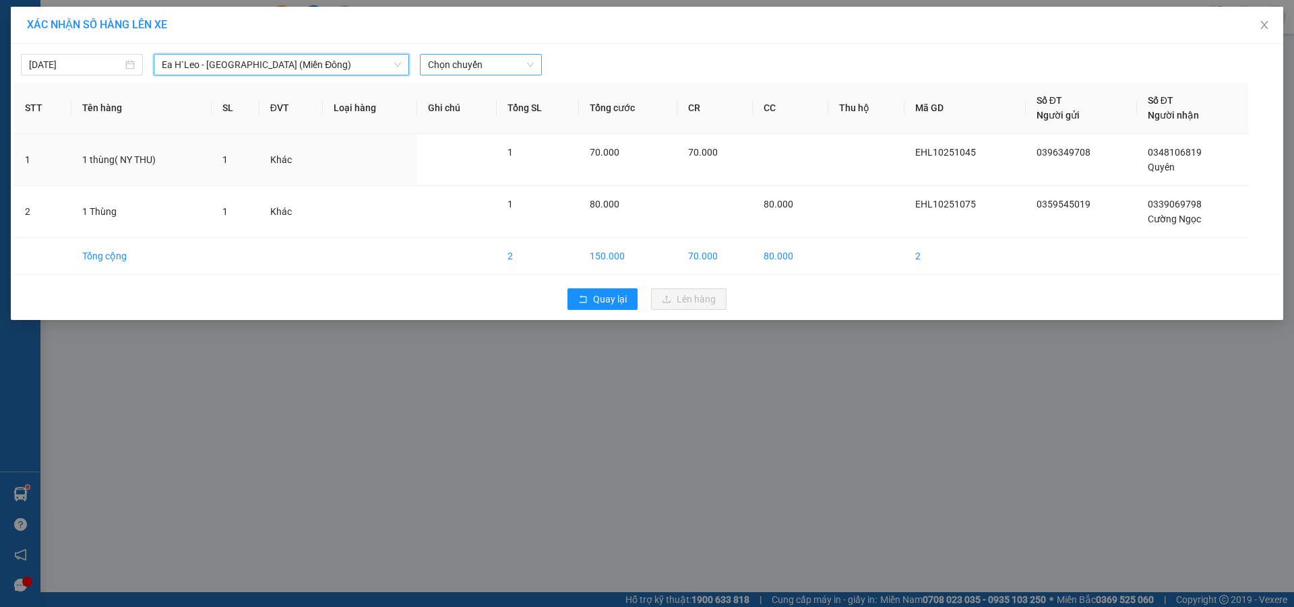
click at [450, 61] on span "Chọn chuyến" at bounding box center [481, 65] width 106 height 20
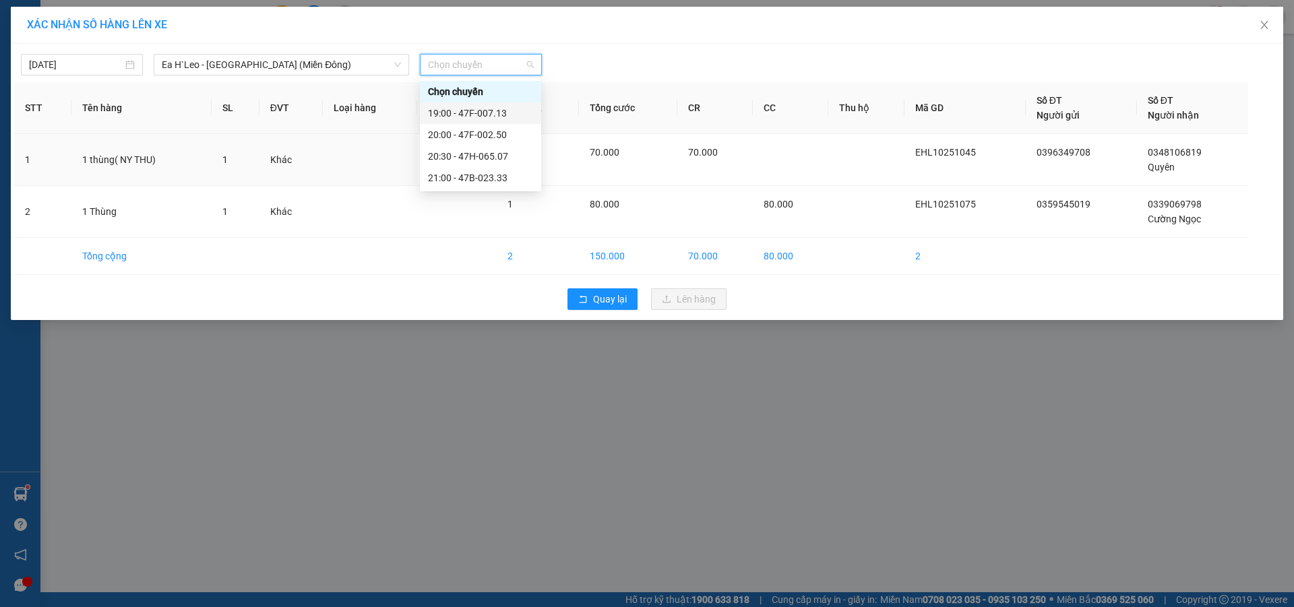
click at [445, 106] on div "19:00 - 47F-007.13" at bounding box center [480, 113] width 105 height 15
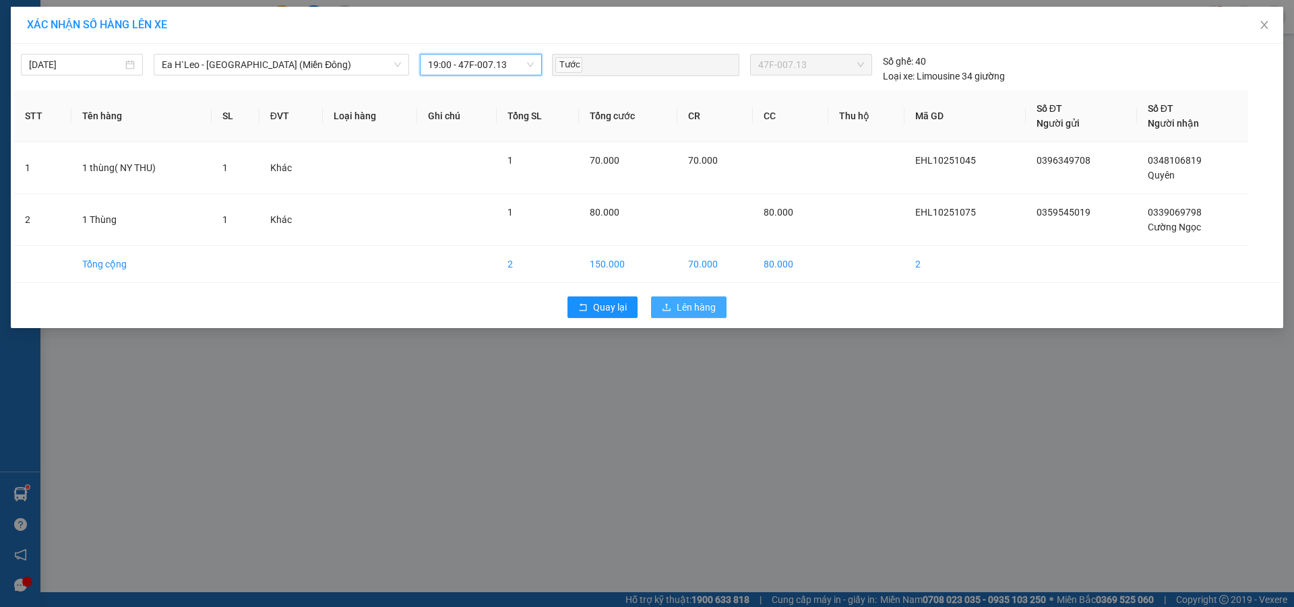
click at [694, 313] on span "Lên hàng" at bounding box center [696, 307] width 39 height 15
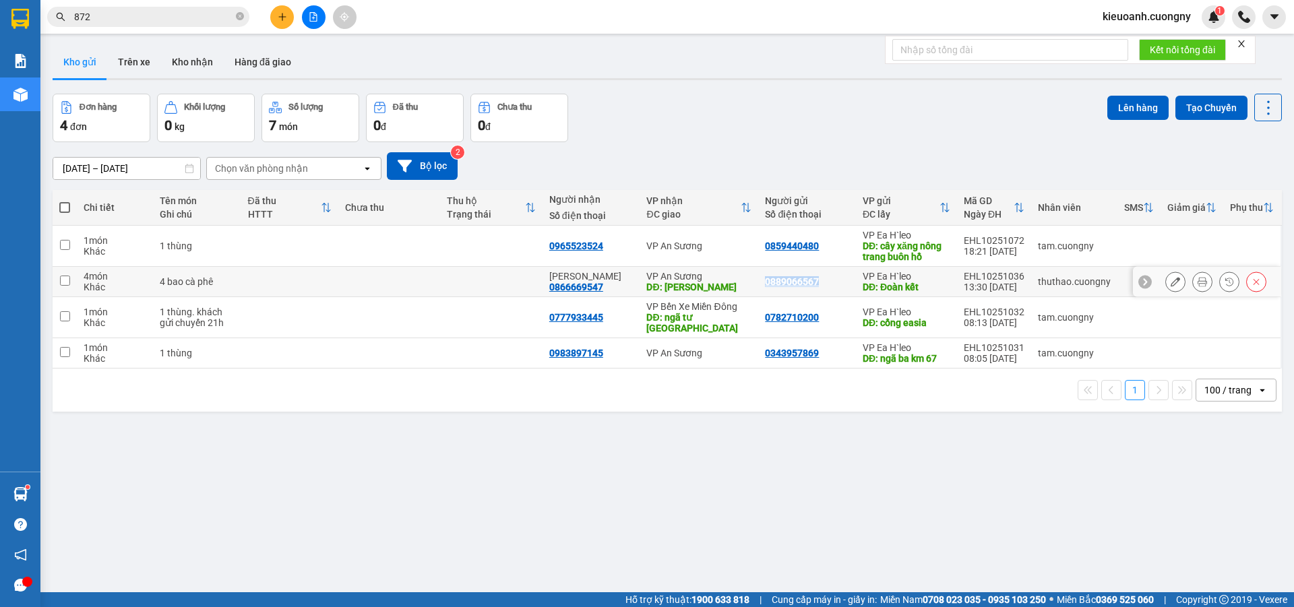
drag, startPoint x: 820, startPoint y: 280, endPoint x: 756, endPoint y: 282, distance: 63.4
click at [758, 282] on td "0889066567" at bounding box center [807, 282] width 98 height 30
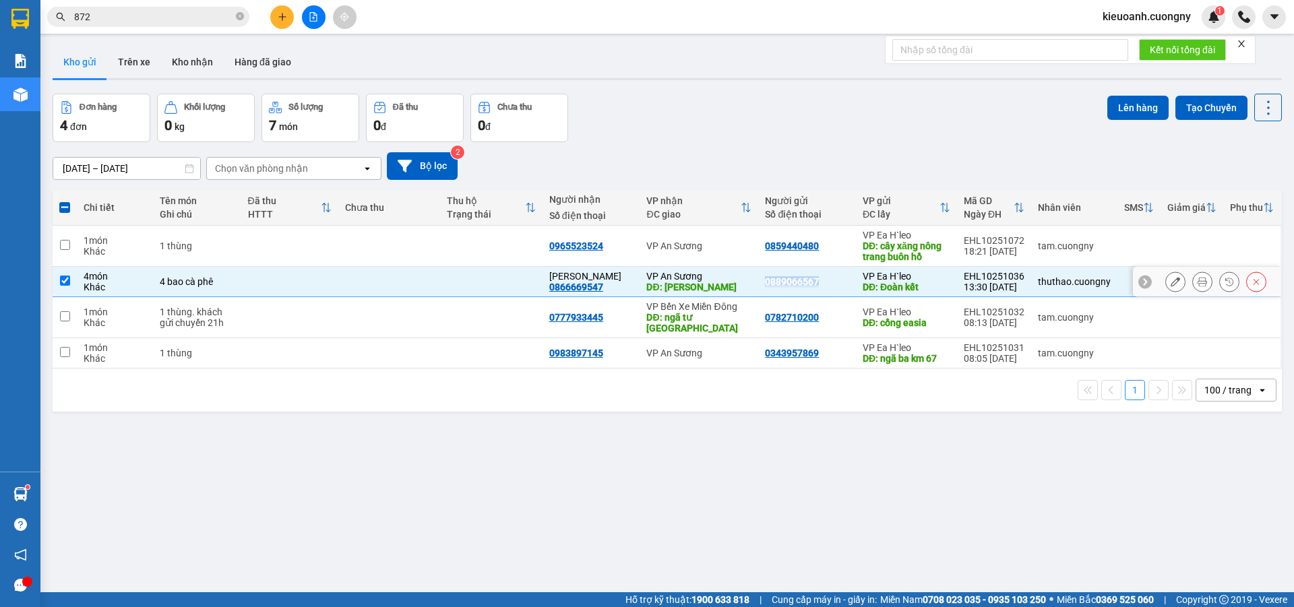
copy div "0889066567"
click at [299, 289] on td at bounding box center [290, 282] width 98 height 30
checkbox input "false"
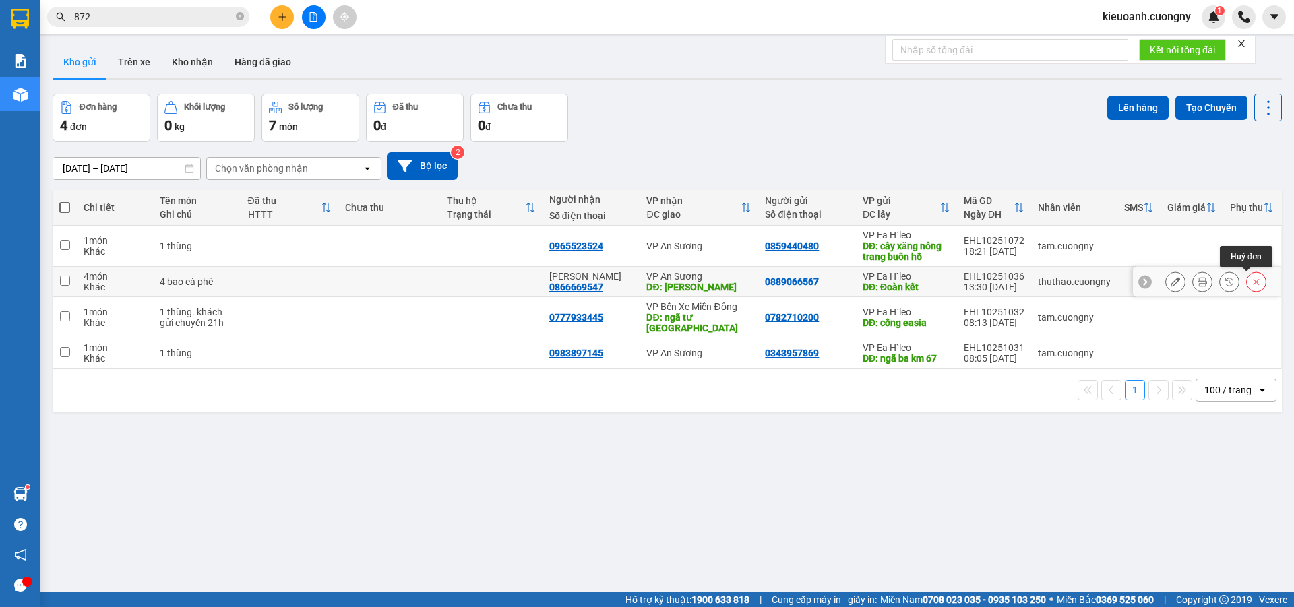
click at [1254, 283] on icon at bounding box center [1257, 282] width 6 height 6
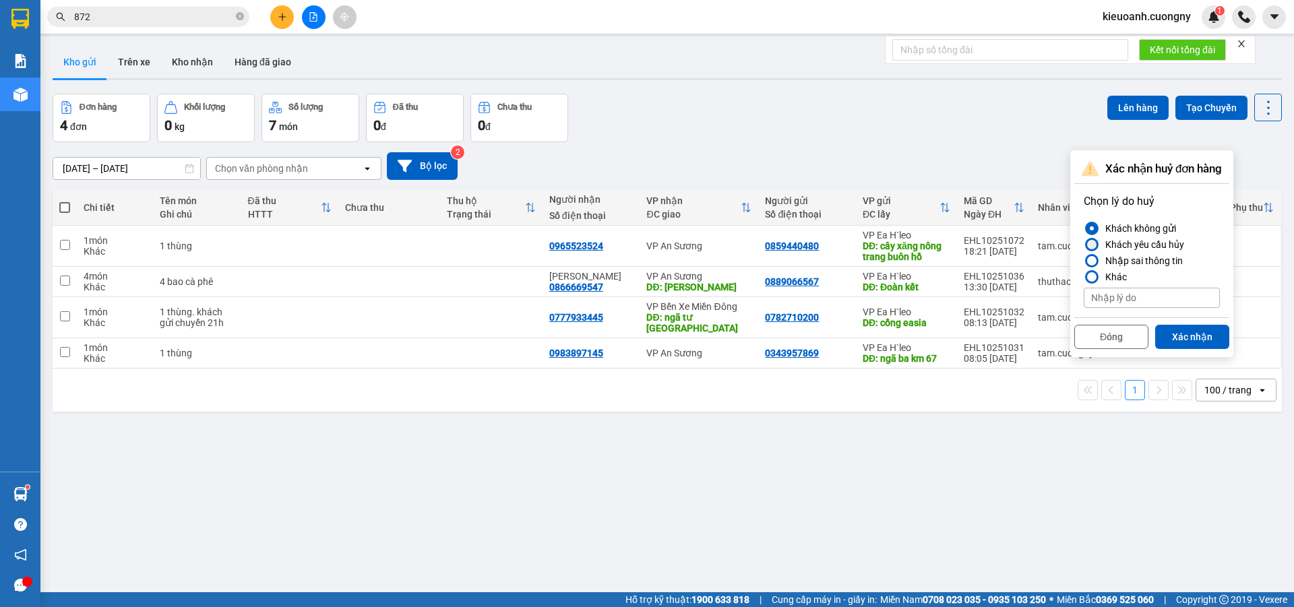
click at [1089, 245] on div at bounding box center [1091, 244] width 9 height 9
click at [1084, 245] on input "Khách yêu cầu hủy" at bounding box center [1084, 245] width 0 height 0
click at [1110, 299] on input at bounding box center [1152, 298] width 136 height 20
click at [1091, 243] on div at bounding box center [1091, 244] width 9 height 9
click at [1084, 245] on input "Khách yêu cầu hủy" at bounding box center [1084, 245] width 0 height 0
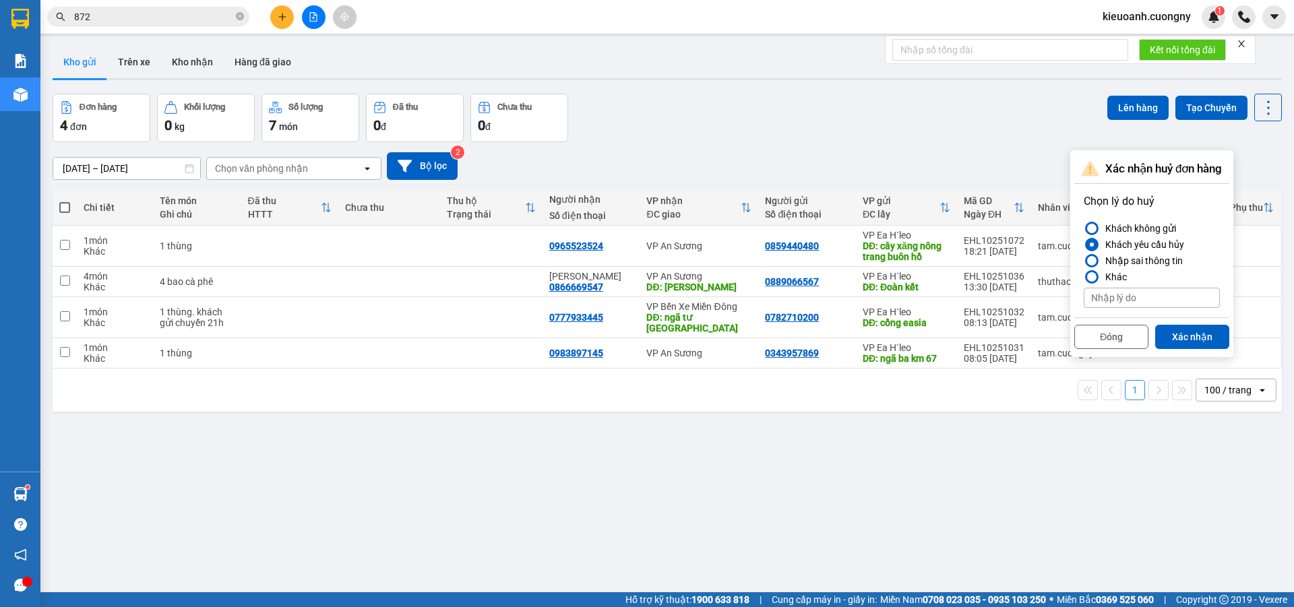
click at [1100, 293] on input at bounding box center [1152, 298] width 136 height 20
type input "K"
type input "khách hủy mai khách gọi lại"
click at [1179, 335] on button "Xác nhận" at bounding box center [1193, 337] width 74 height 24
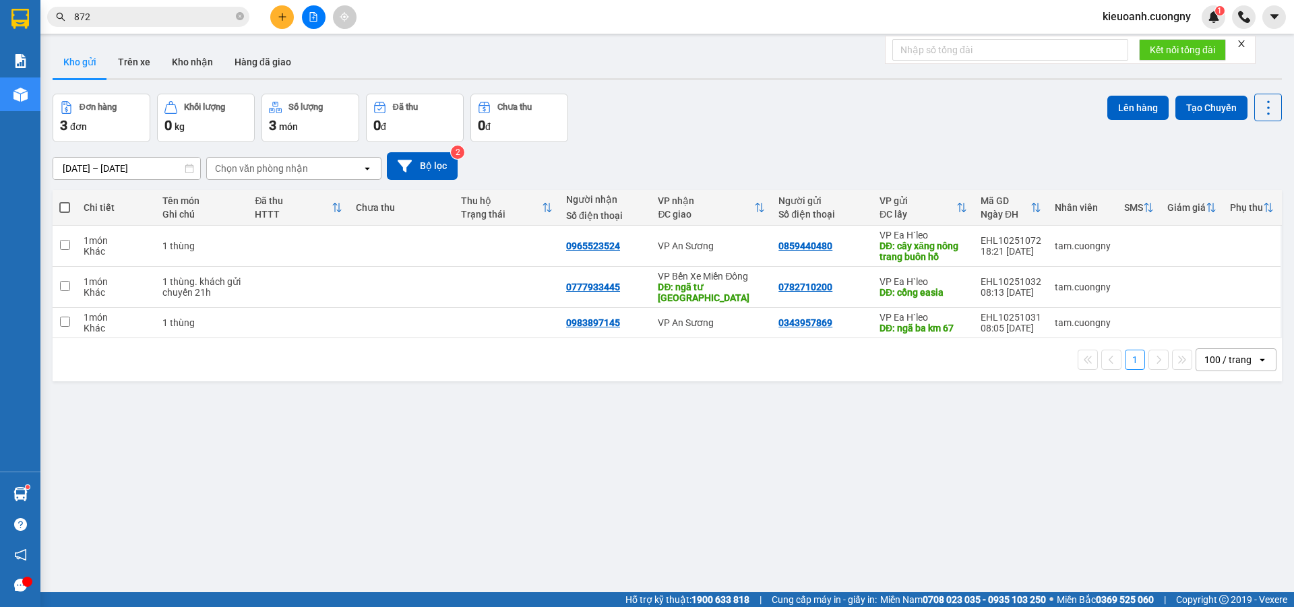
click at [1216, 410] on div "ver 1.8.147 Kho gửi Trên xe Kho nhận Hàng đã giao Đơn hàng 3 đơn Khối lượng 0 k…" at bounding box center [667, 343] width 1240 height 607
